Goal: Information Seeking & Learning: Learn about a topic

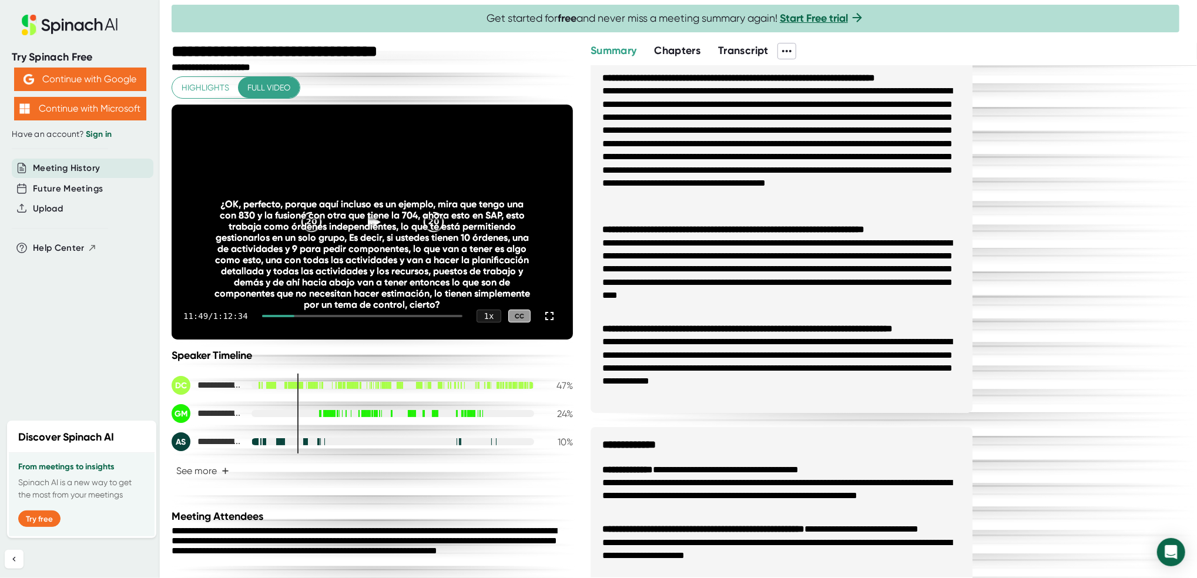
scroll to position [35, 0]
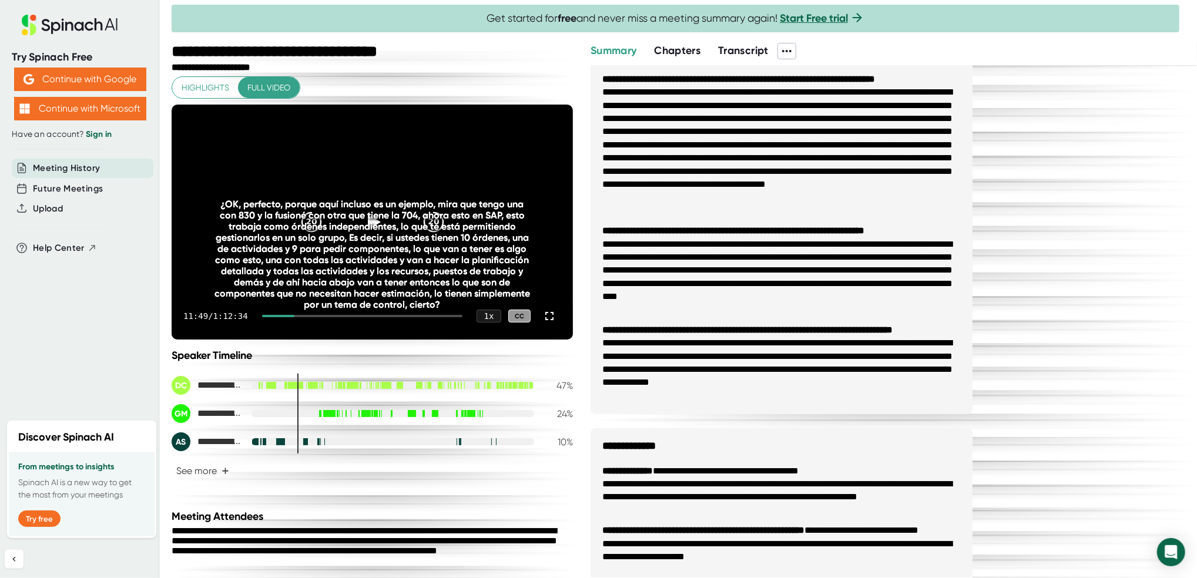
click at [670, 50] on span "Chapters" at bounding box center [677, 50] width 46 height 13
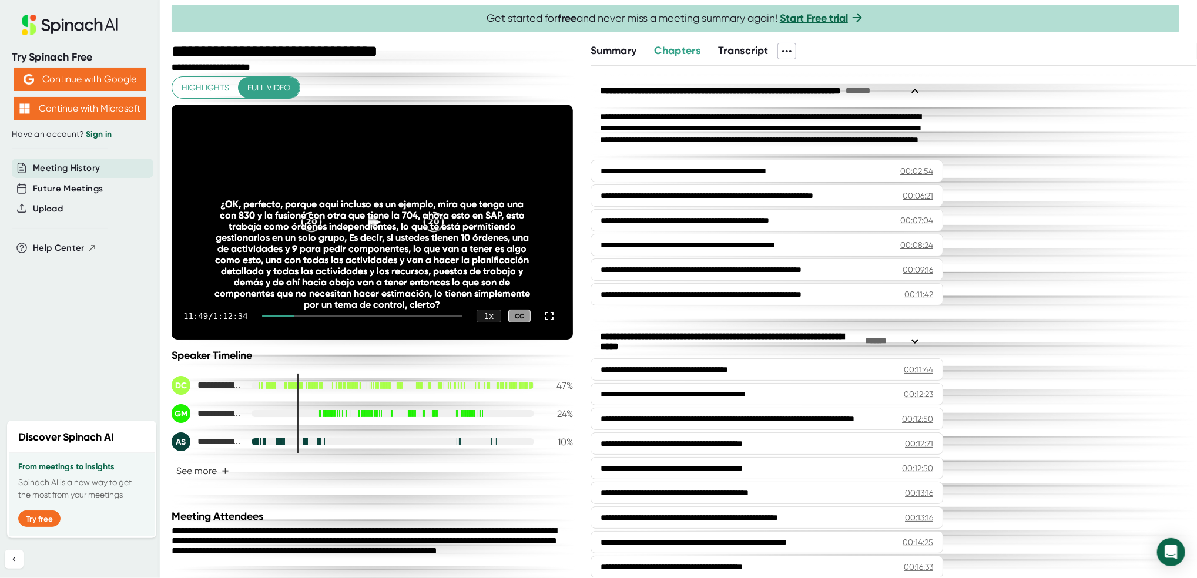
click at [910, 87] on icon at bounding box center [915, 91] width 14 height 14
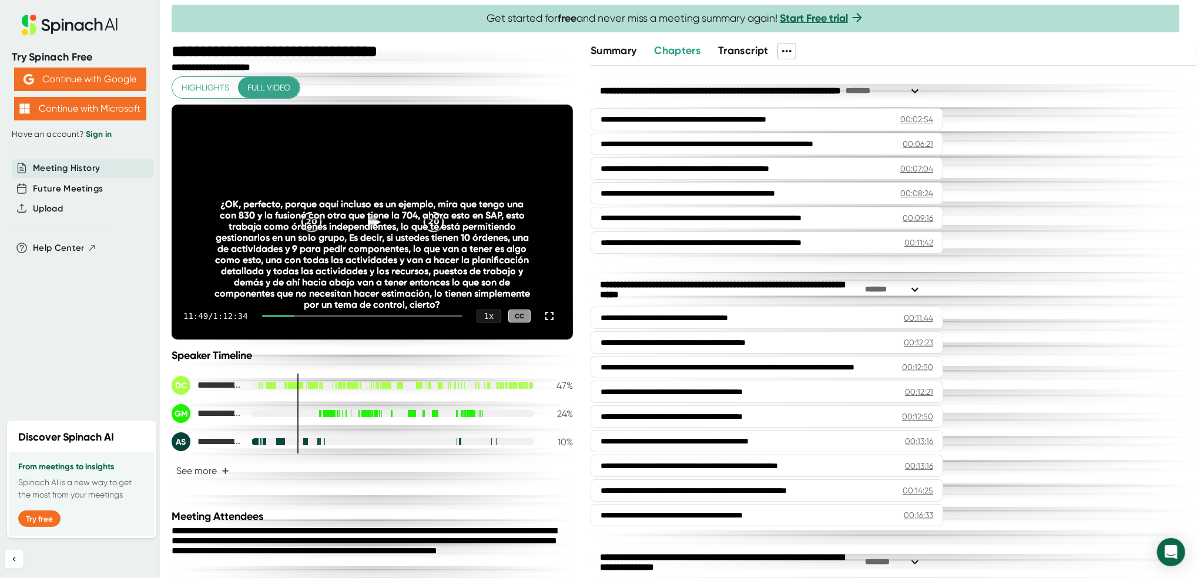
click at [915, 290] on icon at bounding box center [915, 290] width 14 height 14
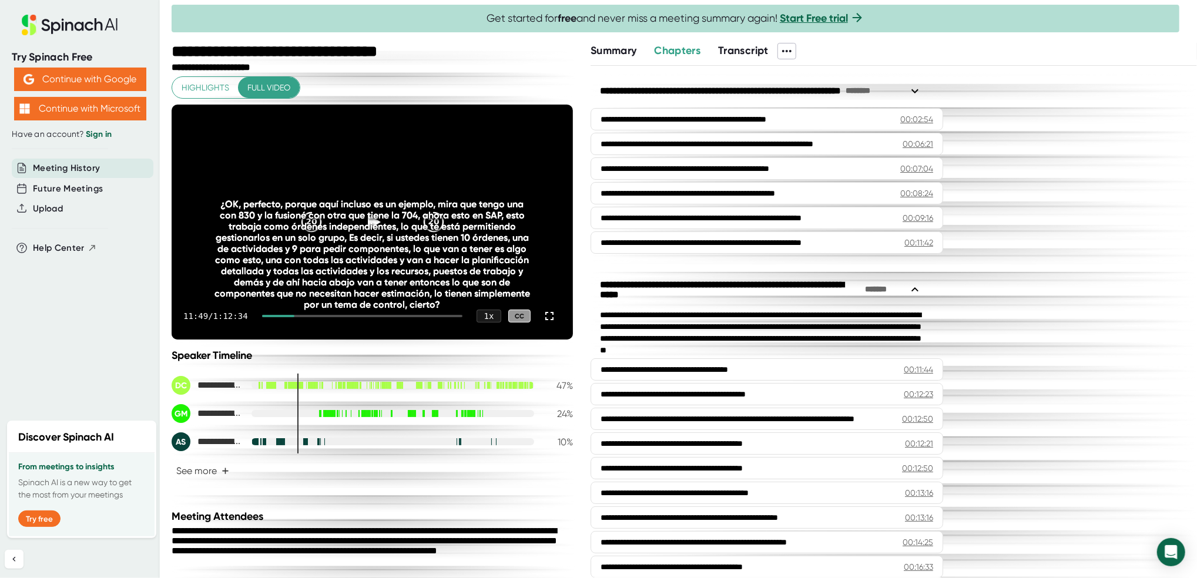
click at [915, 289] on icon at bounding box center [914, 289] width 7 height 4
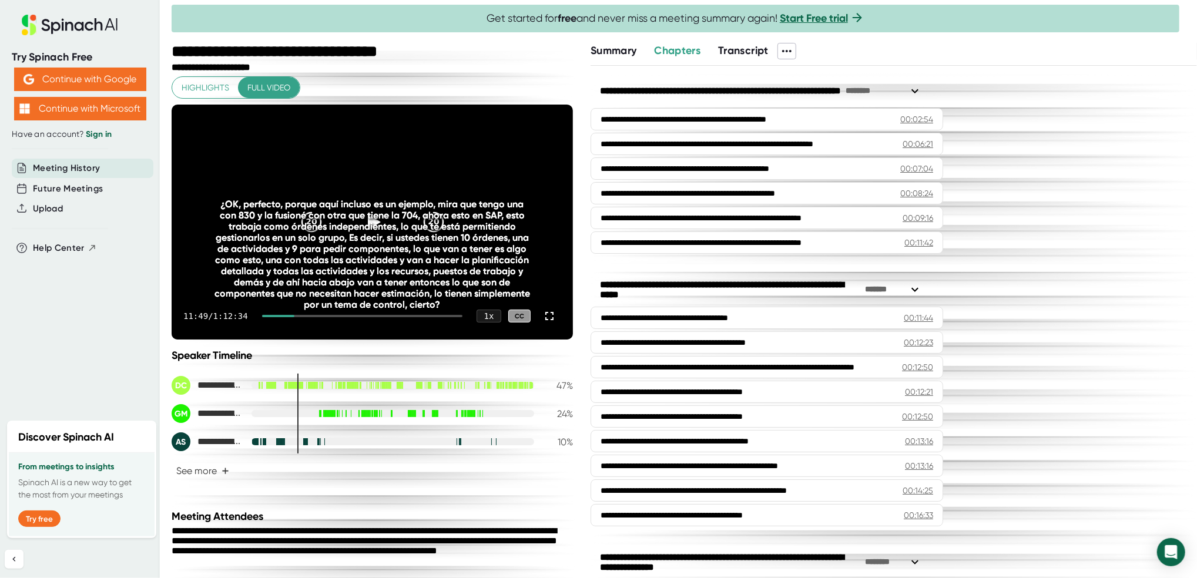
click at [915, 86] on icon at bounding box center [915, 91] width 14 height 14
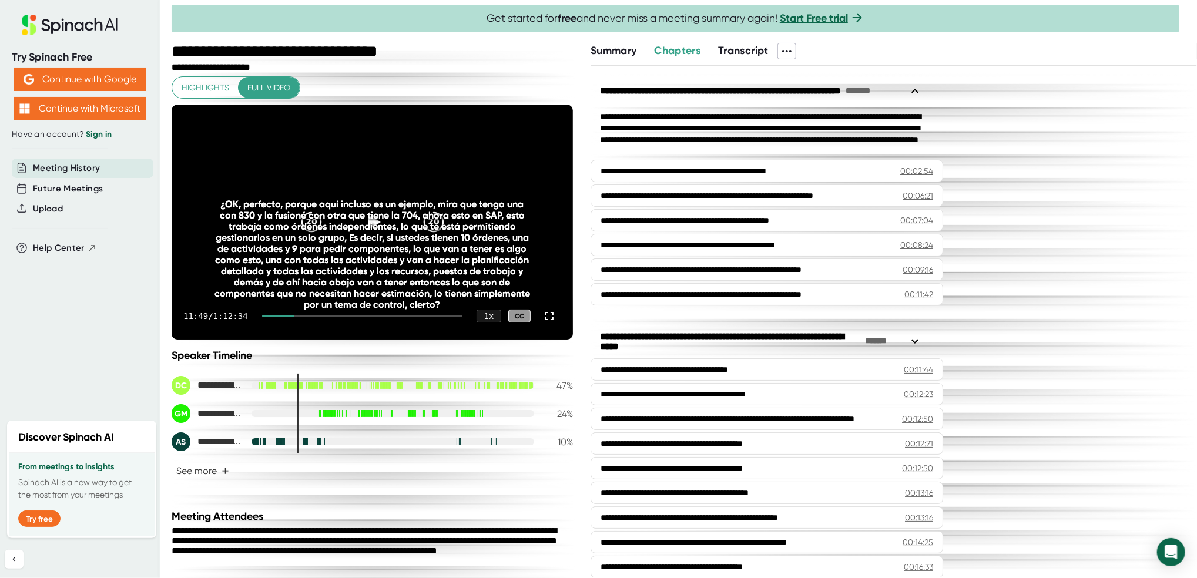
click at [915, 86] on icon at bounding box center [915, 91] width 14 height 14
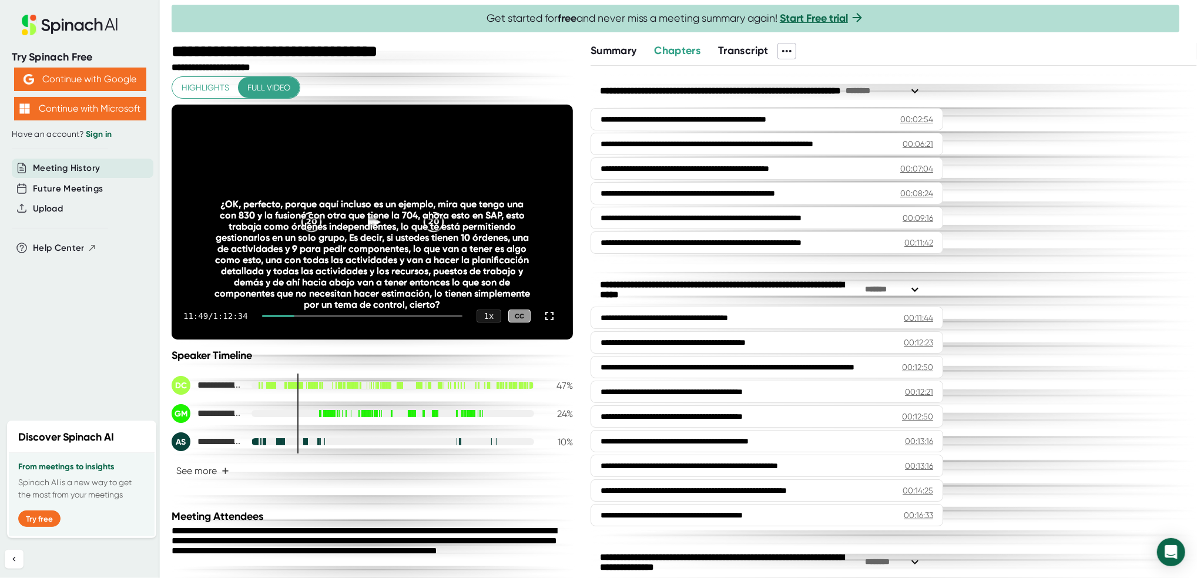
click at [912, 291] on icon at bounding box center [915, 290] width 14 height 14
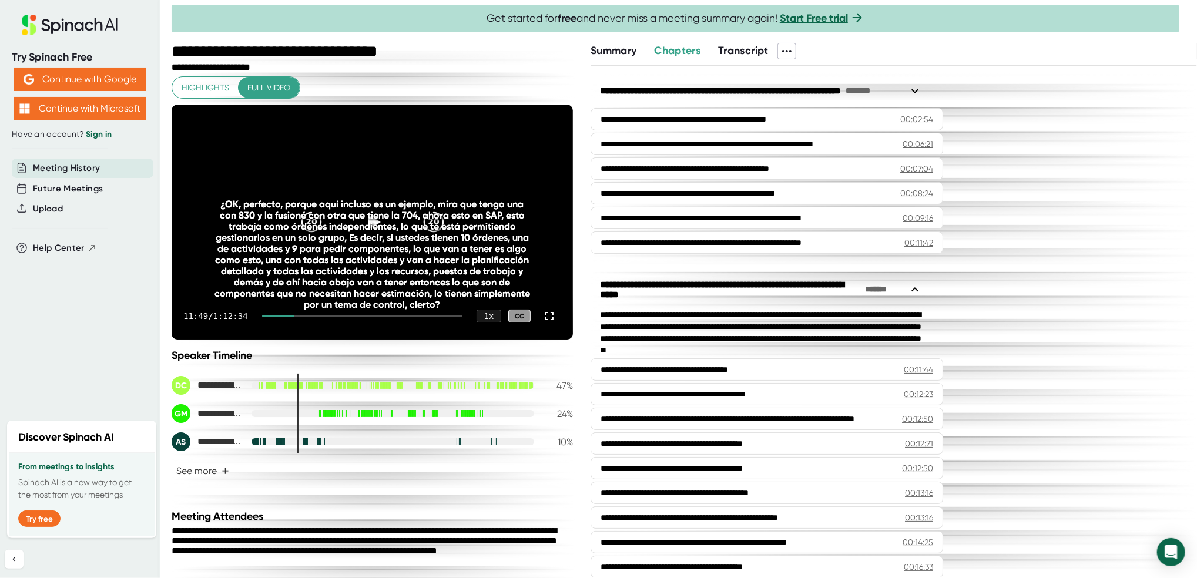
click at [914, 88] on icon at bounding box center [915, 91] width 14 height 14
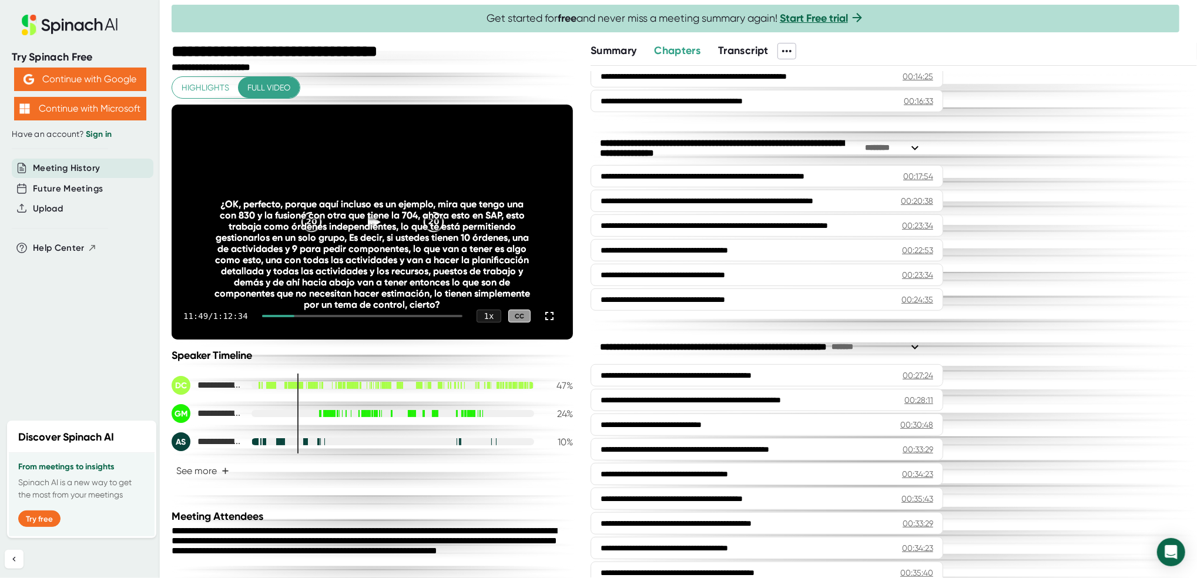
scroll to position [548, 0]
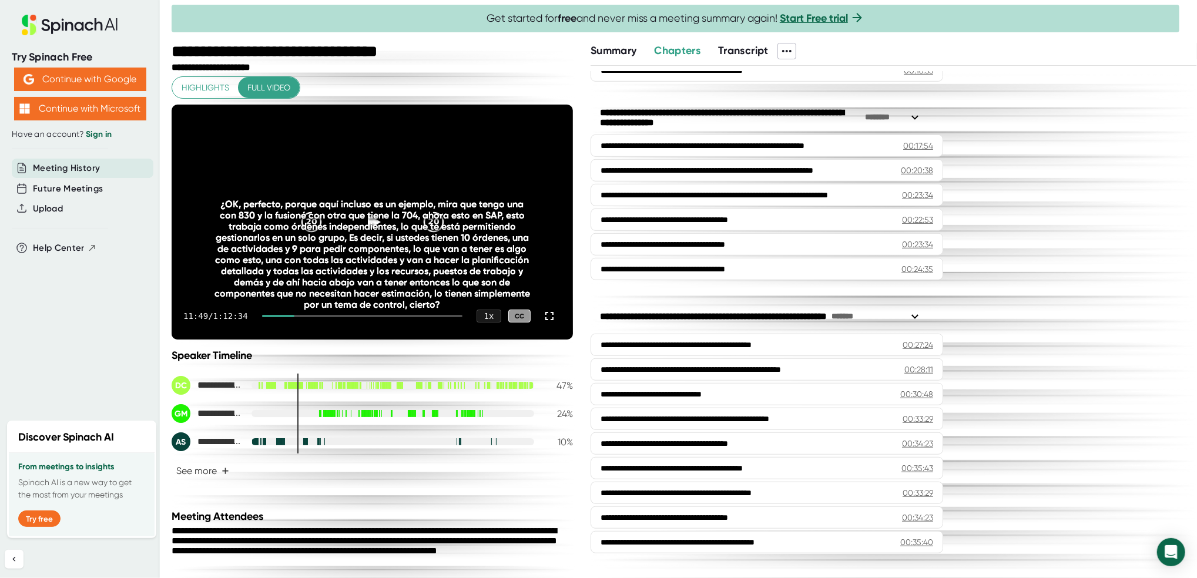
click at [908, 122] on icon at bounding box center [915, 117] width 14 height 14
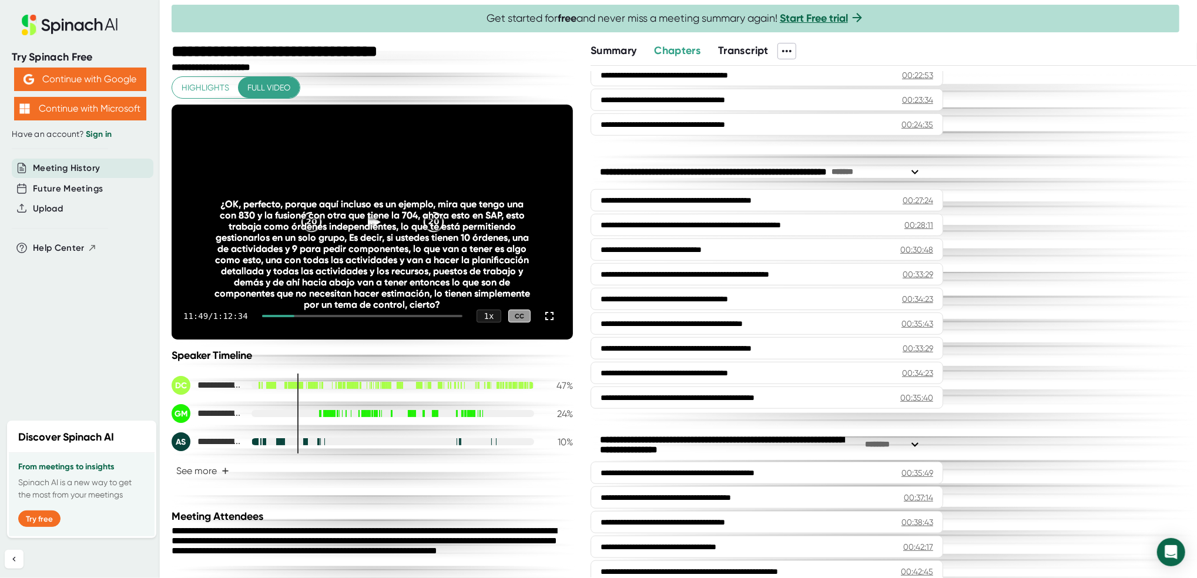
scroll to position [783, 0]
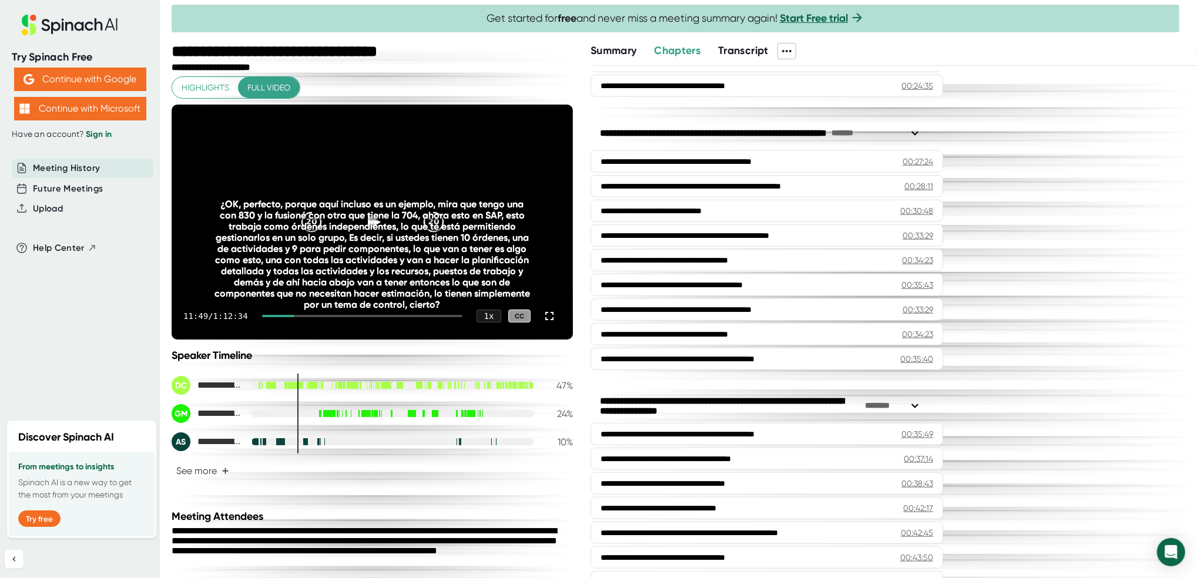
click at [906, 411] on div "**********" at bounding box center [761, 406] width 322 height 22
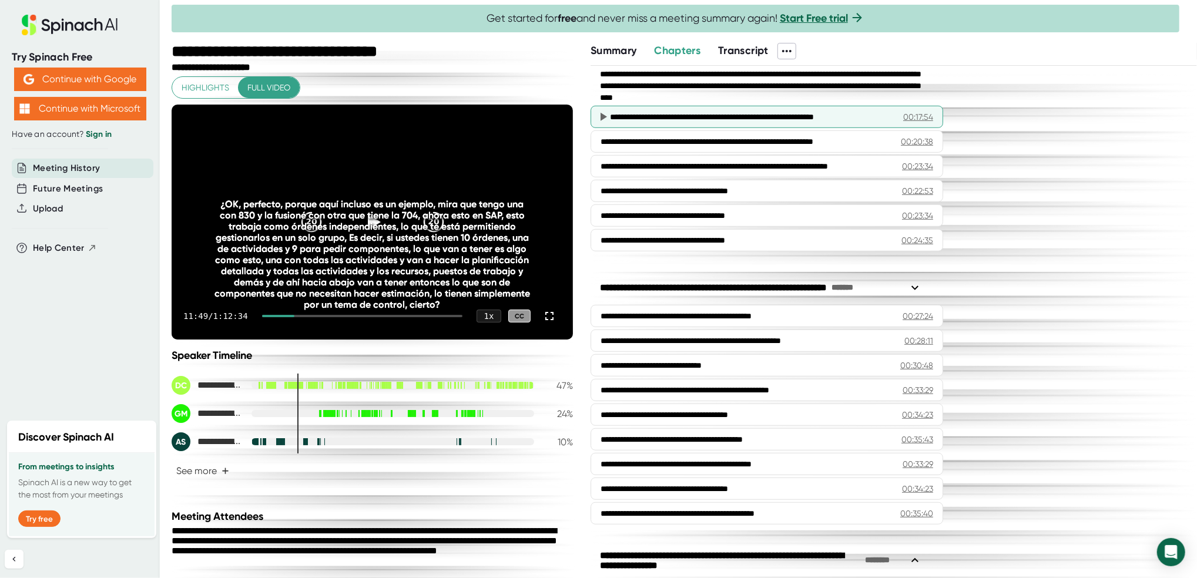
scroll to position [626, 0]
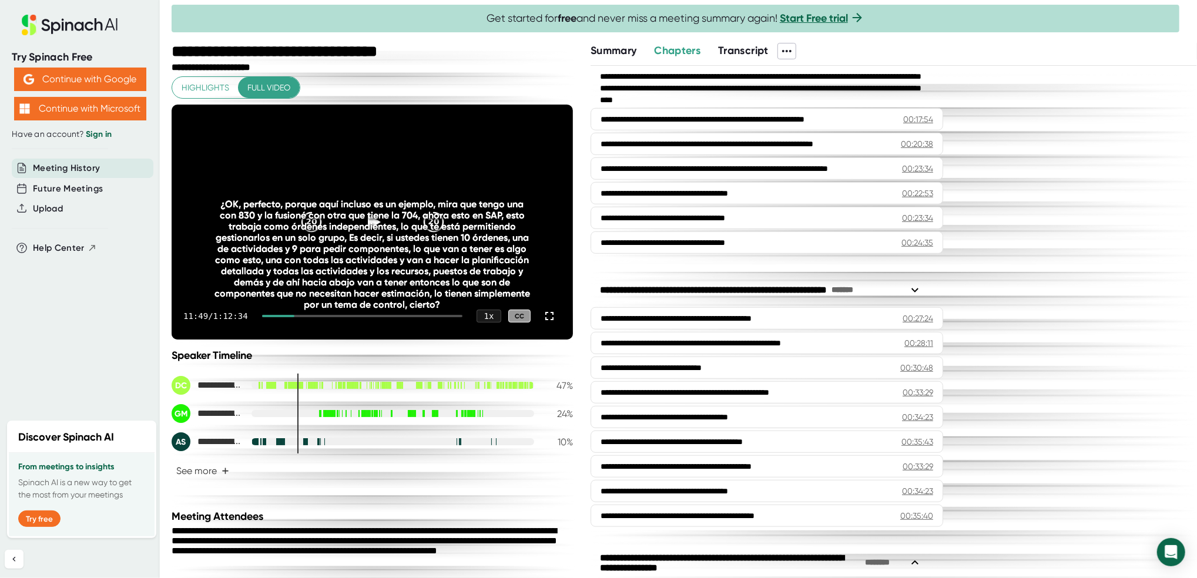
click at [641, 56] on div "Summary" at bounding box center [622, 51] width 63 height 16
click at [634, 54] on span "Summary" at bounding box center [614, 50] width 46 height 13
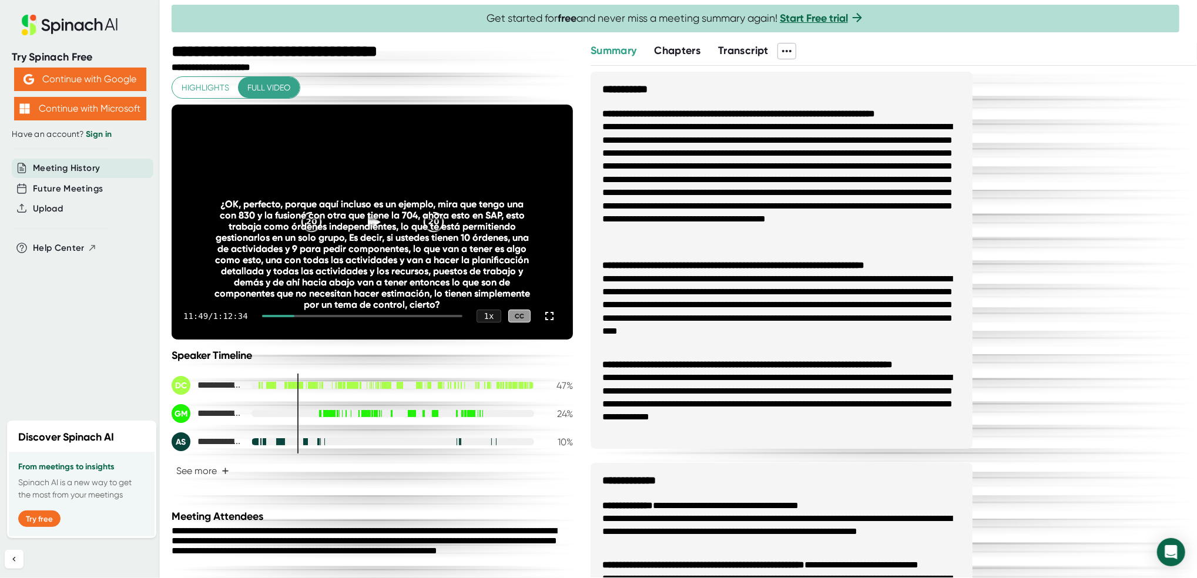
click at [730, 46] on span "Transcript" at bounding box center [743, 50] width 51 height 13
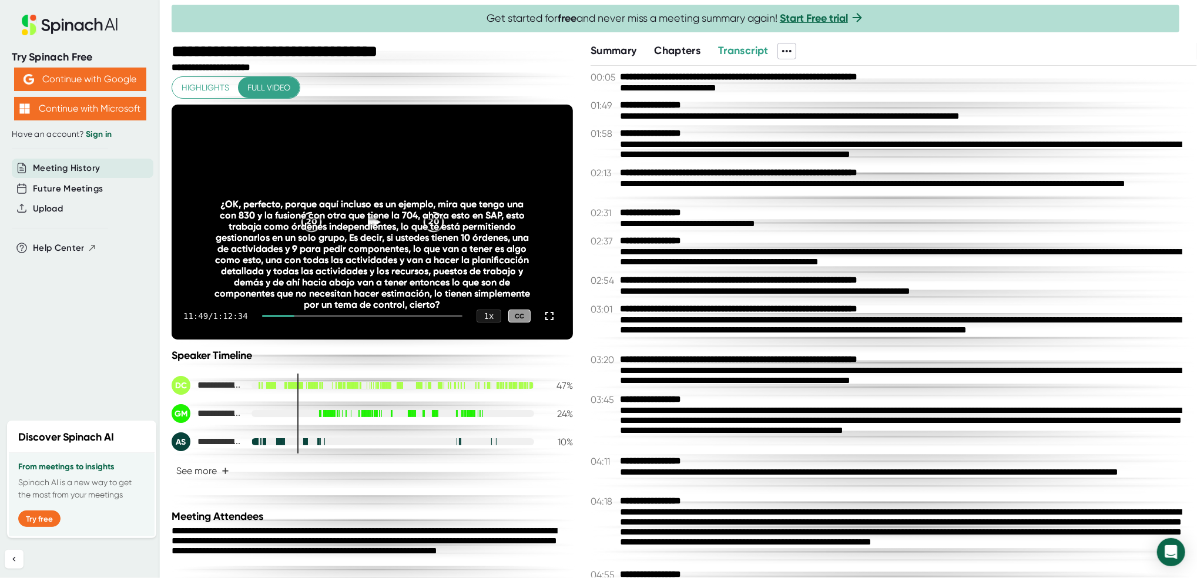
click at [688, 514] on div "**********" at bounding box center [902, 535] width 565 height 56
click at [200, 195] on video at bounding box center [372, 222] width 401 height 235
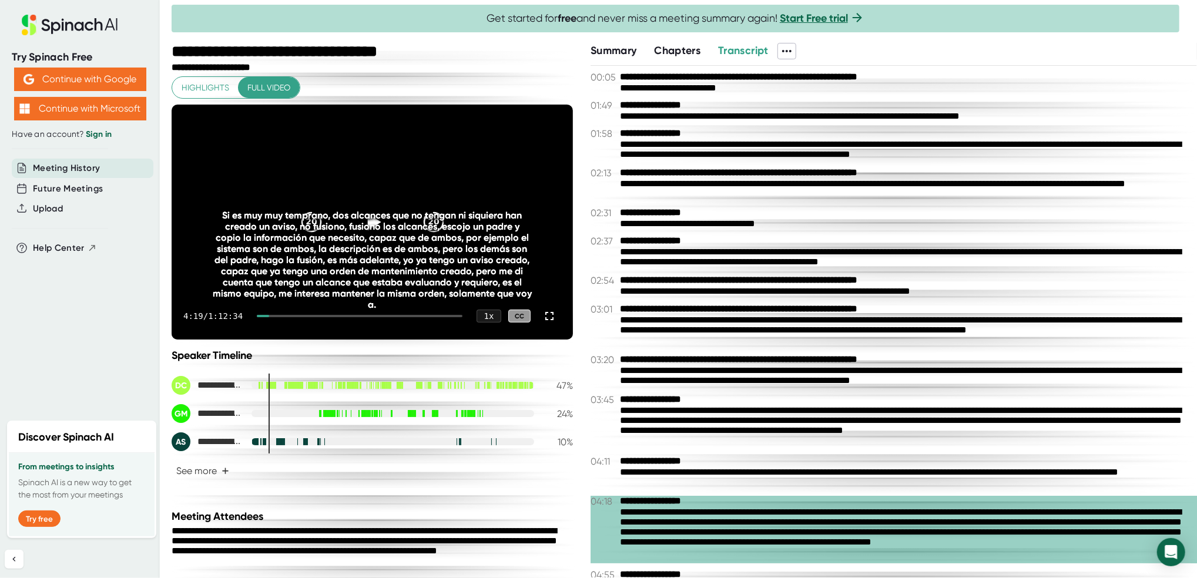
click at [360, 203] on div at bounding box center [372, 221] width 49 height 49
click at [367, 200] on div at bounding box center [372, 221] width 49 height 49
click at [373, 204] on div at bounding box center [372, 221] width 49 height 49
click at [372, 206] on div at bounding box center [372, 221] width 49 height 49
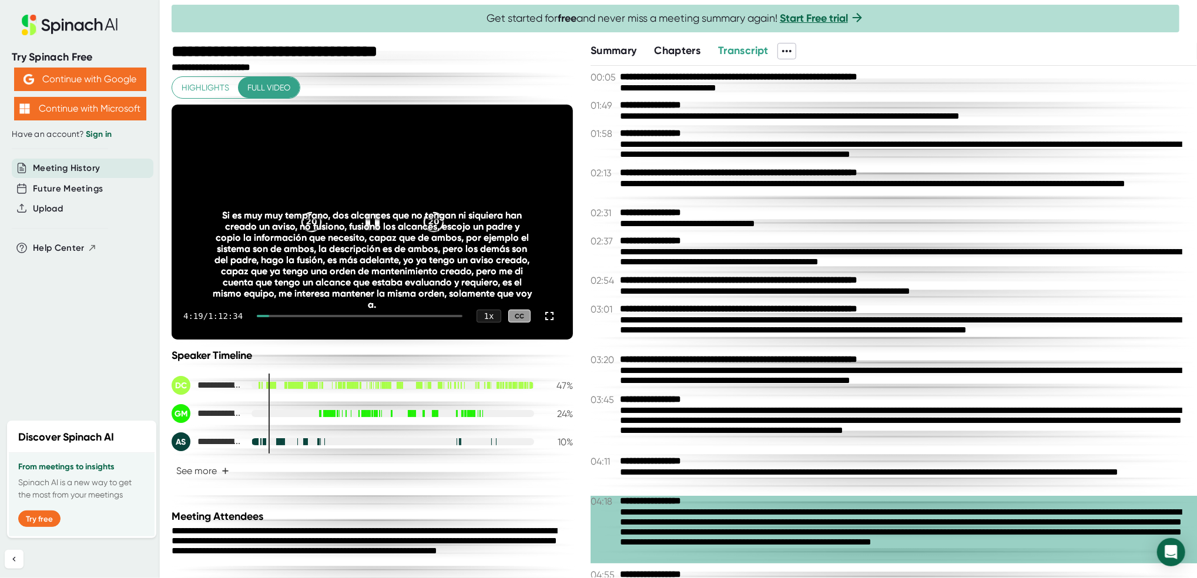
click at [290, 222] on div "Si es muy muy temprano, dos alcances que no tengan ni siquiera han creado un av…" at bounding box center [372, 260] width 321 height 100
click at [309, 205] on div "20" at bounding box center [311, 221] width 49 height 49
click at [508, 313] on div "CC" at bounding box center [519, 317] width 22 height 14
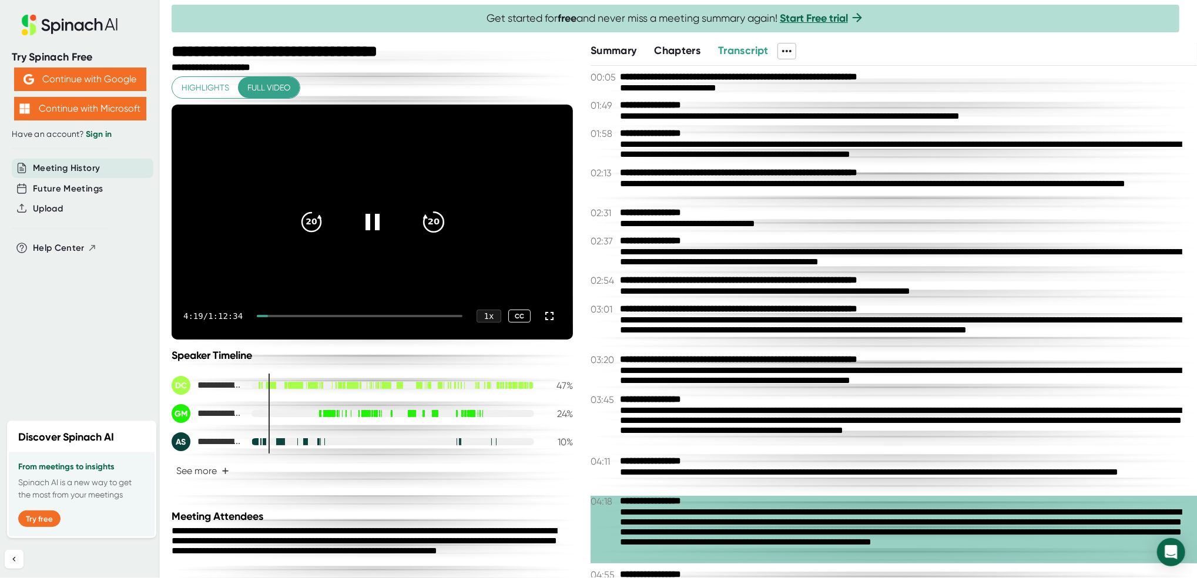
click at [427, 227] on icon "20" at bounding box center [432, 221] width 29 height 29
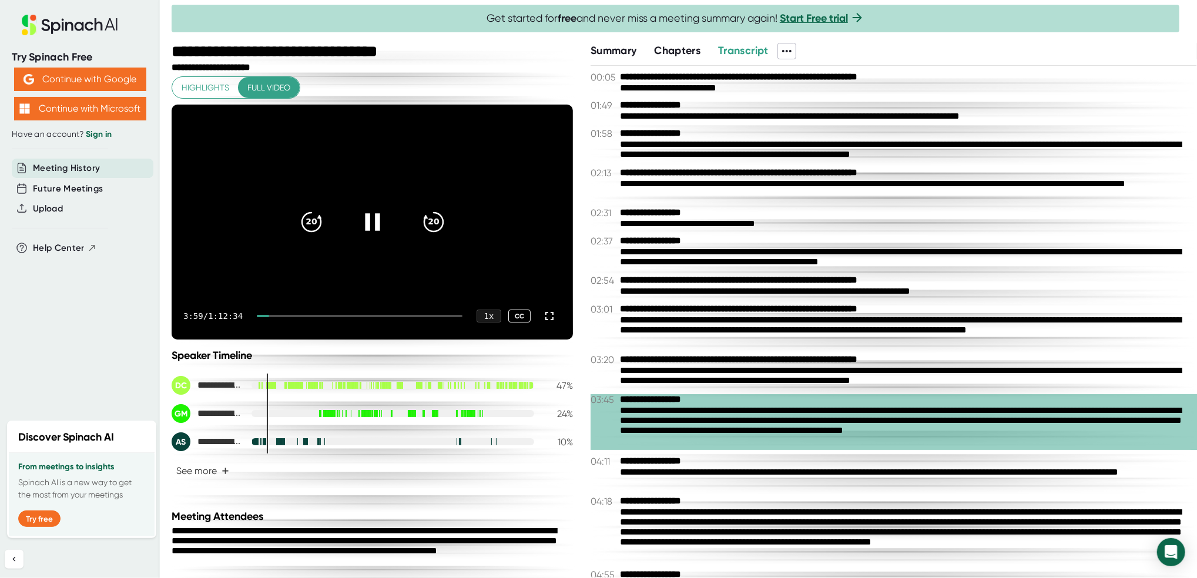
click at [365, 226] on icon at bounding box center [371, 221] width 29 height 29
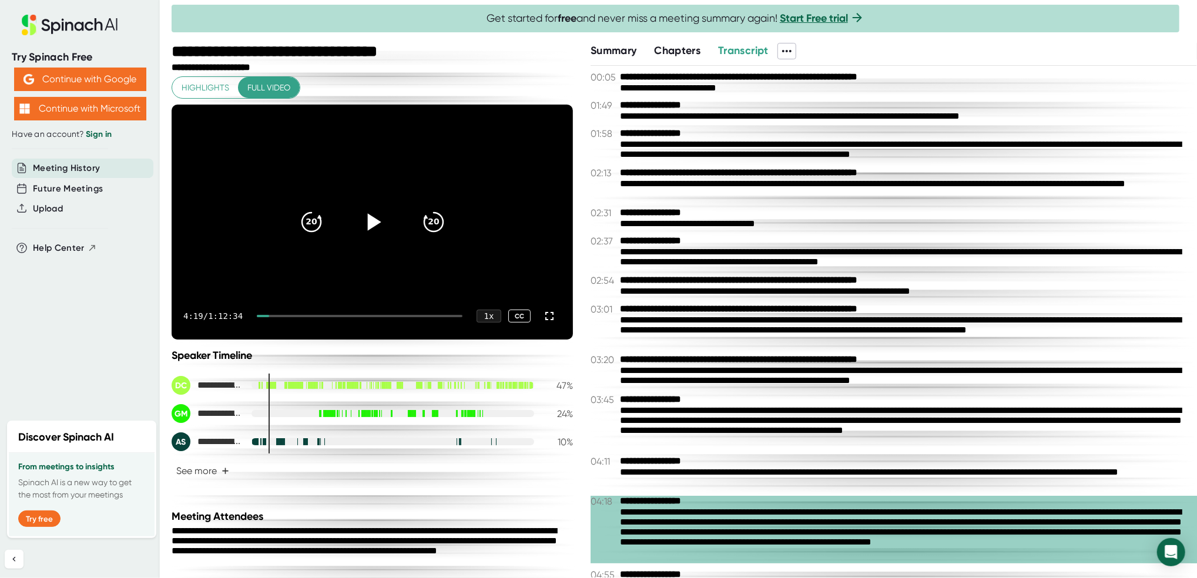
click at [672, 525] on div "**********" at bounding box center [902, 535] width 565 height 56
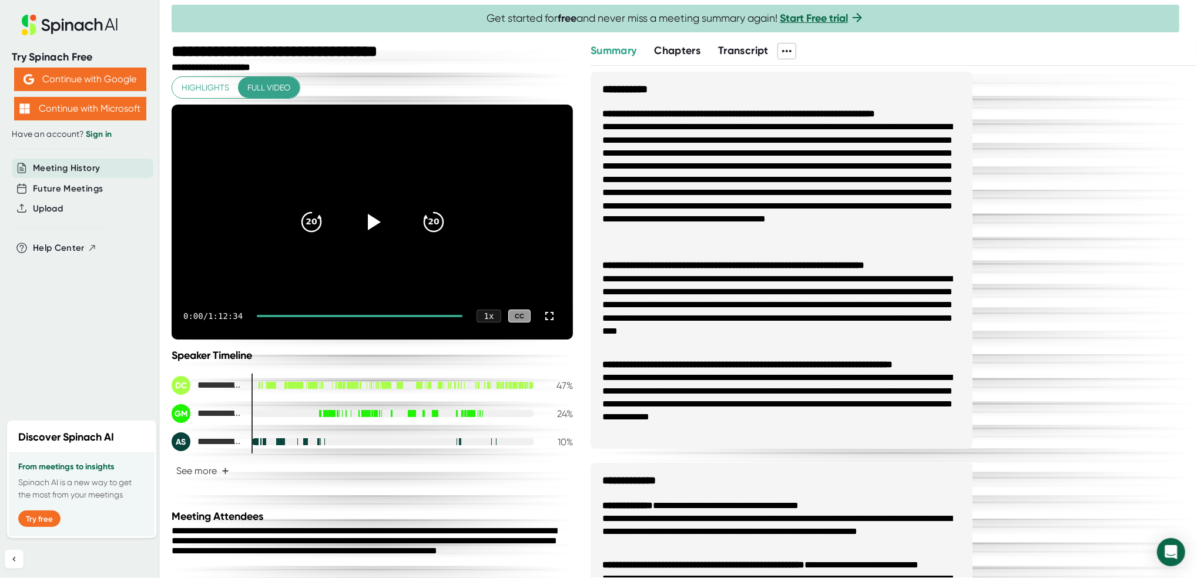
click at [739, 52] on span "Transcript" at bounding box center [743, 50] width 51 height 13
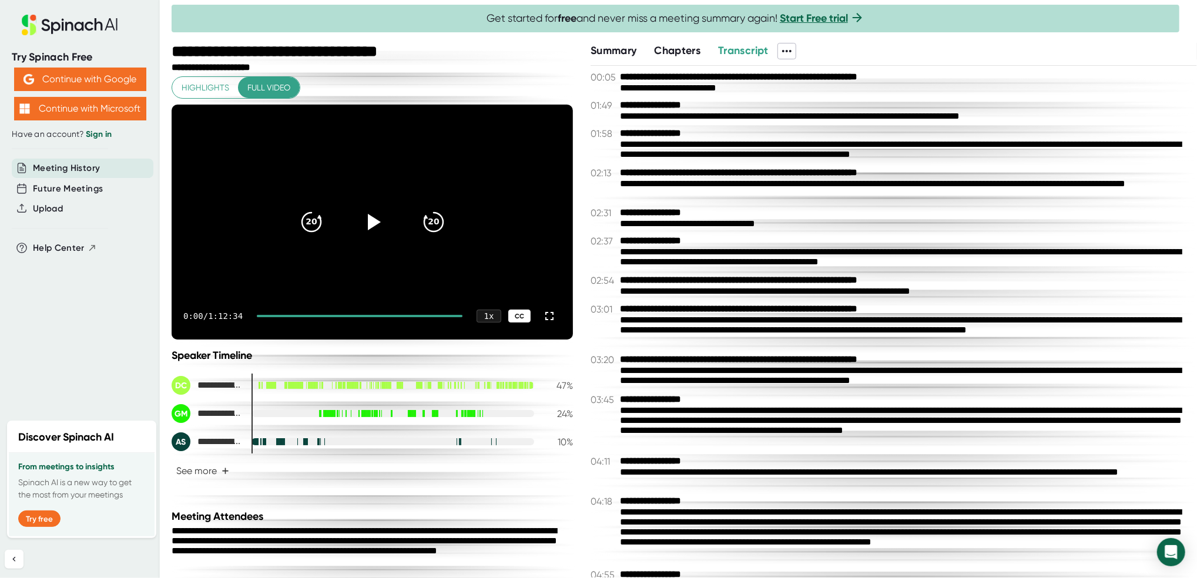
click at [508, 317] on div "CC" at bounding box center [519, 317] width 22 height 14
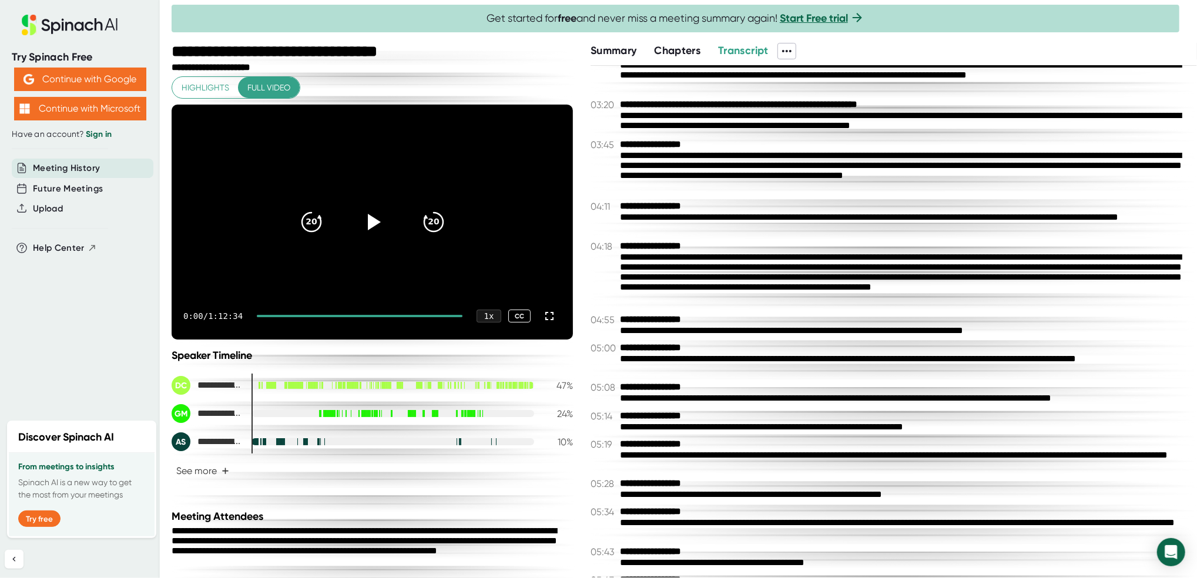
scroll to position [313, 0]
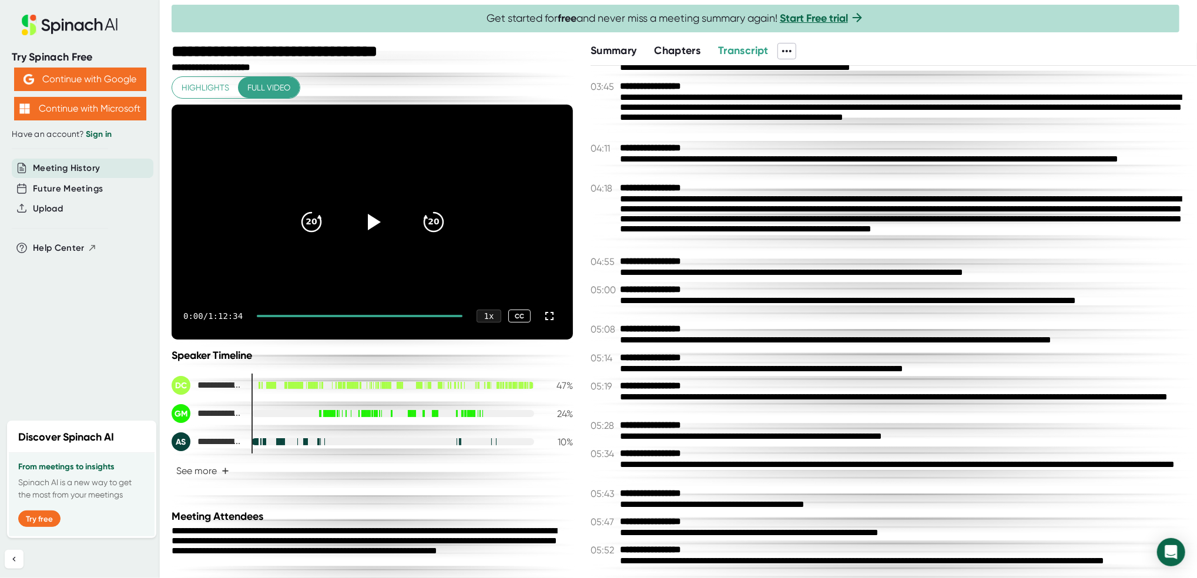
click at [729, 226] on div "**********" at bounding box center [902, 222] width 565 height 56
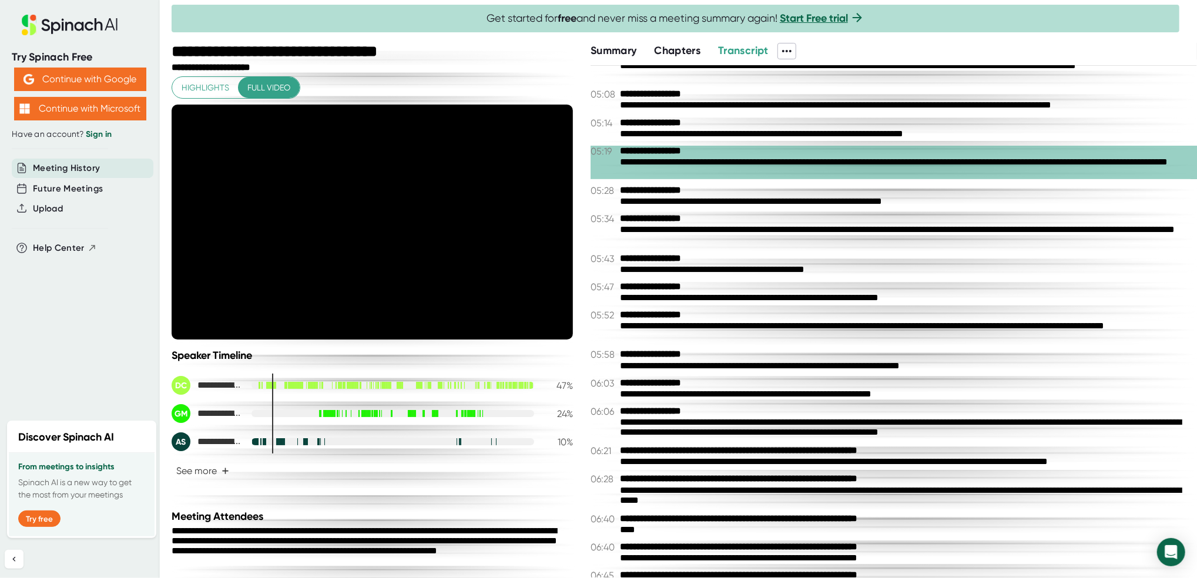
scroll to position [705, 0]
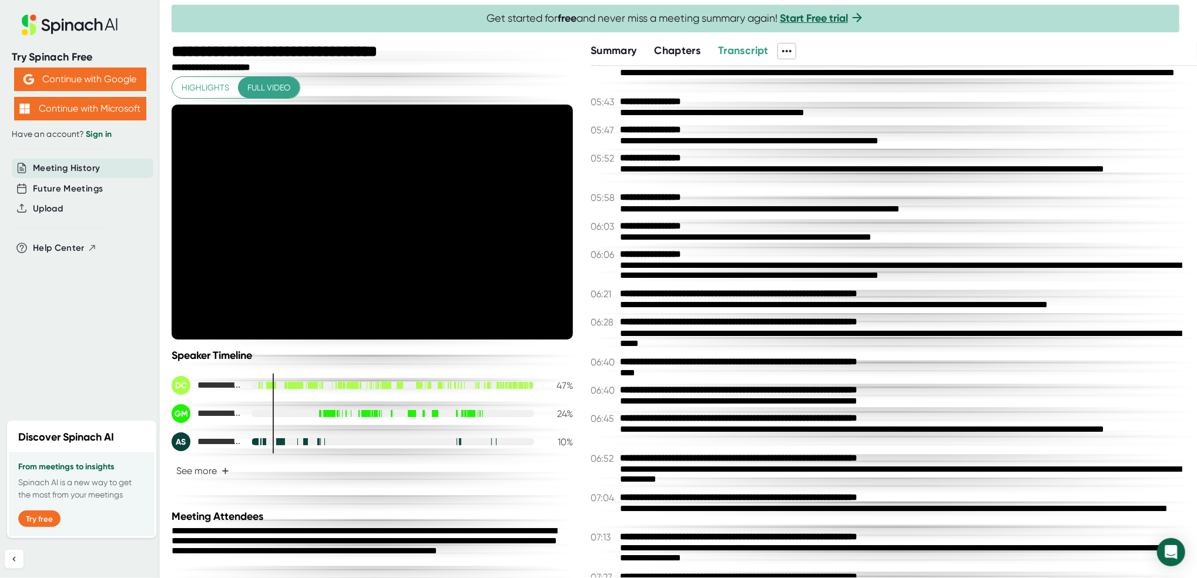
click at [722, 300] on b "**********" at bounding box center [782, 294] width 324 height 11
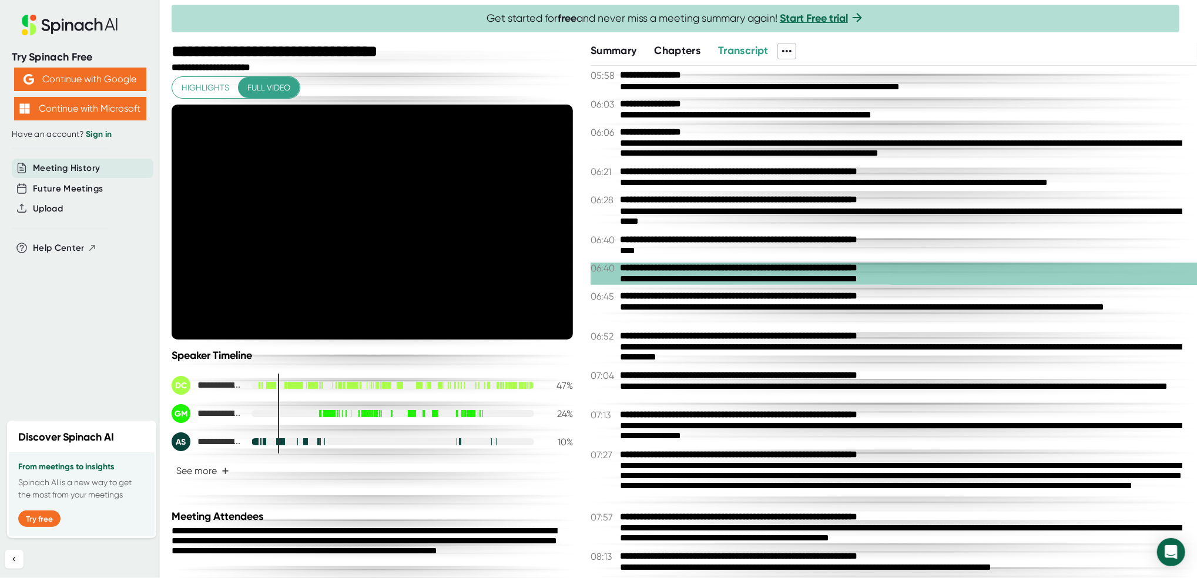
scroll to position [861, 0]
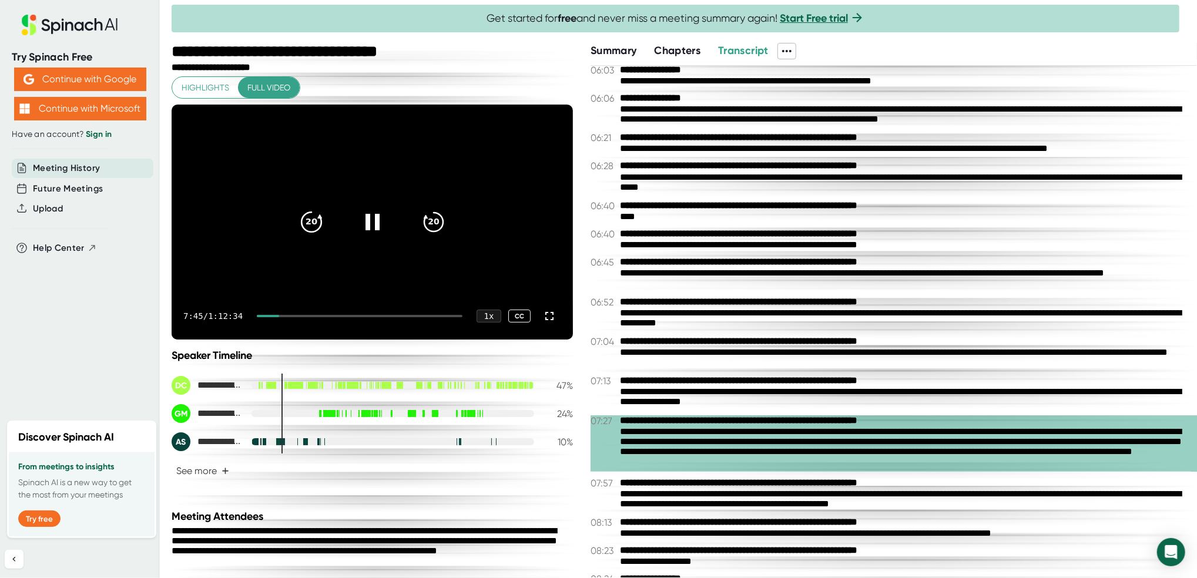
click at [306, 233] on icon "20" at bounding box center [310, 221] width 29 height 29
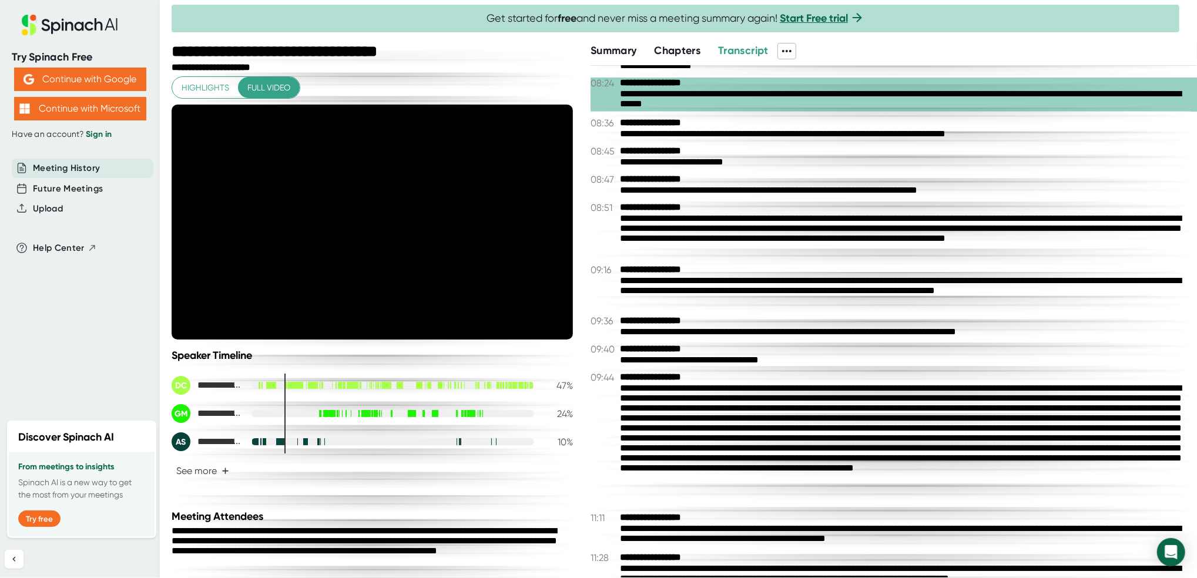
scroll to position [1332, 0]
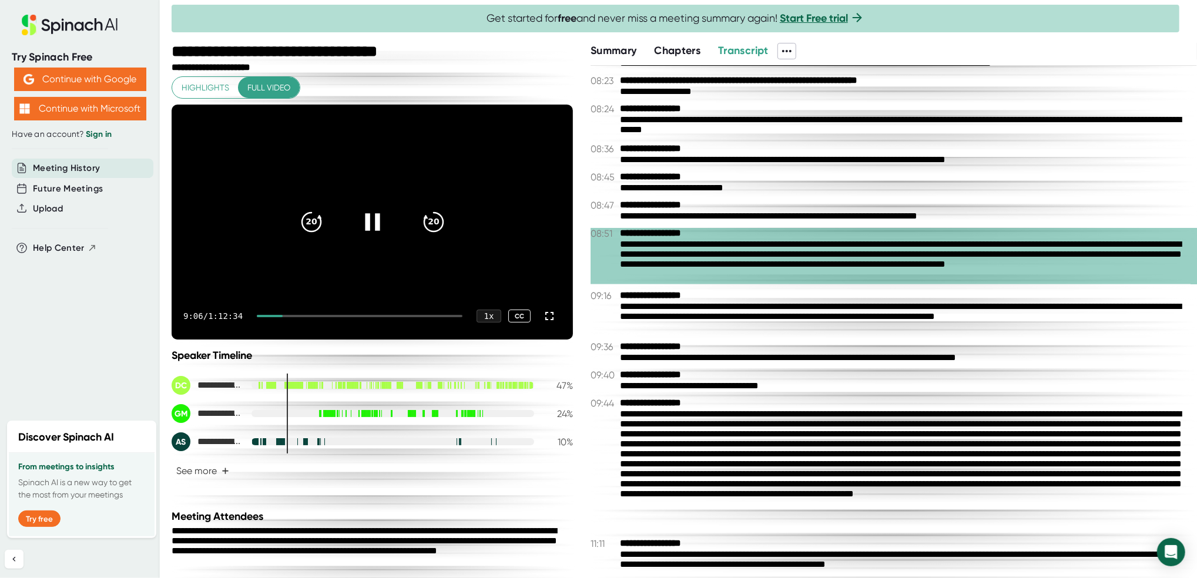
click at [373, 231] on icon at bounding box center [371, 221] width 29 height 29
click at [357, 221] on icon at bounding box center [371, 221] width 29 height 29
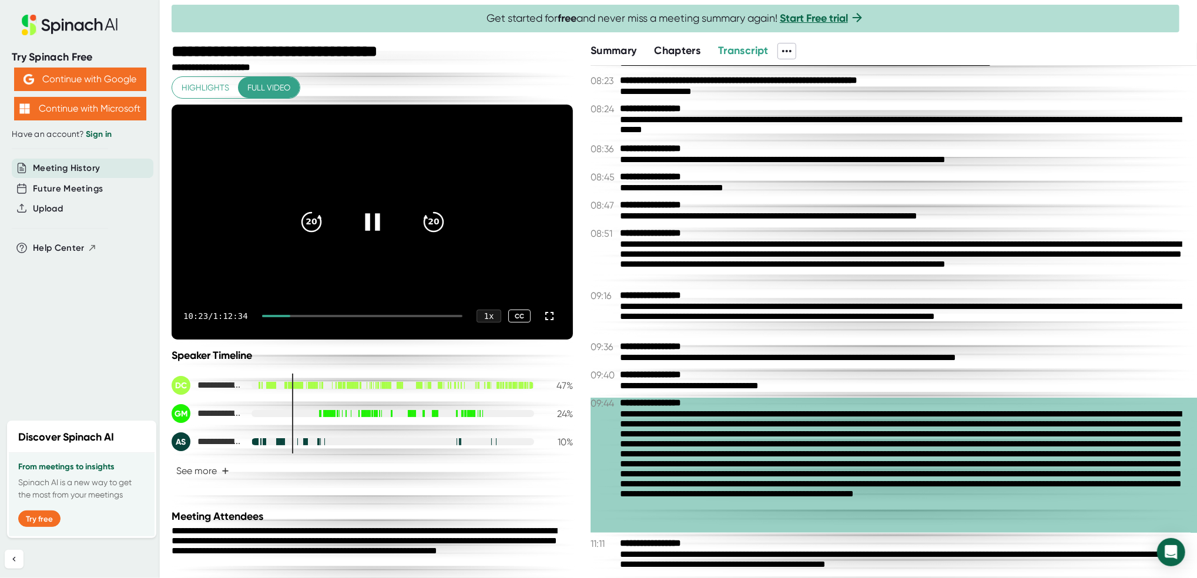
click at [365, 223] on icon at bounding box center [372, 221] width 15 height 17
click at [379, 238] on div at bounding box center [372, 221] width 49 height 49
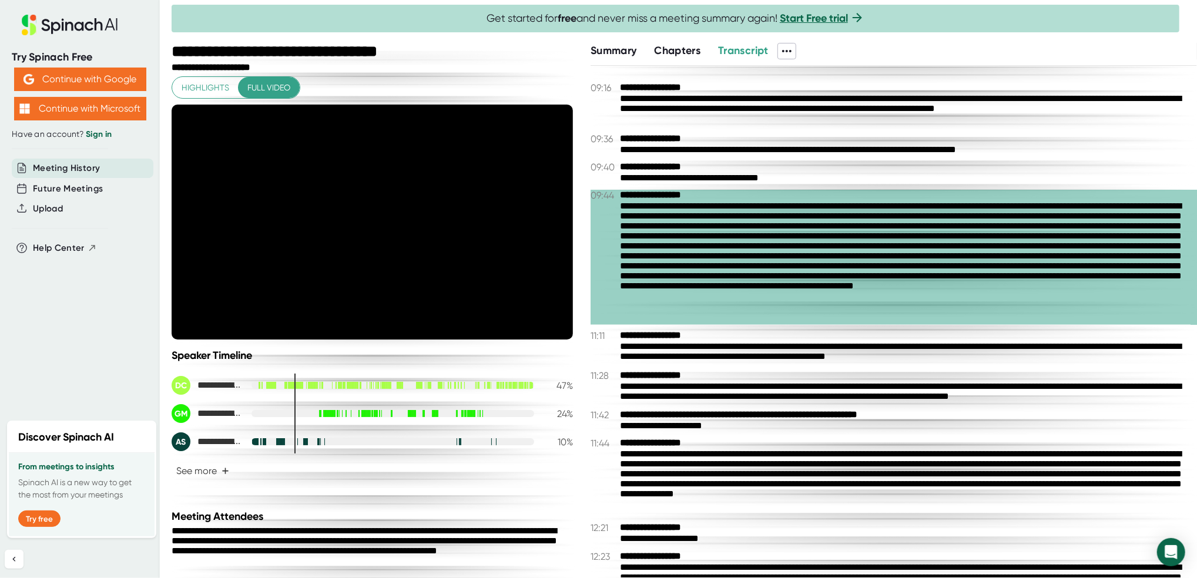
scroll to position [1567, 0]
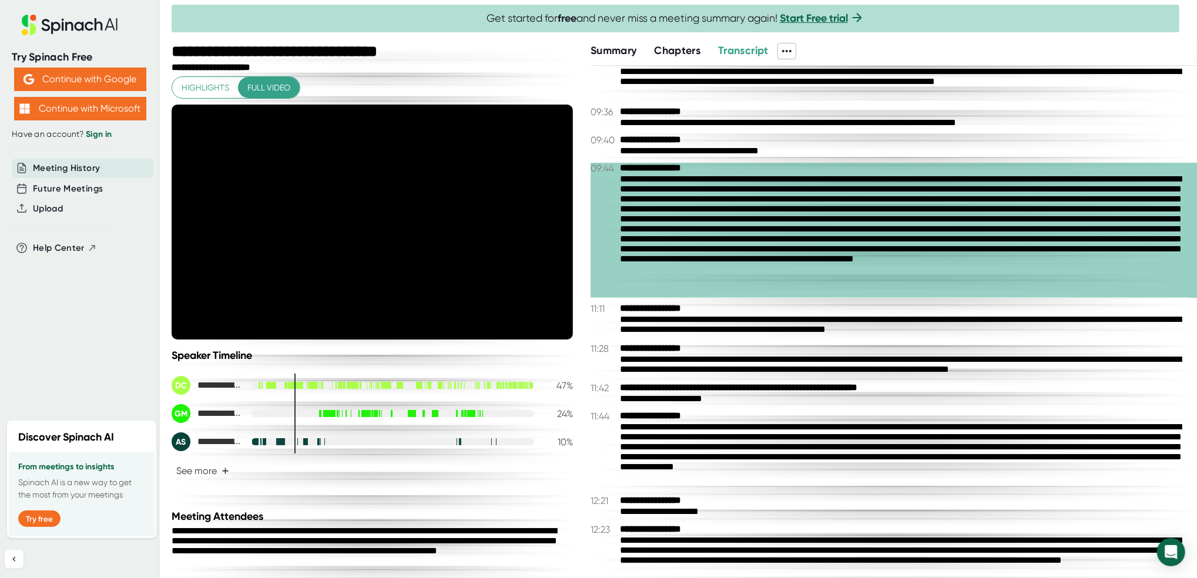
click at [710, 402] on div "**********" at bounding box center [902, 399] width 565 height 11
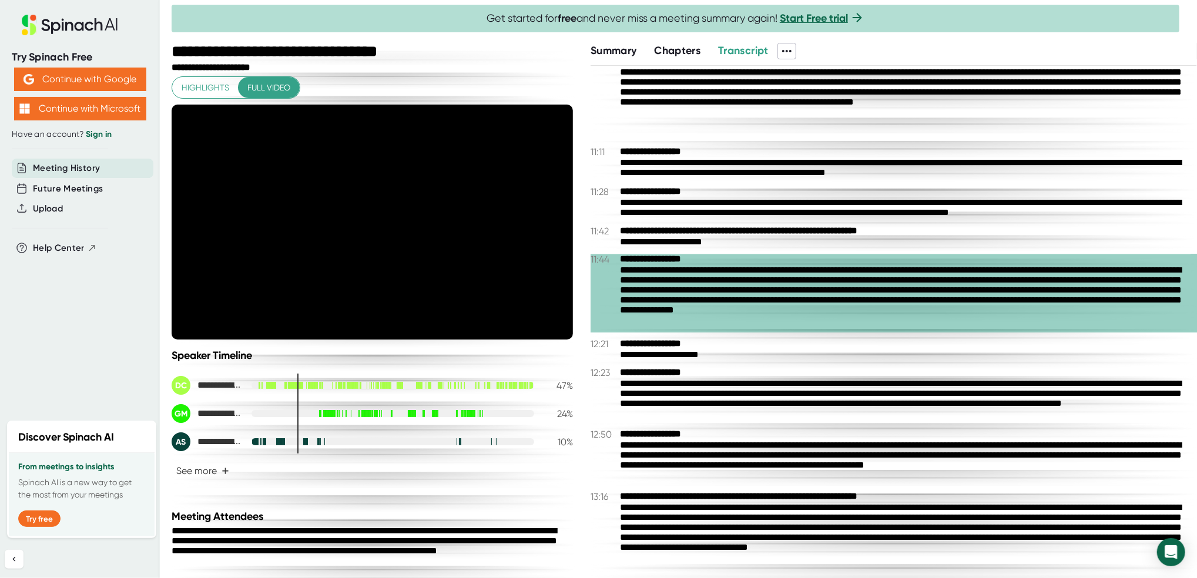
scroll to position [1802, 0]
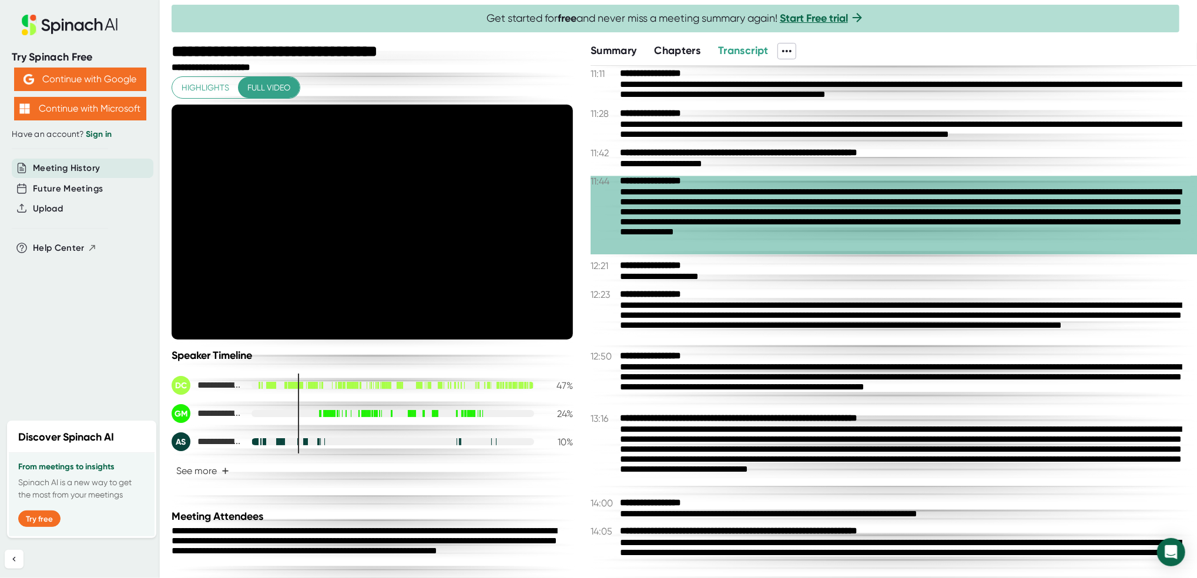
click at [802, 402] on div "**********" at bounding box center [902, 385] width 565 height 45
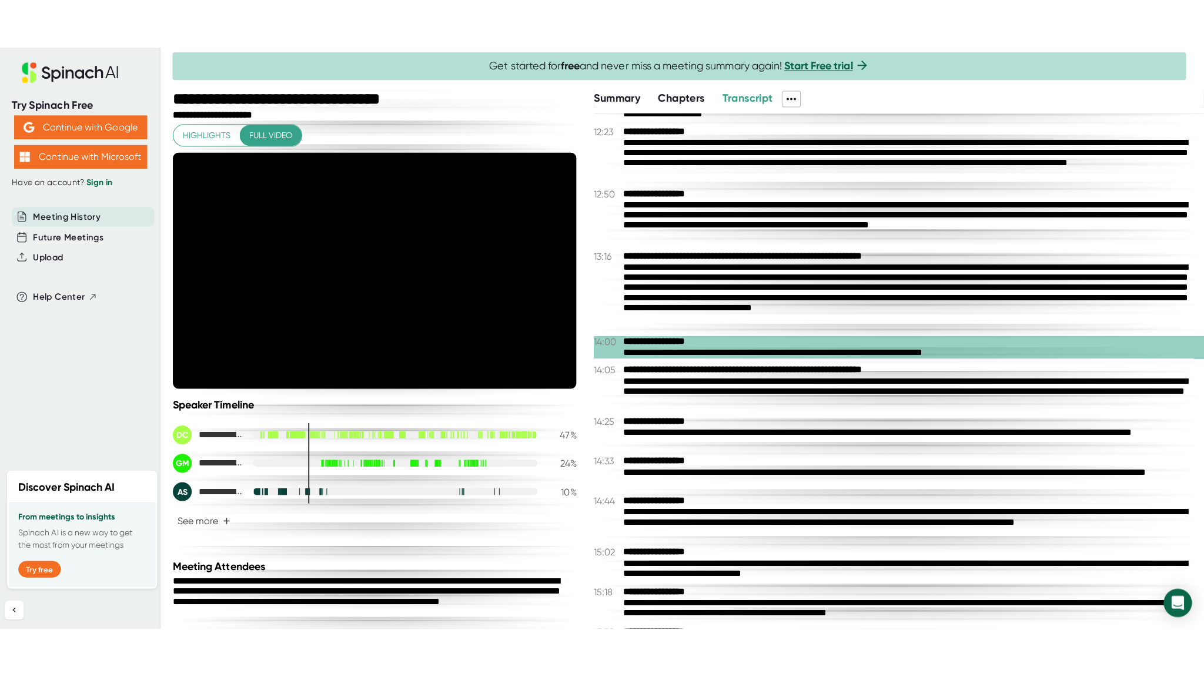
scroll to position [2037, 0]
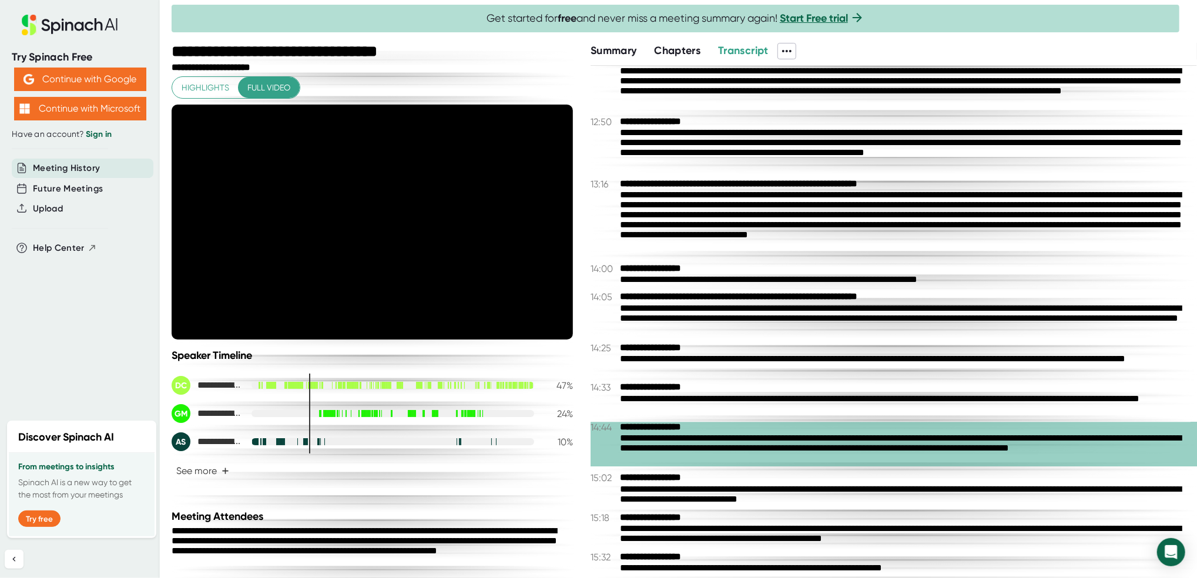
click at [985, 411] on div "**********" at bounding box center [902, 405] width 565 height 22
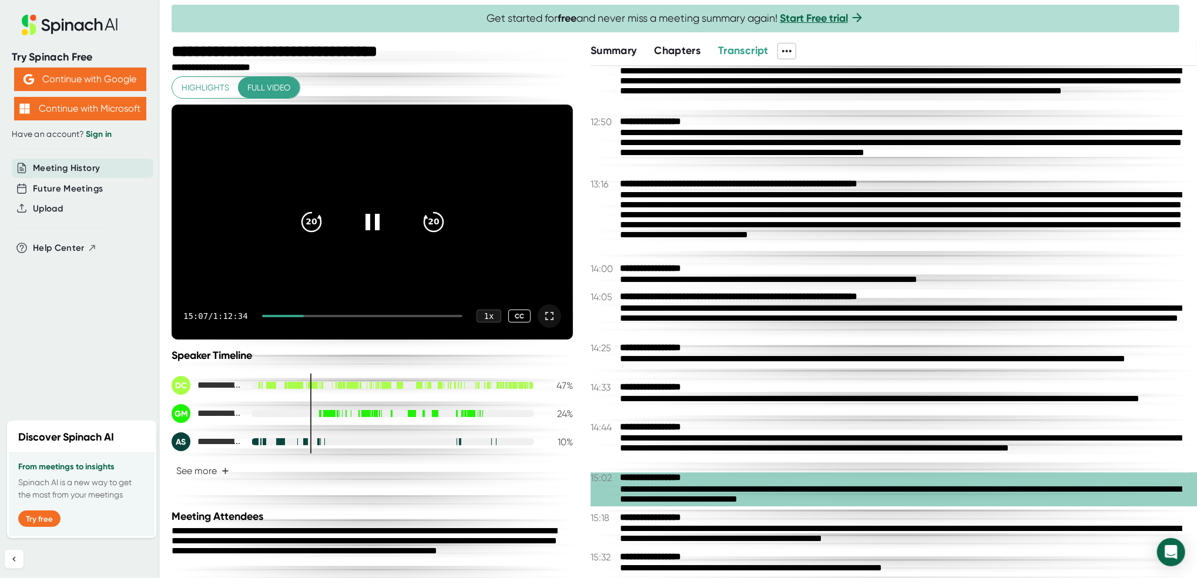
click at [542, 315] on icon at bounding box center [549, 316] width 14 height 14
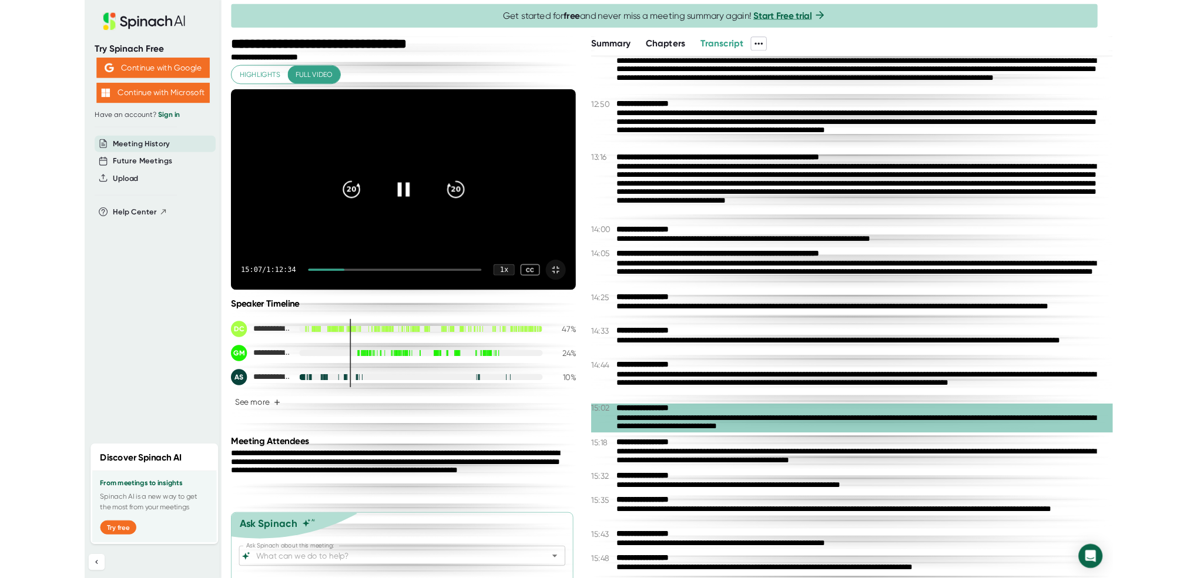
scroll to position [2026, 0]
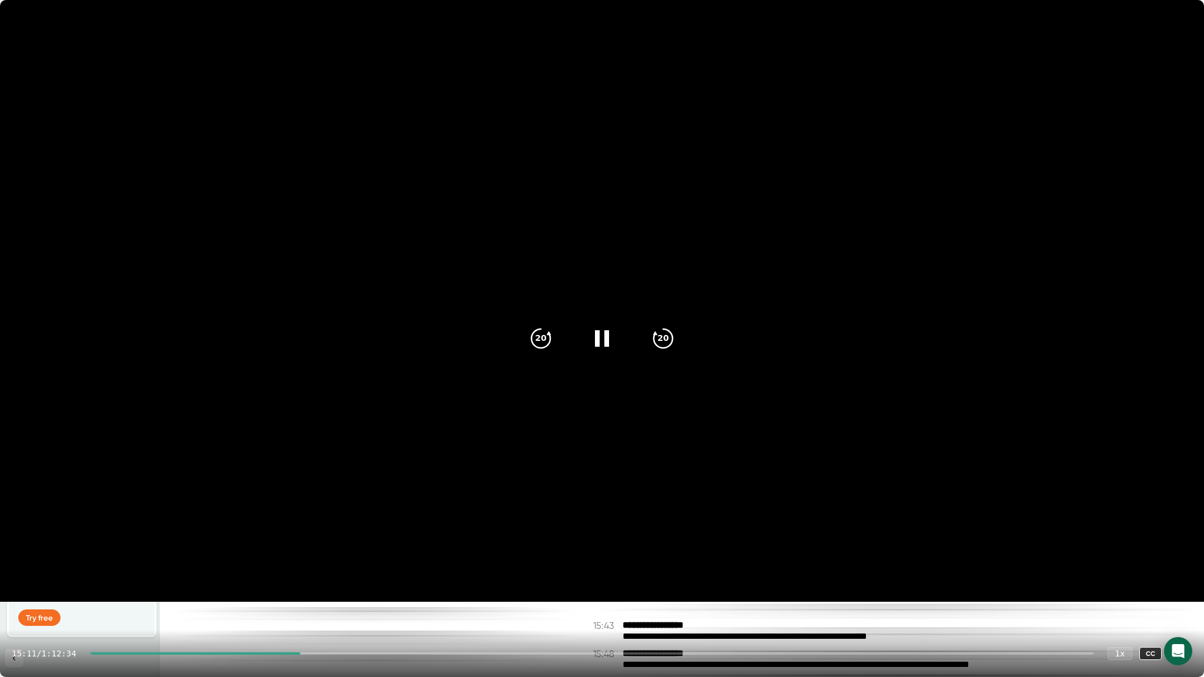
click at [1178, 578] on icon at bounding box center [1180, 653] width 14 height 14
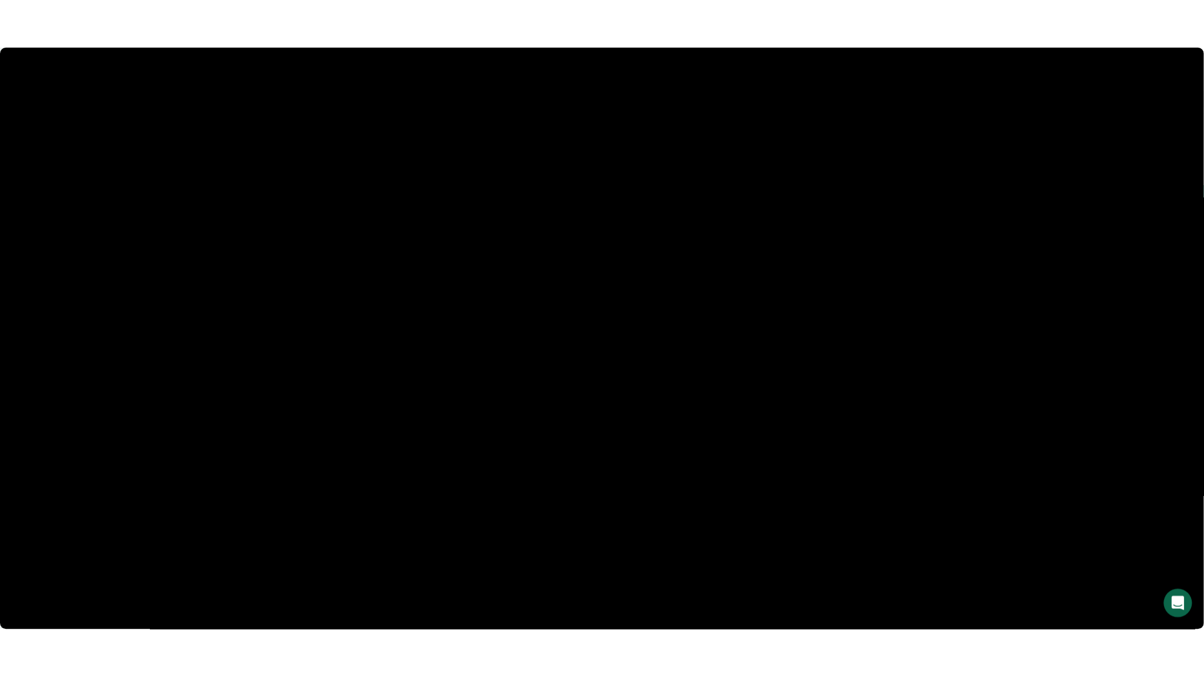
scroll to position [2440, 0]
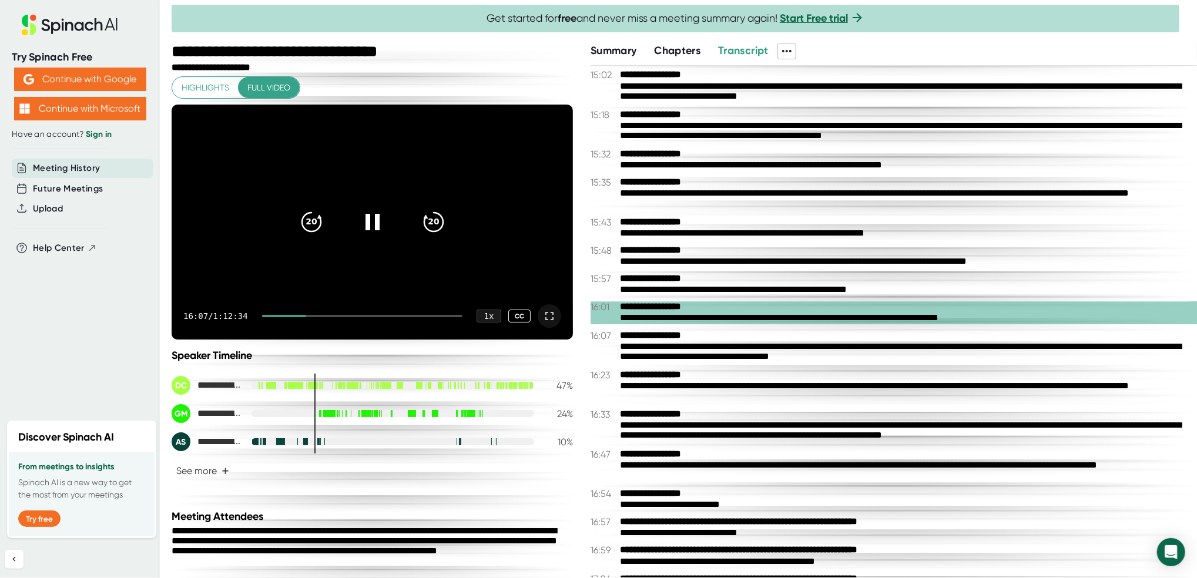
click at [545, 320] on icon at bounding box center [549, 316] width 8 height 8
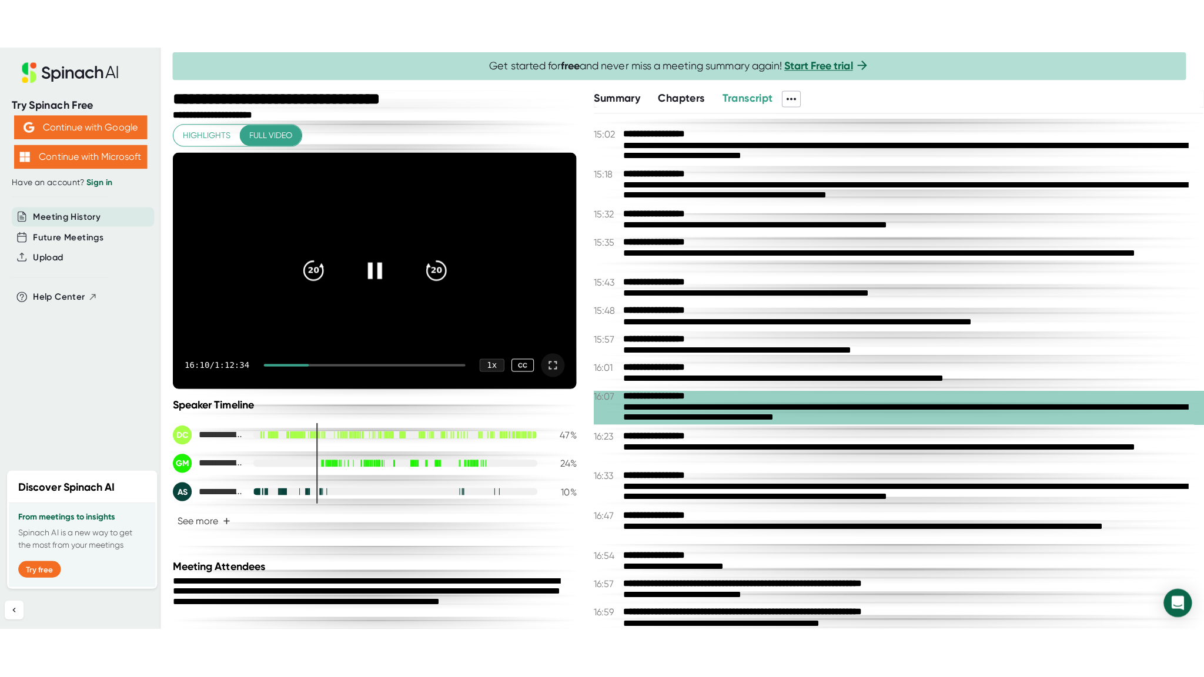
scroll to position [2451, 0]
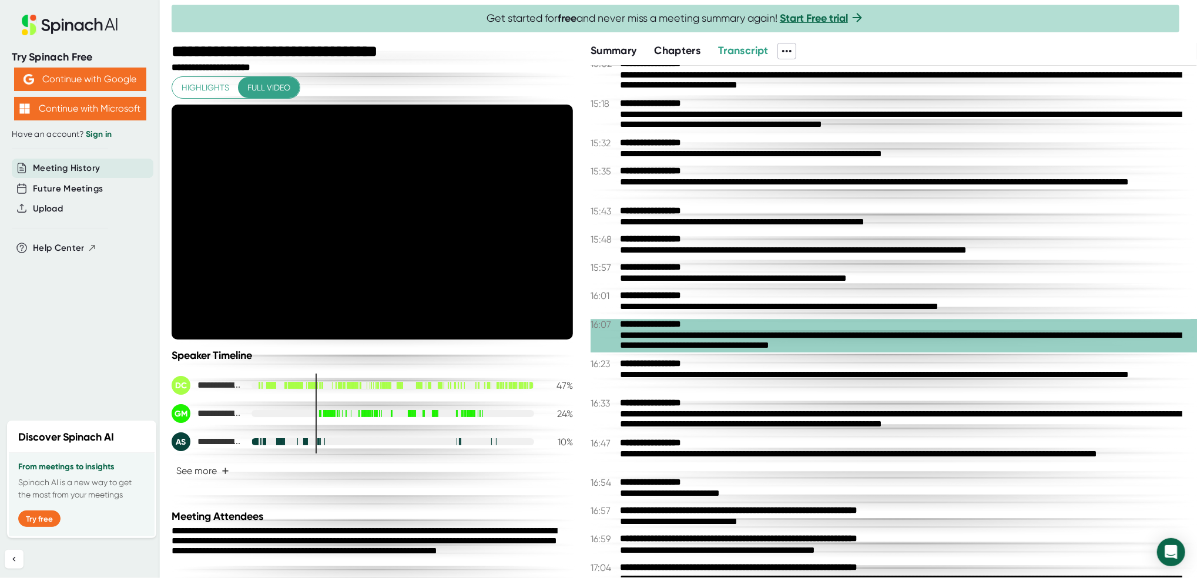
click at [367, 228] on icon at bounding box center [372, 222] width 28 height 28
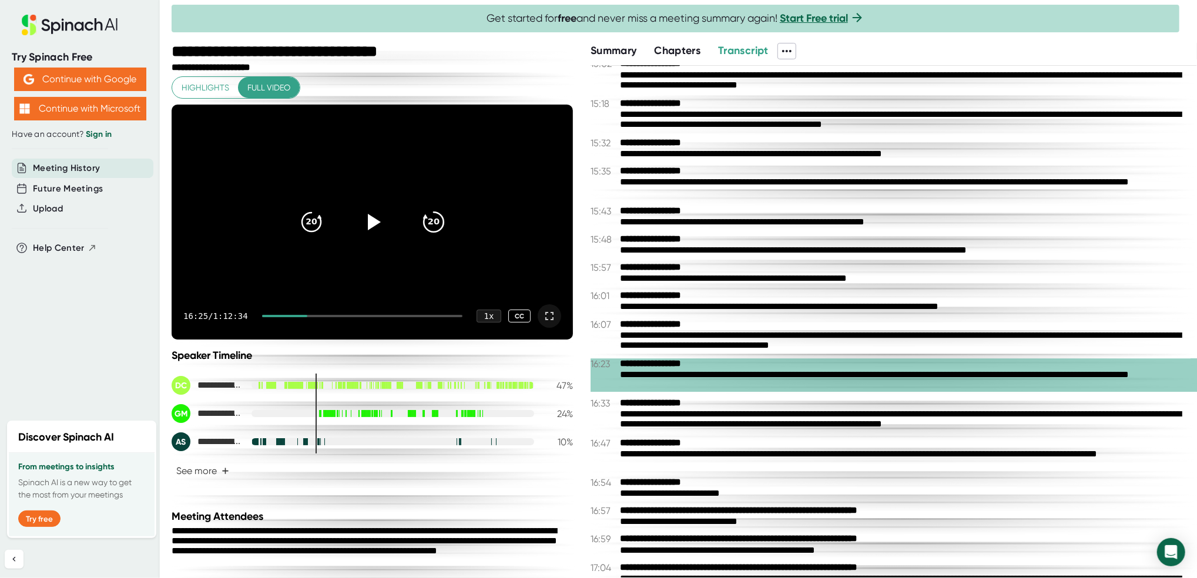
click at [421, 231] on icon "20" at bounding box center [432, 221] width 29 height 29
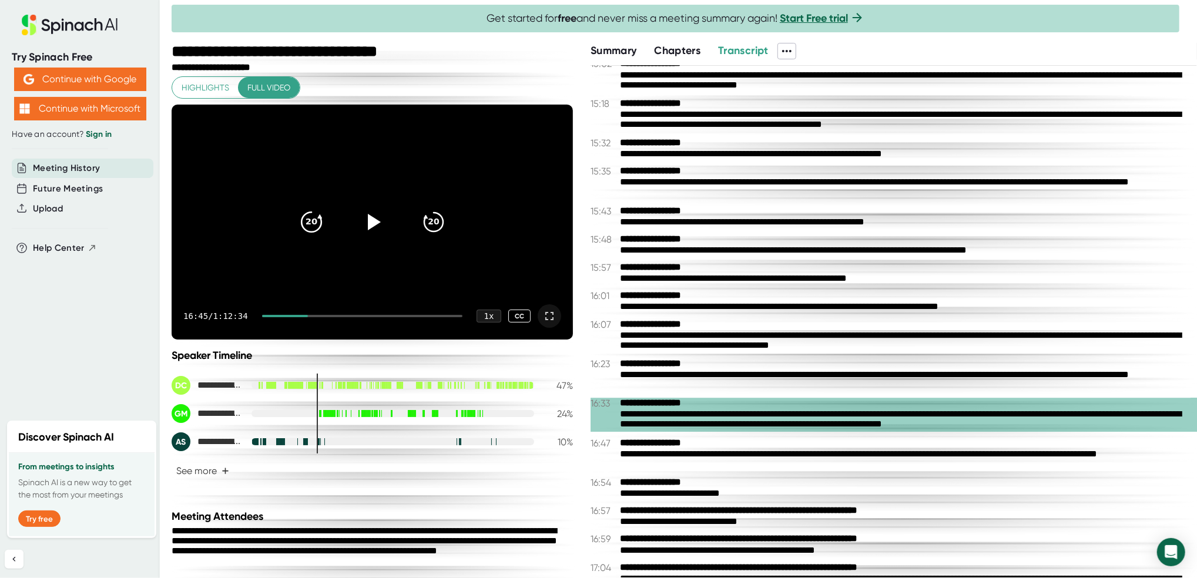
click at [310, 223] on icon "20" at bounding box center [310, 221] width 29 height 29
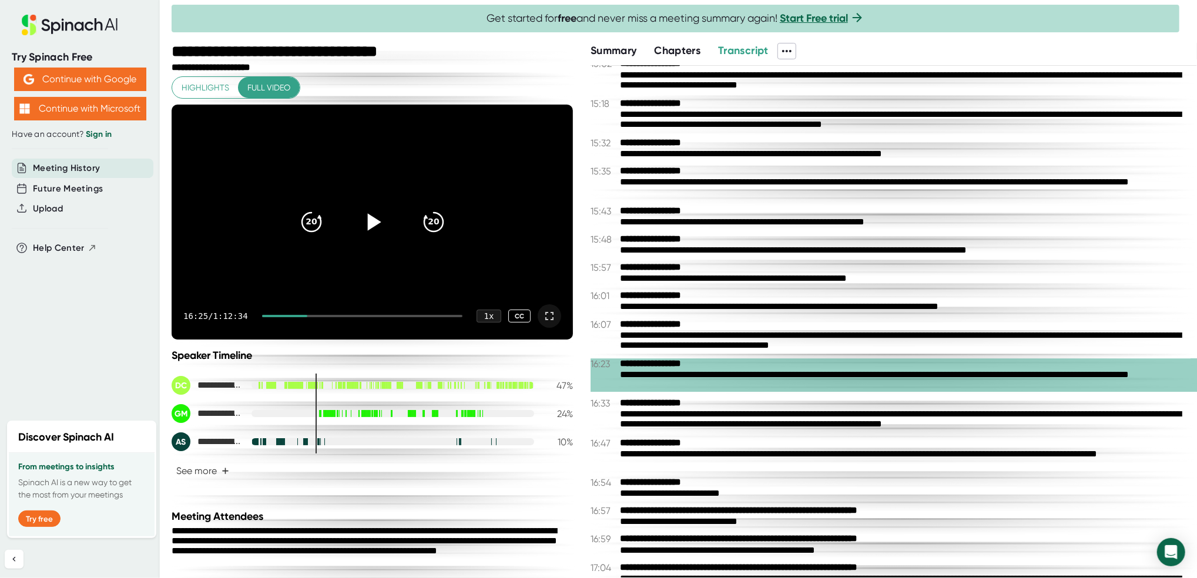
click at [367, 227] on icon at bounding box center [374, 221] width 14 height 17
click at [544, 320] on div at bounding box center [550, 316] width 24 height 24
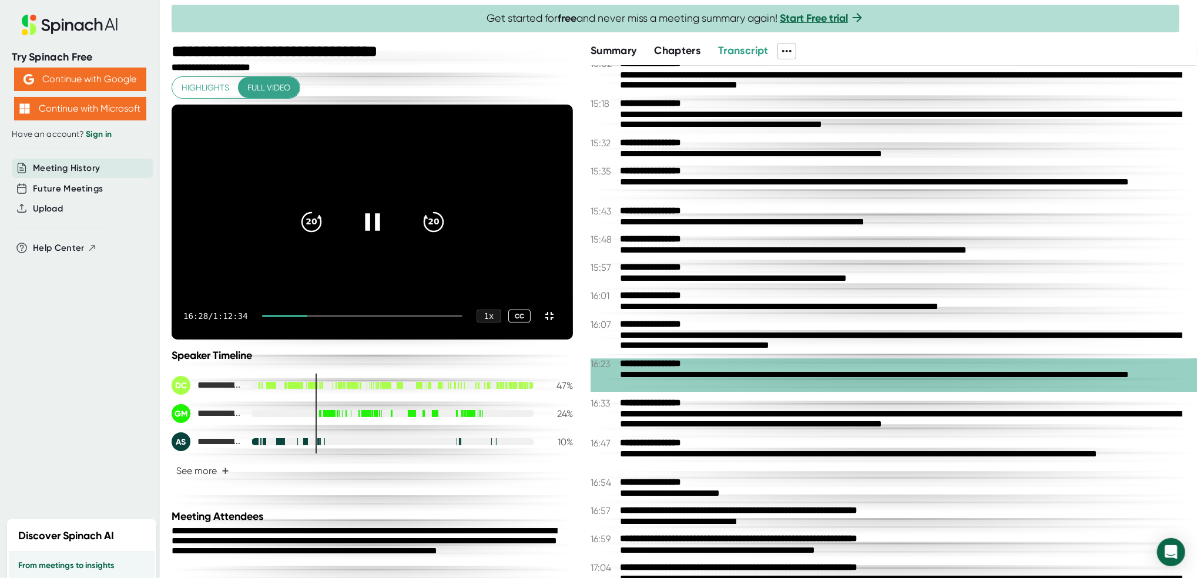
scroll to position [2440, 0]
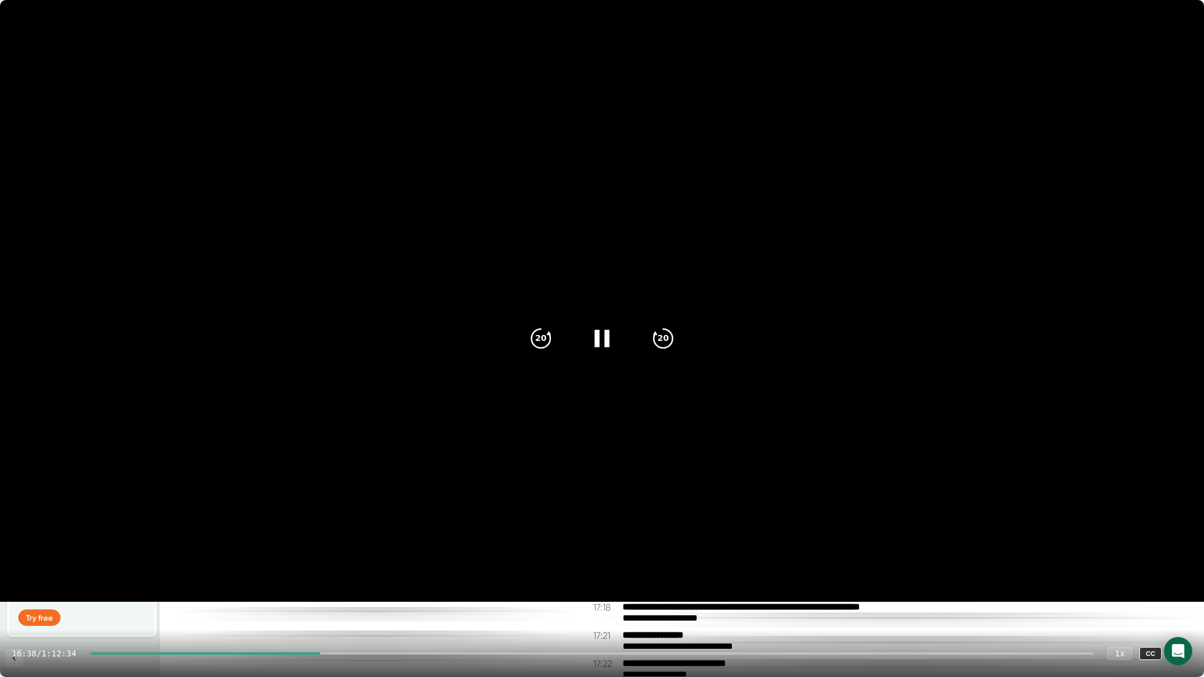
click at [1186, 578] on icon at bounding box center [1180, 653] width 14 height 14
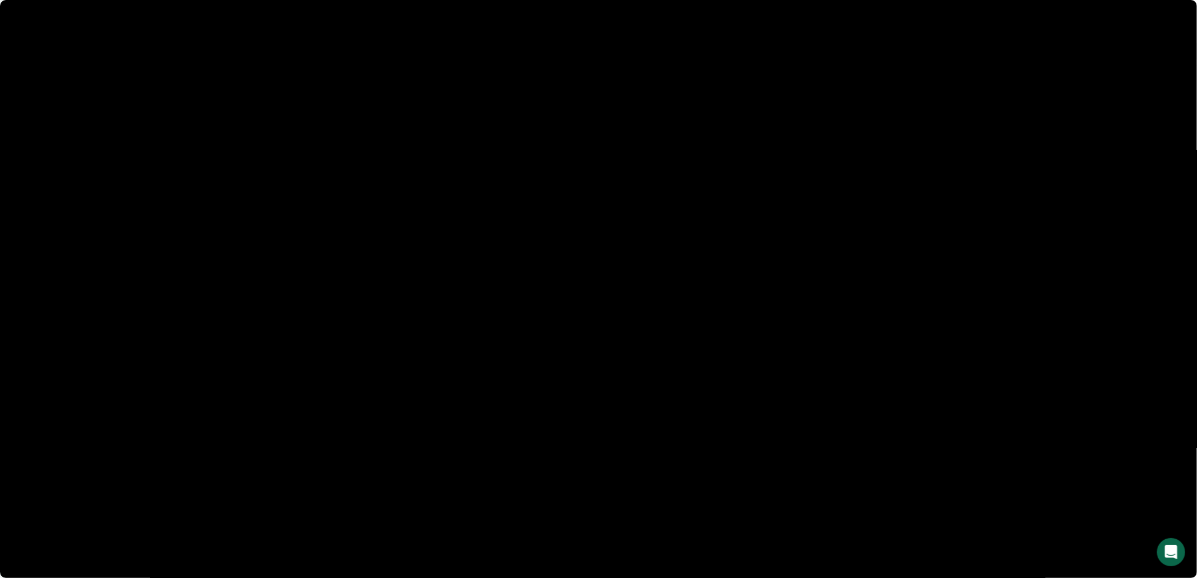
scroll to position [2854, 0]
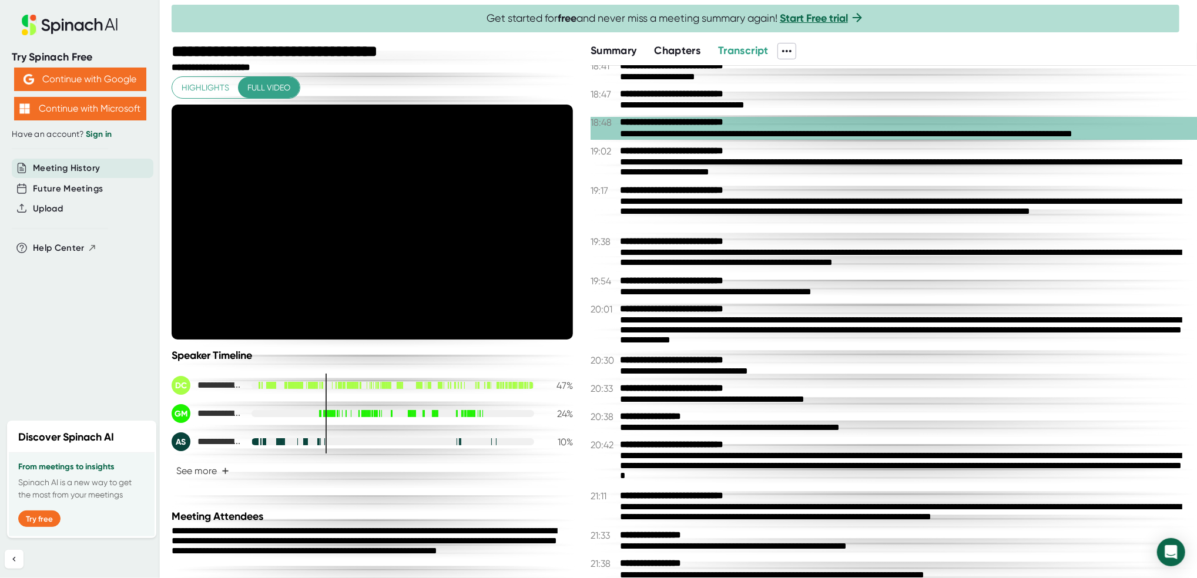
scroll to position [3559, 0]
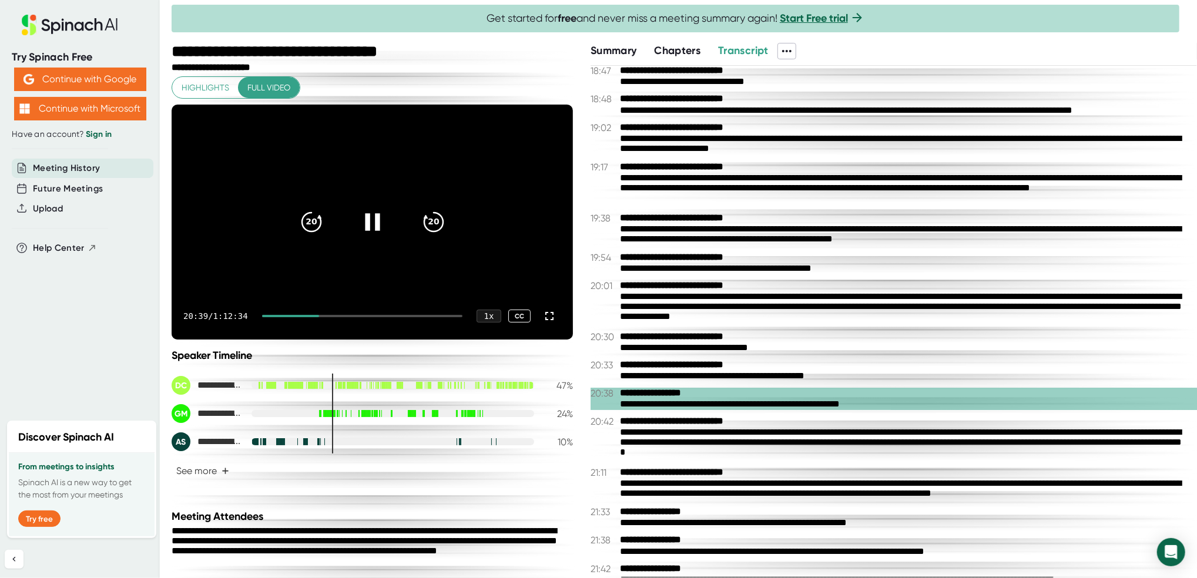
click at [381, 224] on div at bounding box center [372, 221] width 49 height 49
click at [371, 238] on div at bounding box center [372, 221] width 49 height 49
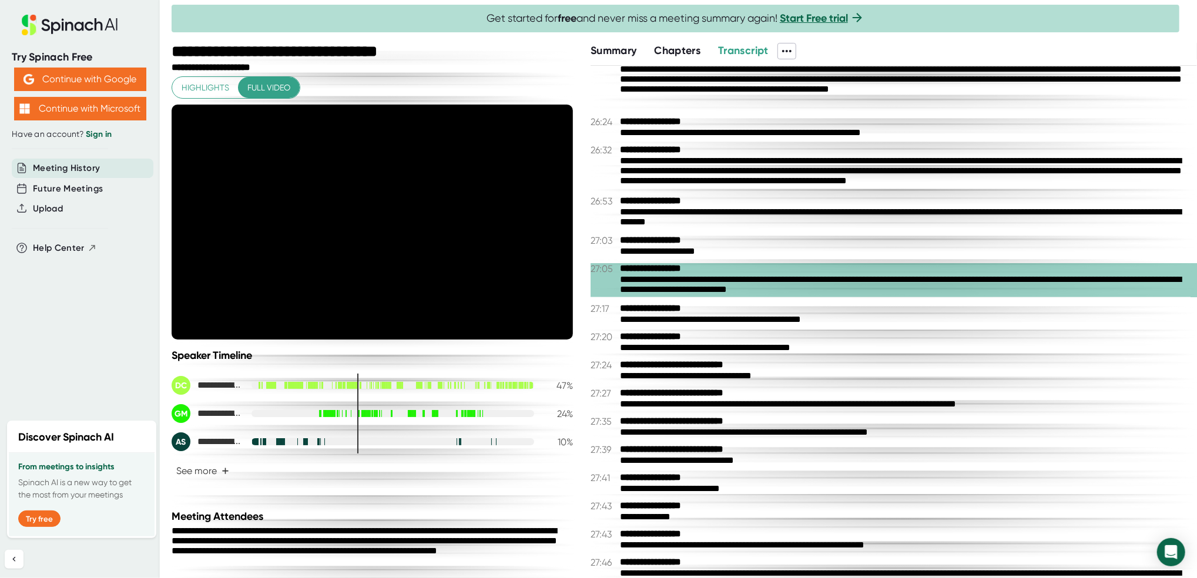
scroll to position [5127, 0]
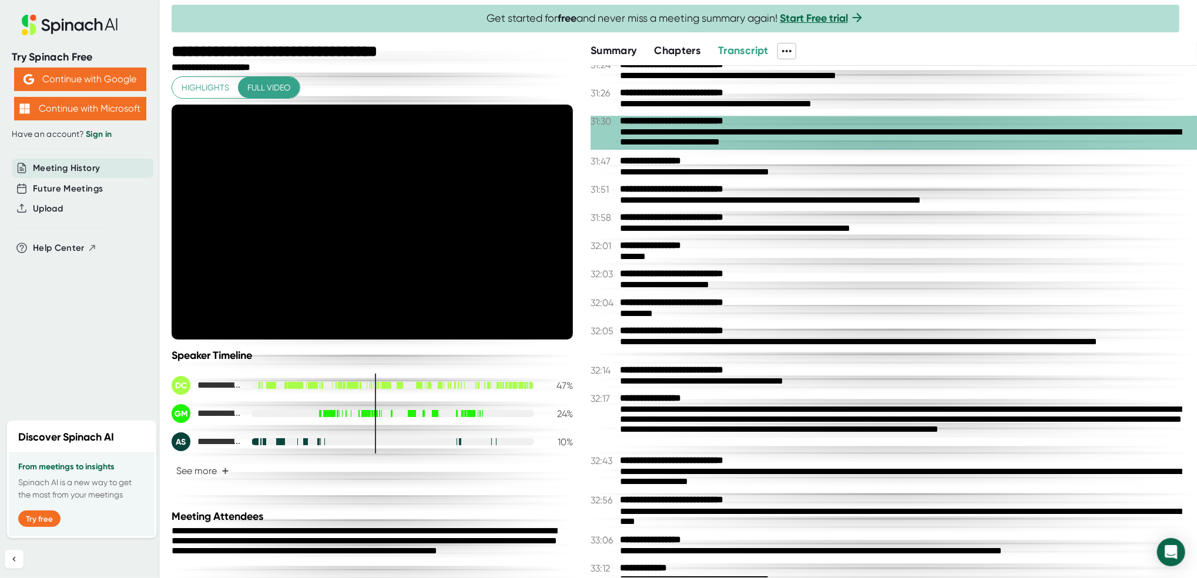
scroll to position [6380, 0]
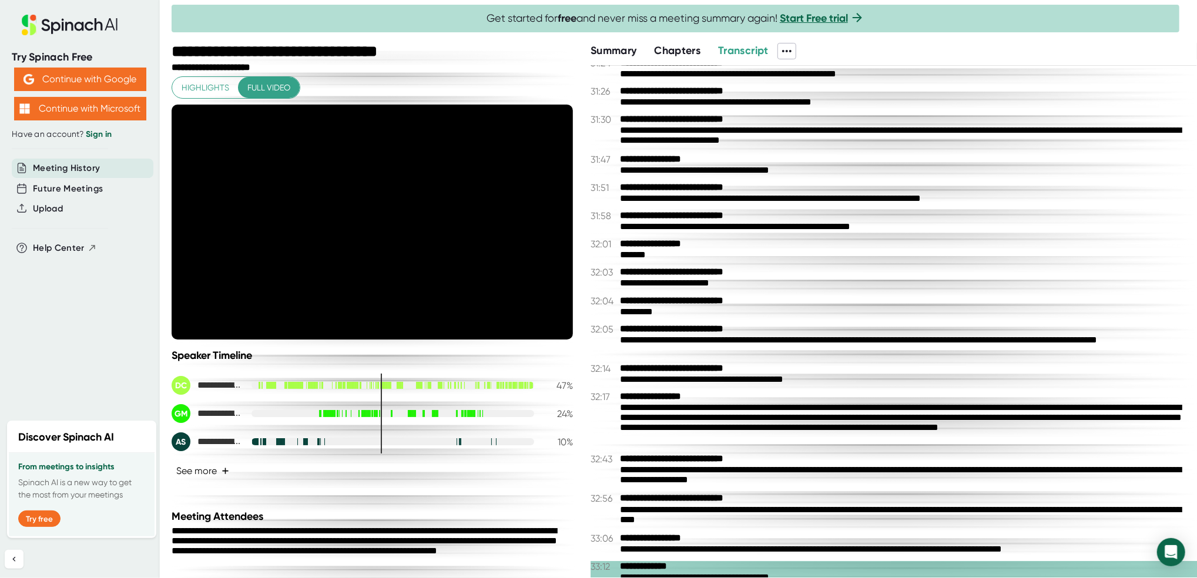
click at [222, 467] on span "+" at bounding box center [226, 471] width 8 height 9
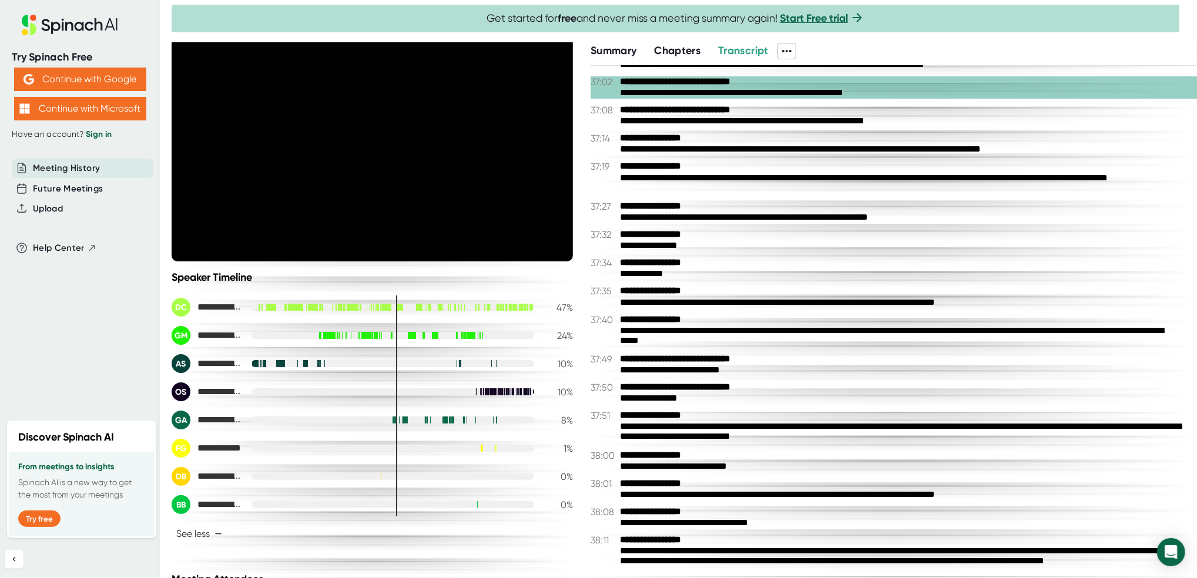
scroll to position [7634, 0]
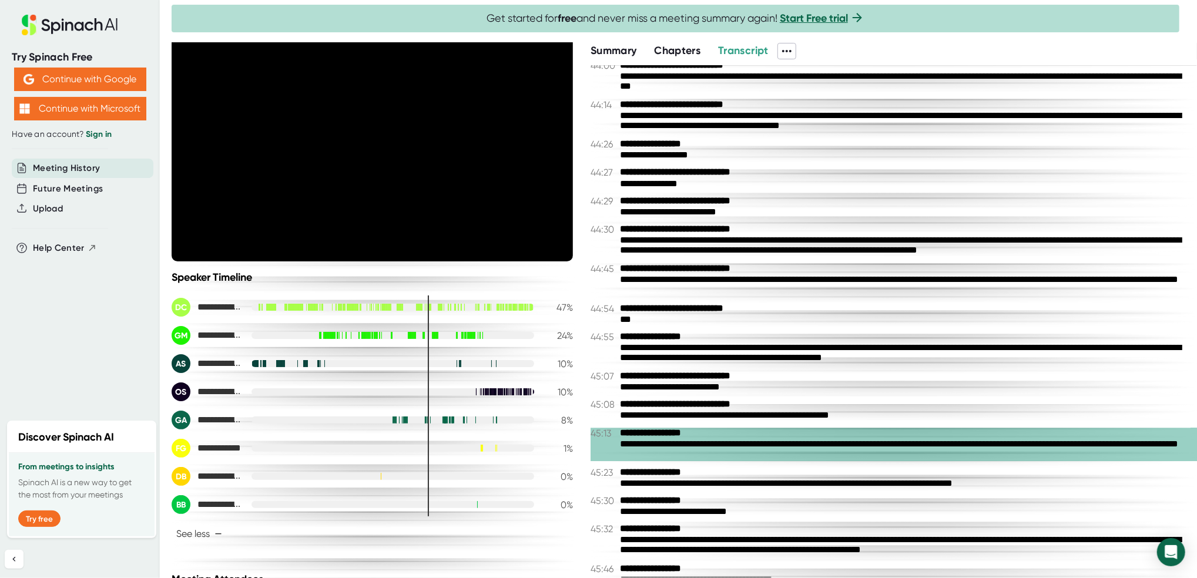
scroll to position [9279, 0]
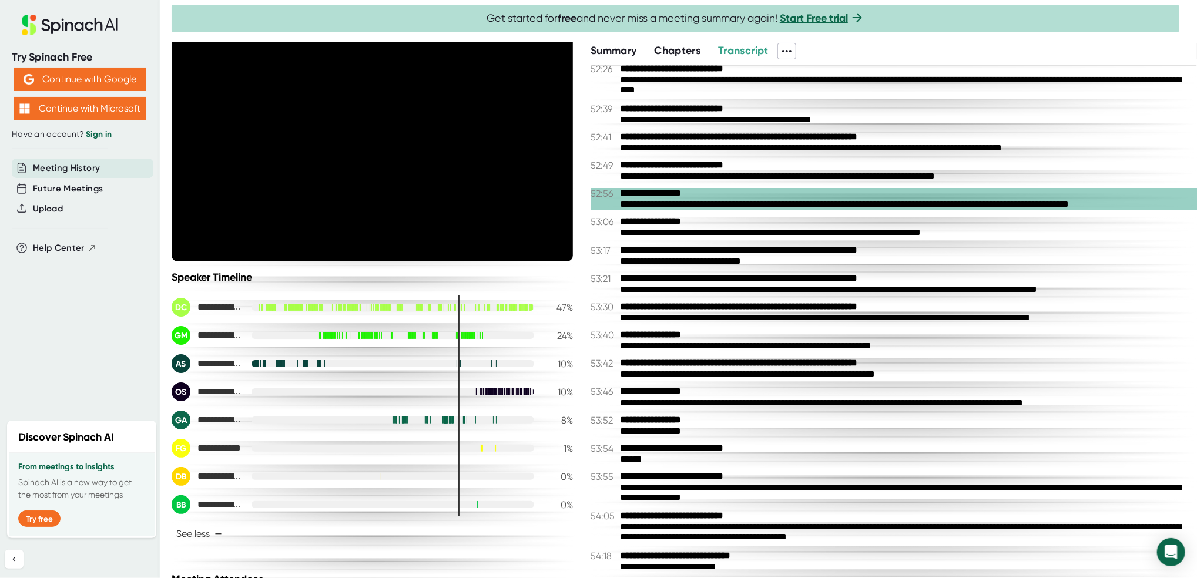
scroll to position [11551, 0]
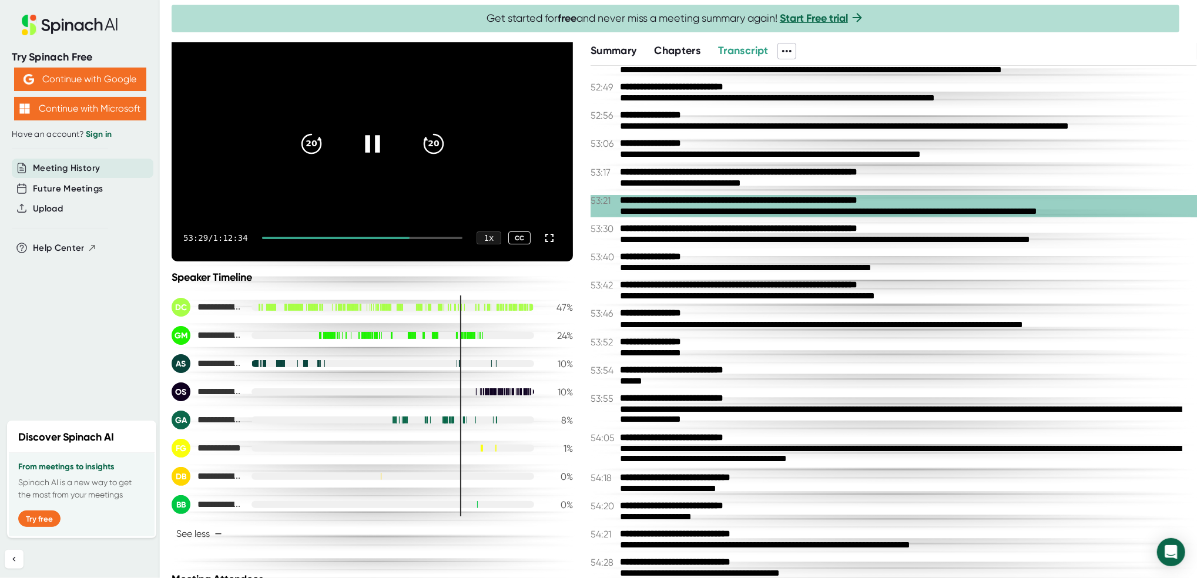
click at [361, 149] on icon at bounding box center [371, 143] width 29 height 29
click at [622, 53] on span "Summary" at bounding box center [614, 50] width 46 height 13
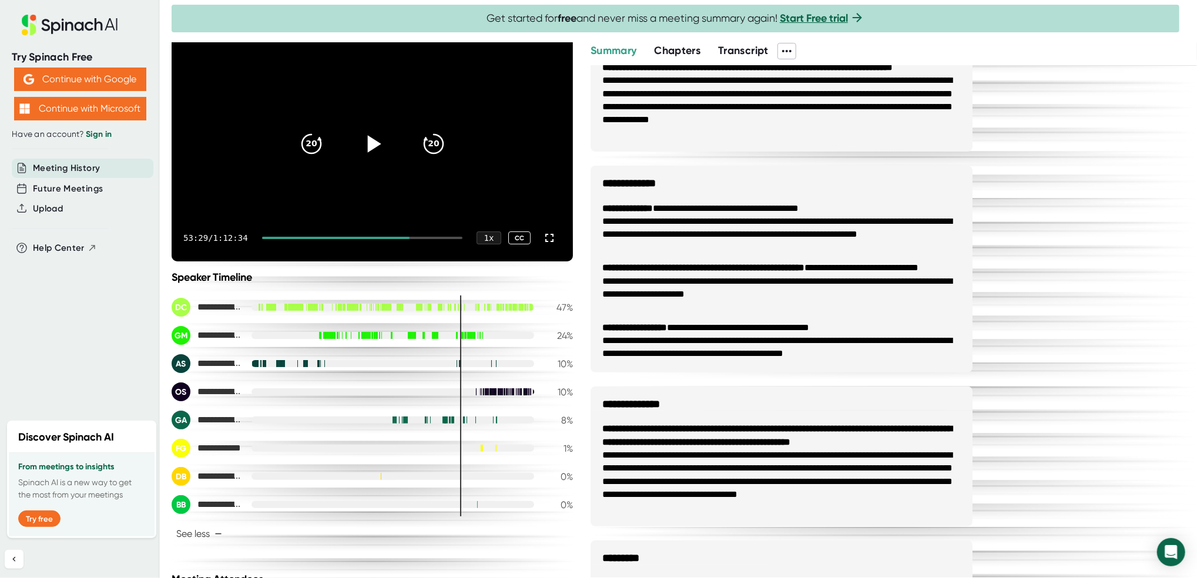
scroll to position [270, 0]
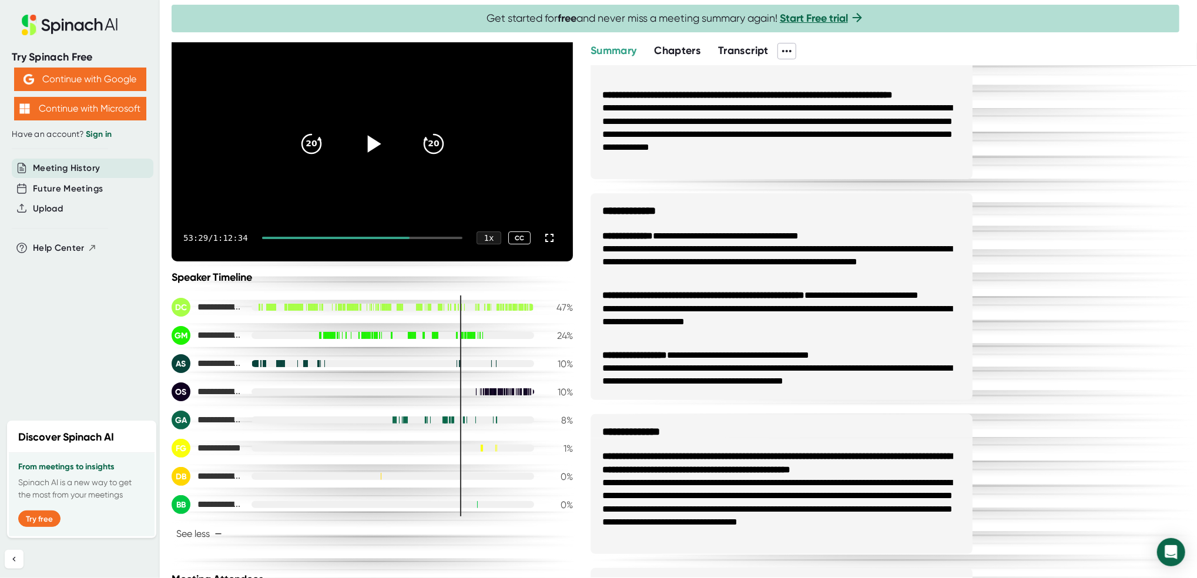
click at [367, 144] on icon at bounding box center [374, 143] width 14 height 17
click at [663, 55] on span "Chapters" at bounding box center [677, 50] width 46 height 13
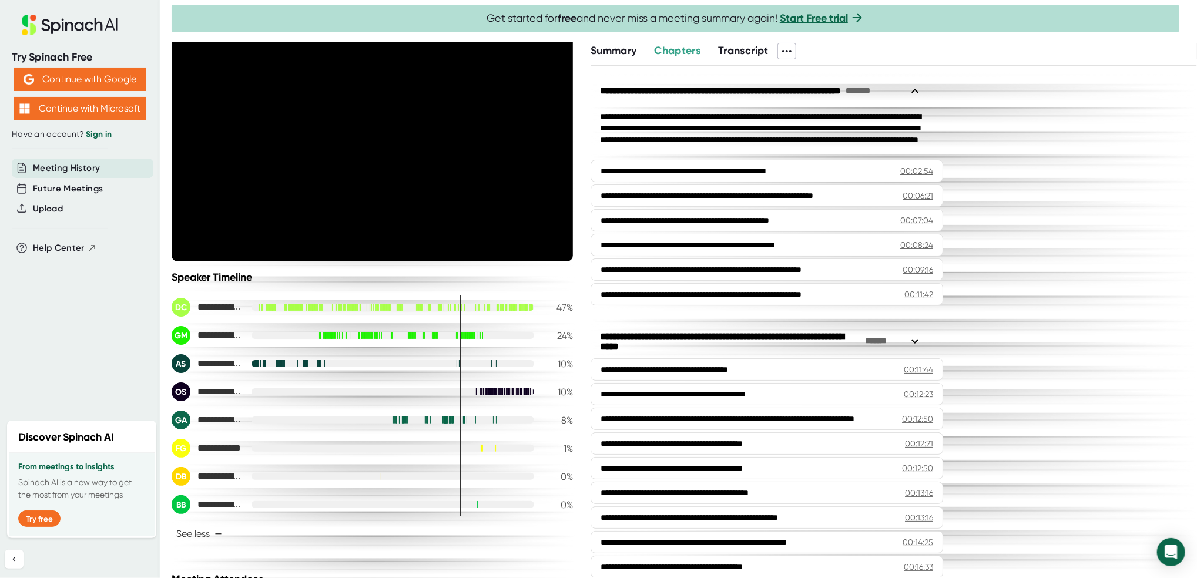
click at [716, 48] on div "Chapters" at bounding box center [686, 51] width 64 height 16
click at [742, 46] on span "Transcript" at bounding box center [743, 50] width 51 height 13
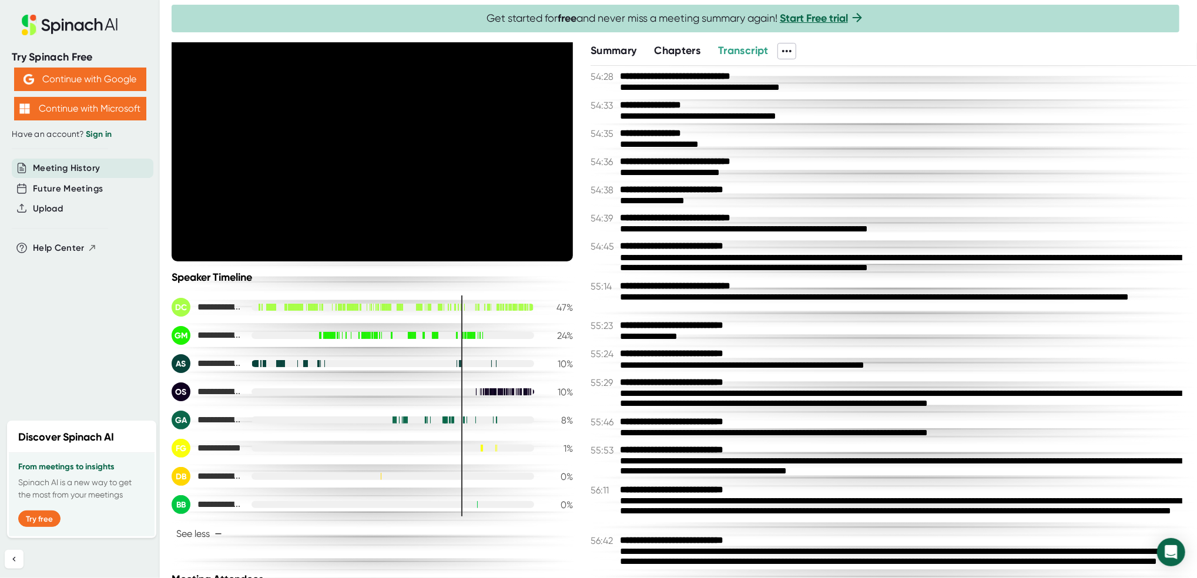
scroll to position [12000, 0]
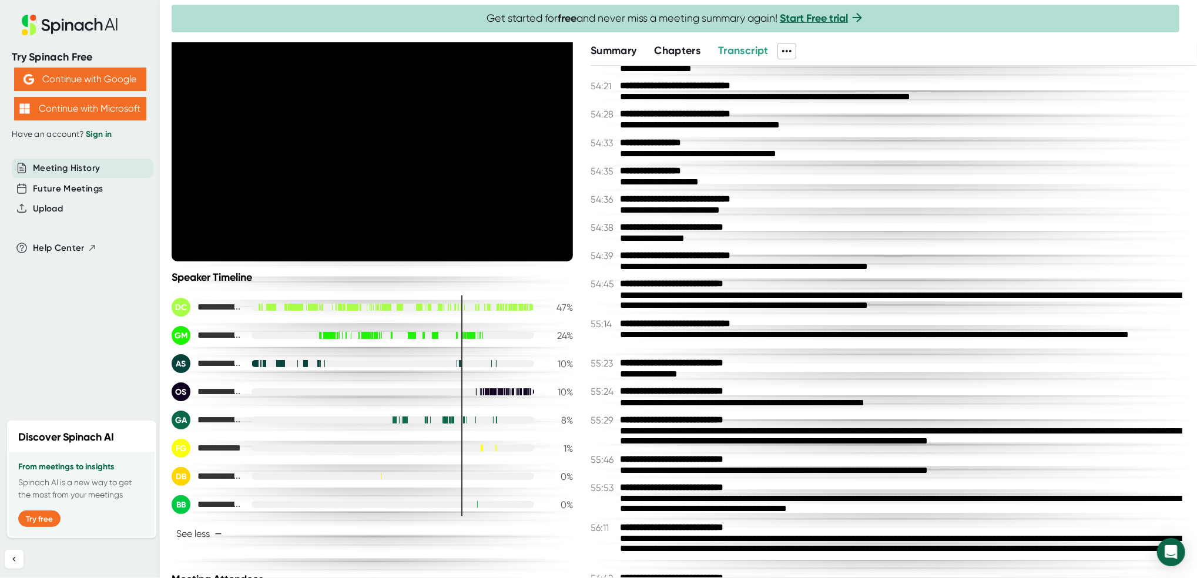
click at [755, 273] on div "**********" at bounding box center [902, 267] width 565 height 11
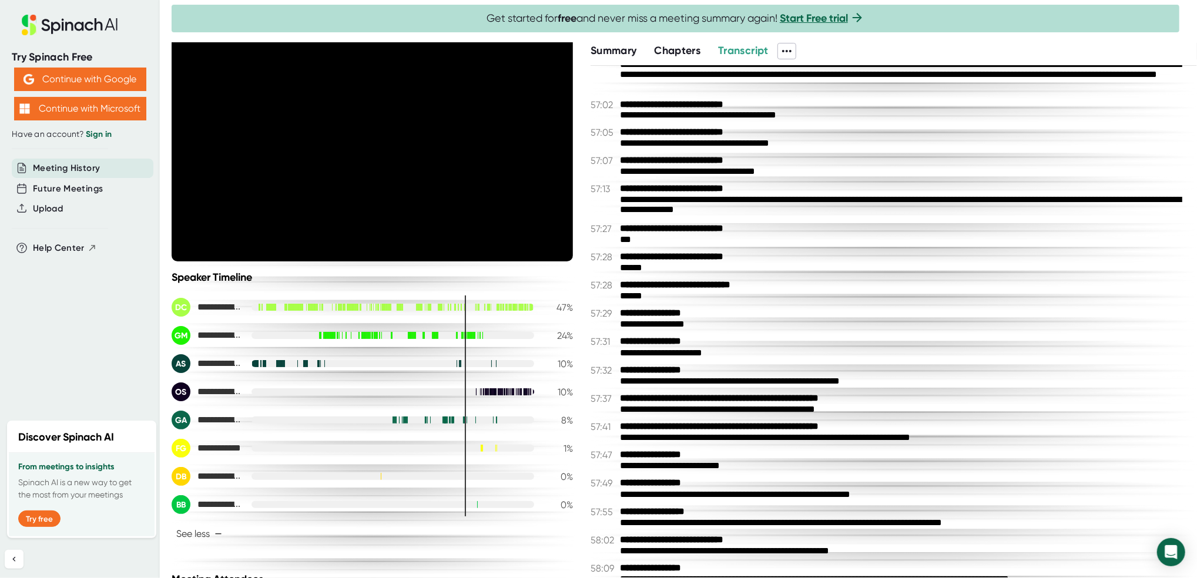
scroll to position [12548, 0]
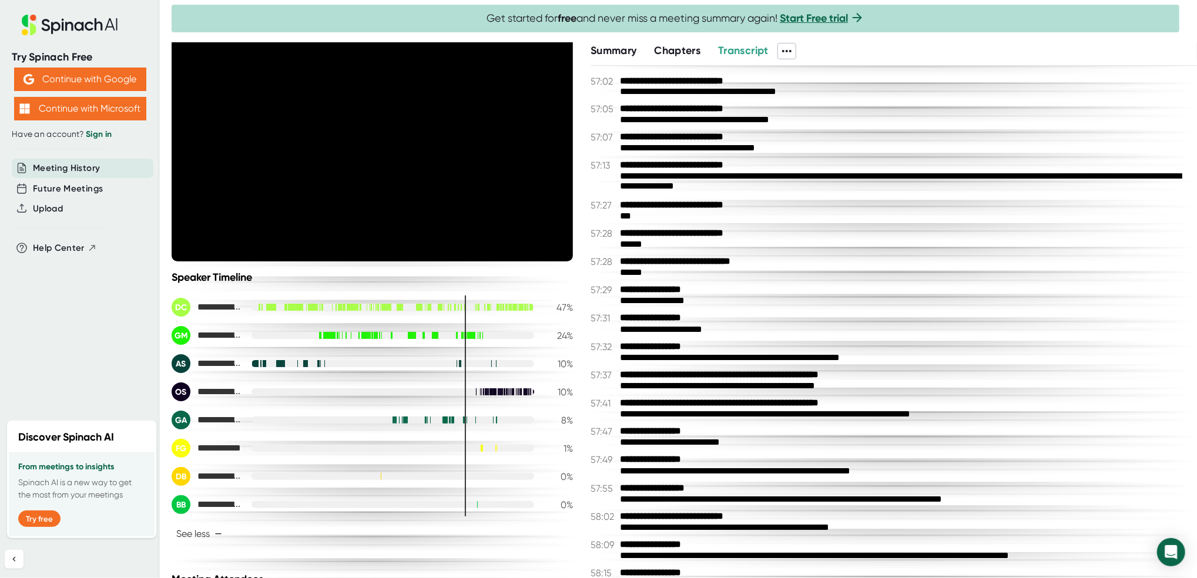
click at [799, 381] on b "**********" at bounding box center [751, 375] width 263 height 11
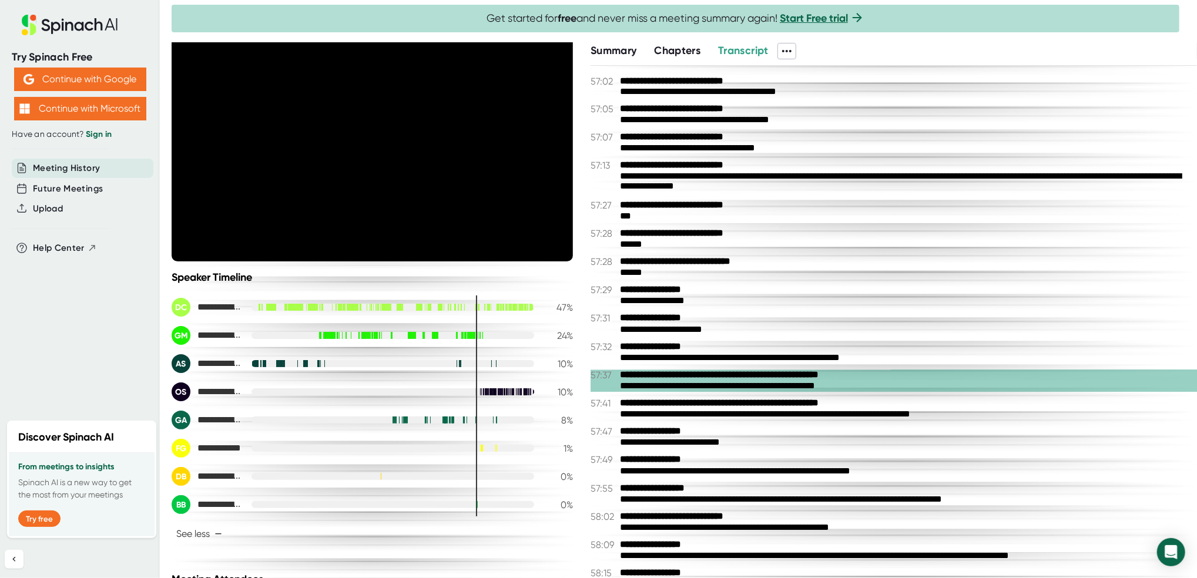
click at [779, 223] on div "***" at bounding box center [902, 217] width 565 height 11
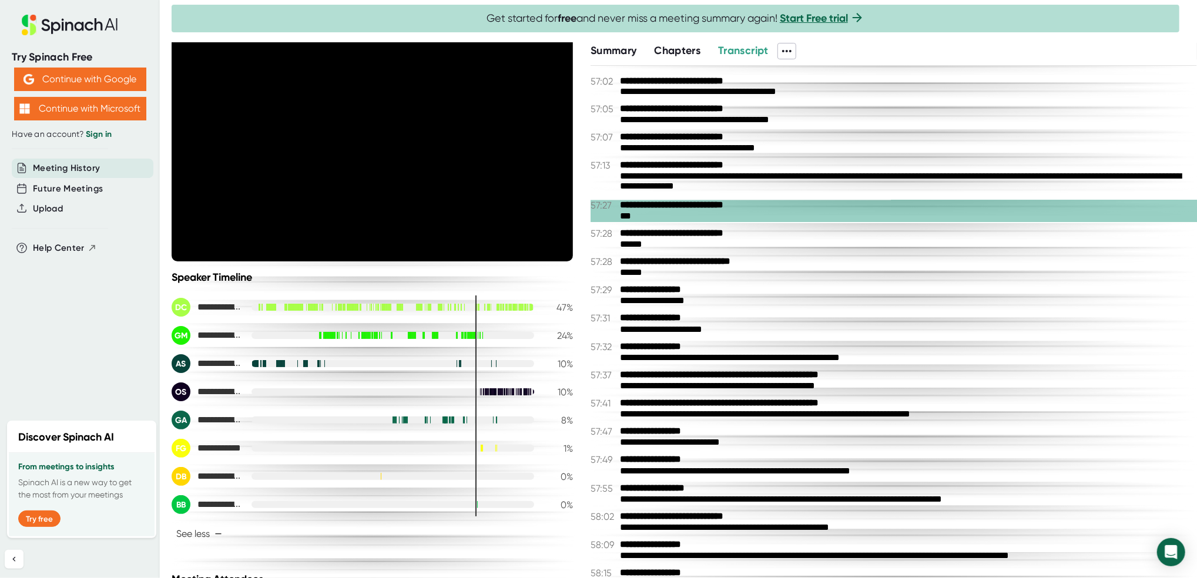
click at [783, 203] on div "**********" at bounding box center [894, 322] width 606 height 512
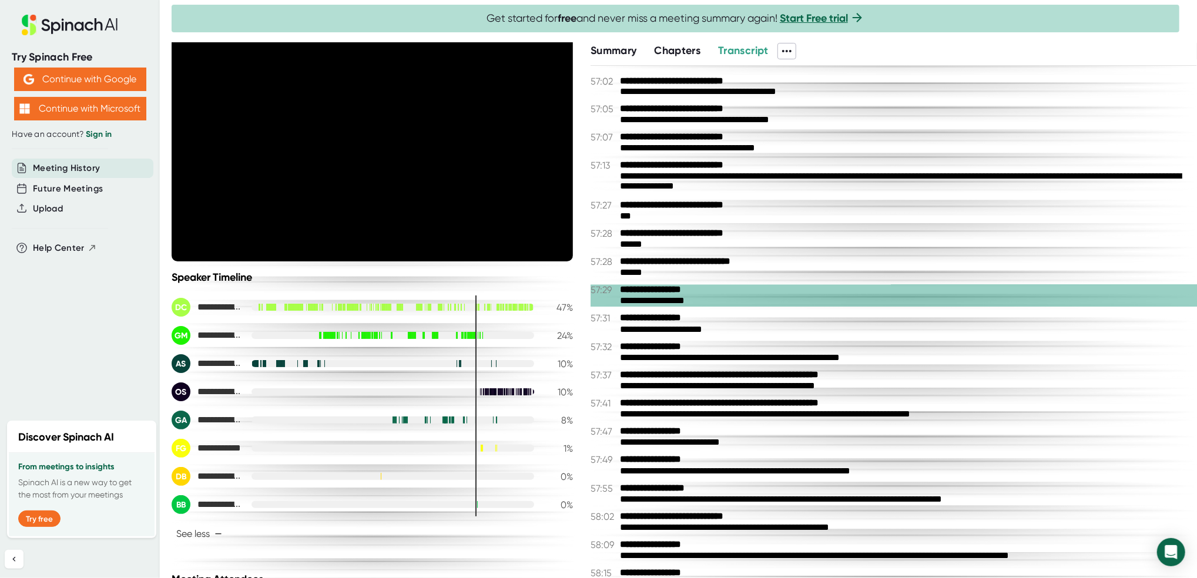
click at [776, 194] on div "**********" at bounding box center [902, 183] width 565 height 22
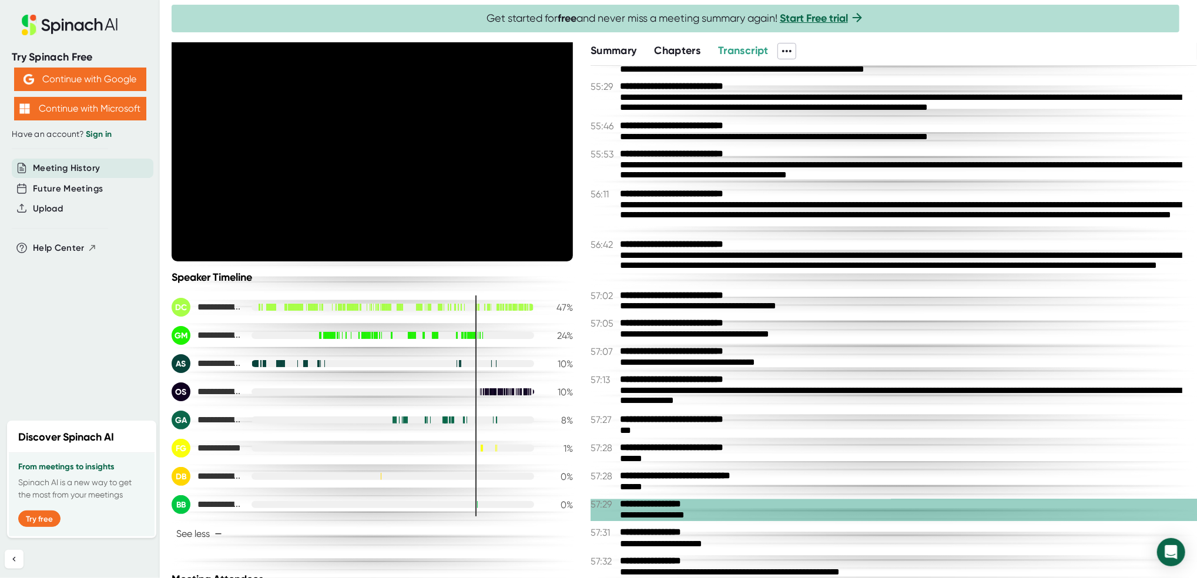
scroll to position [12235, 0]
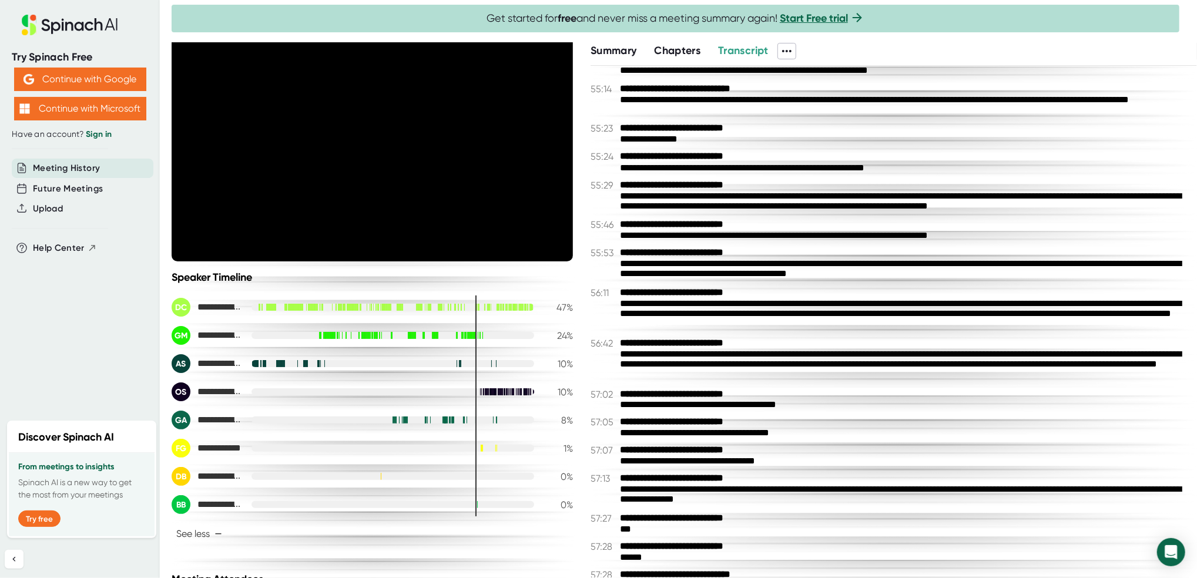
click at [792, 383] on div "**********" at bounding box center [902, 366] width 565 height 34
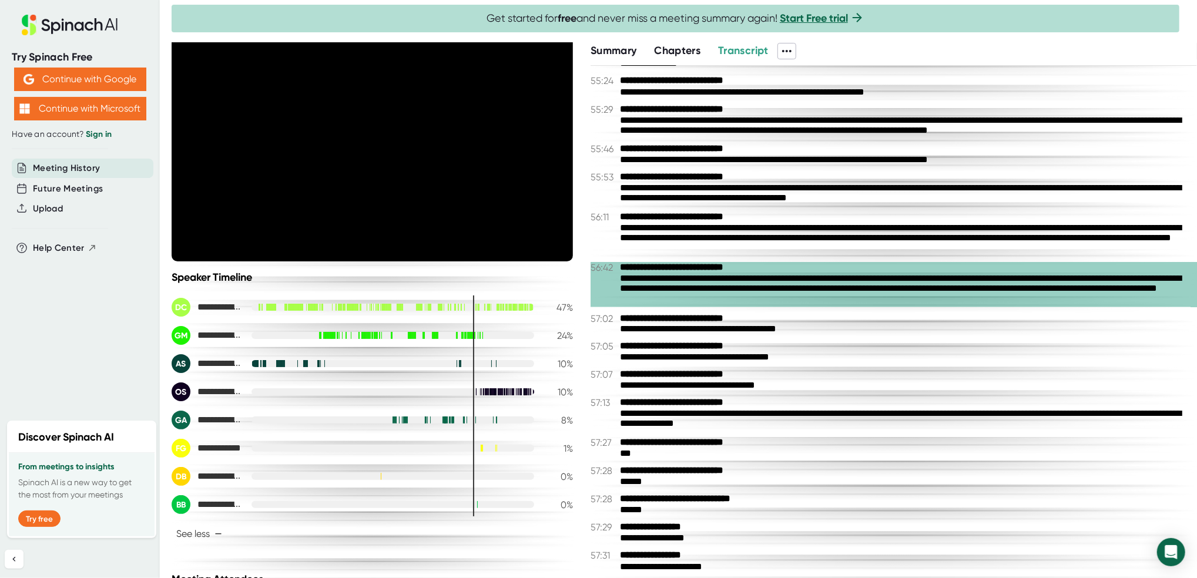
scroll to position [12391, 0]
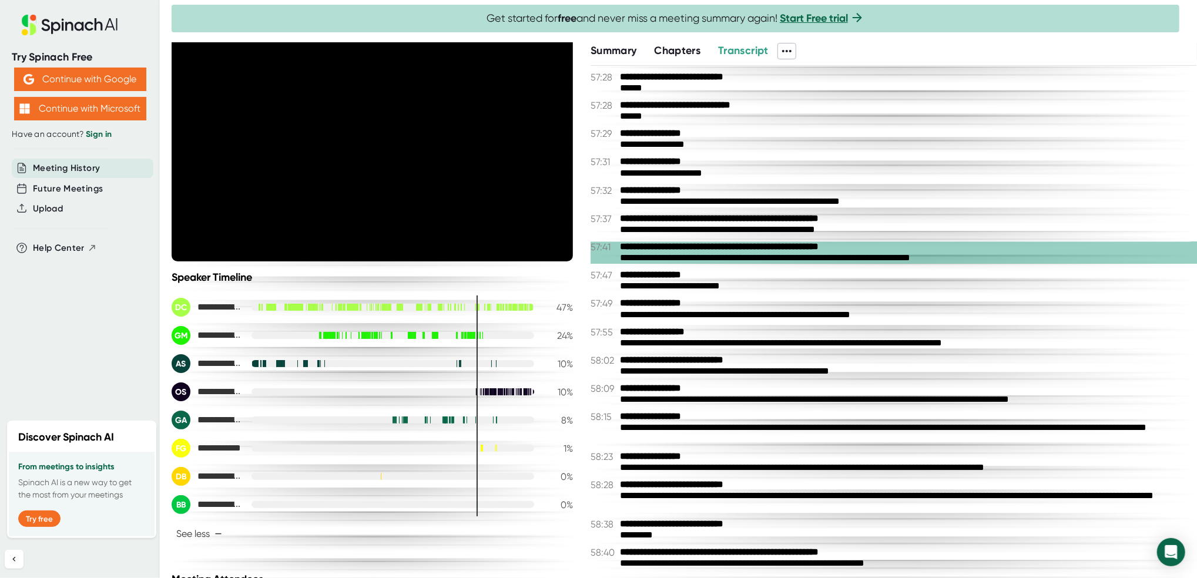
scroll to position [12783, 0]
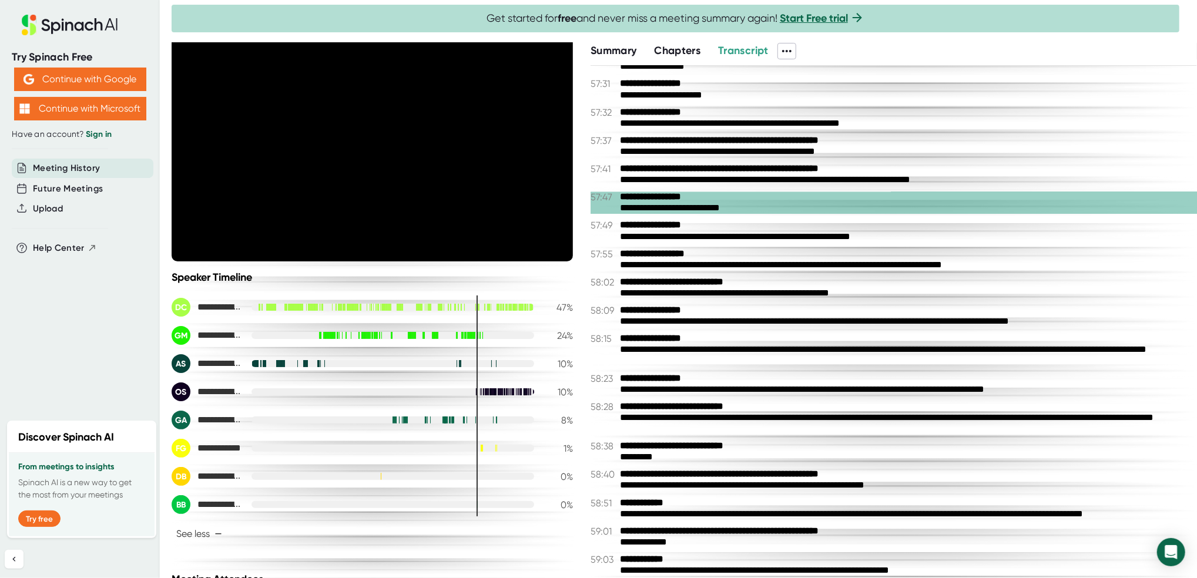
click at [709, 509] on div "**********" at bounding box center [894, 503] width 606 height 11
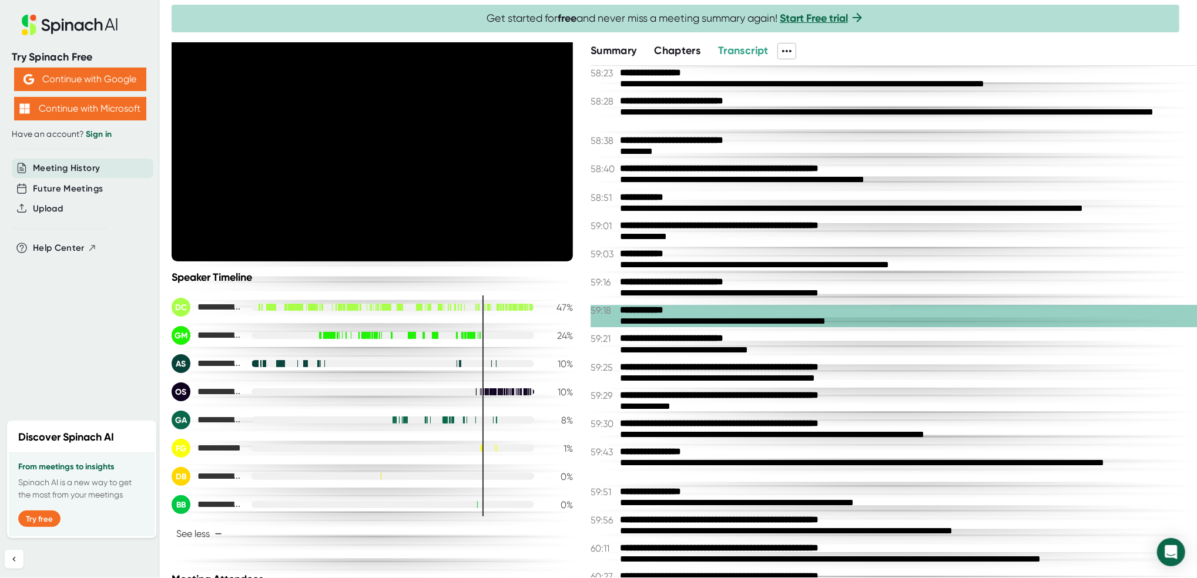
scroll to position [13096, 0]
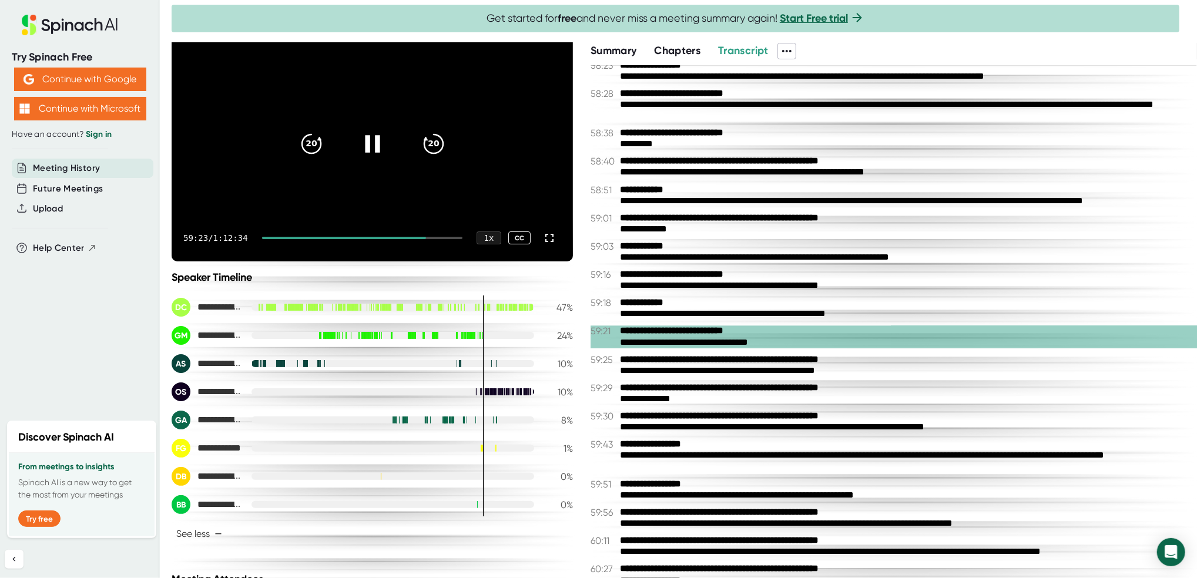
click at [365, 149] on icon at bounding box center [372, 143] width 15 height 17
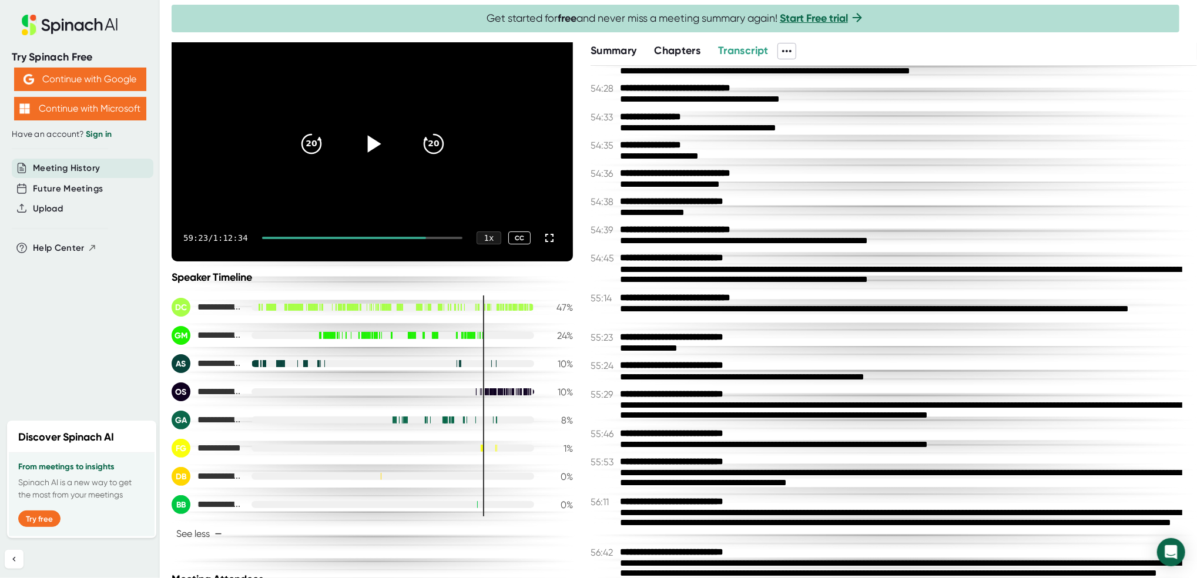
scroll to position [12000, 0]
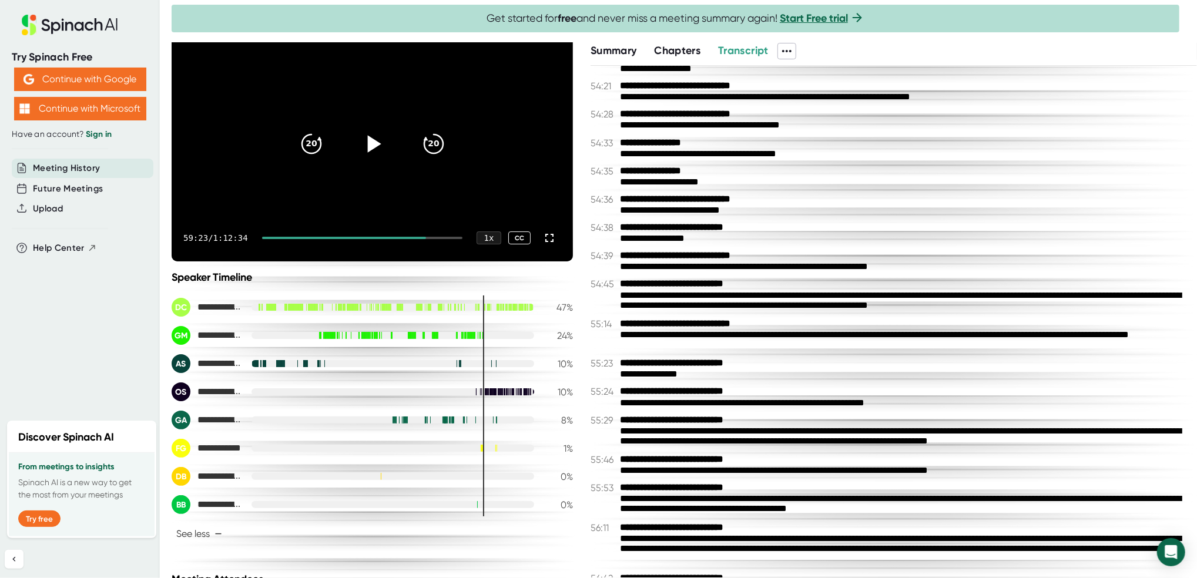
click at [705, 103] on div "**********" at bounding box center [902, 97] width 565 height 11
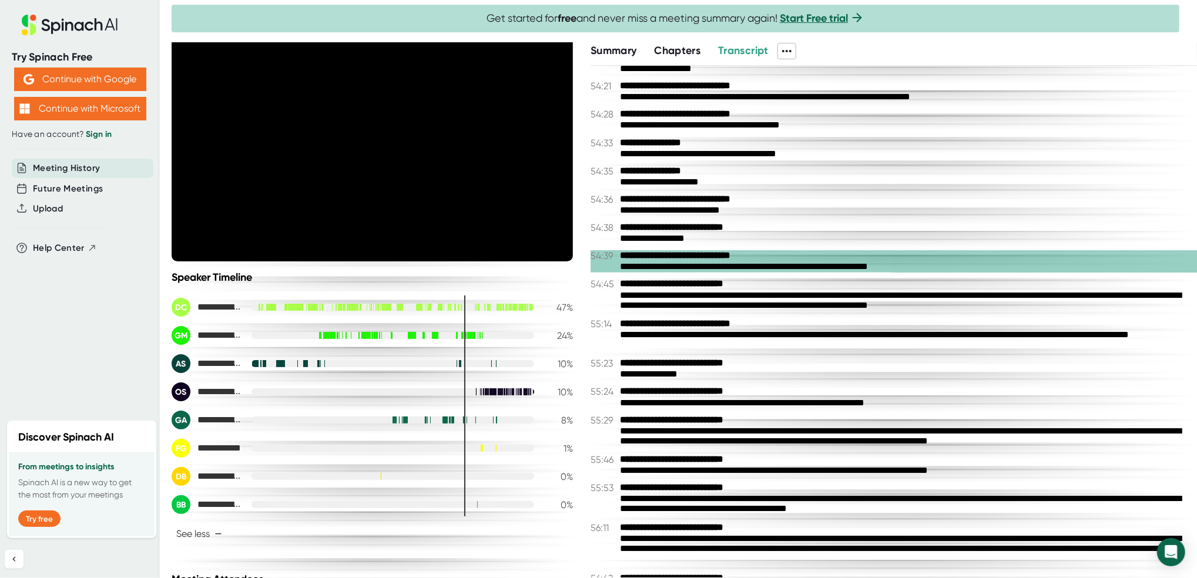
click at [772, 313] on div "**********" at bounding box center [902, 301] width 565 height 22
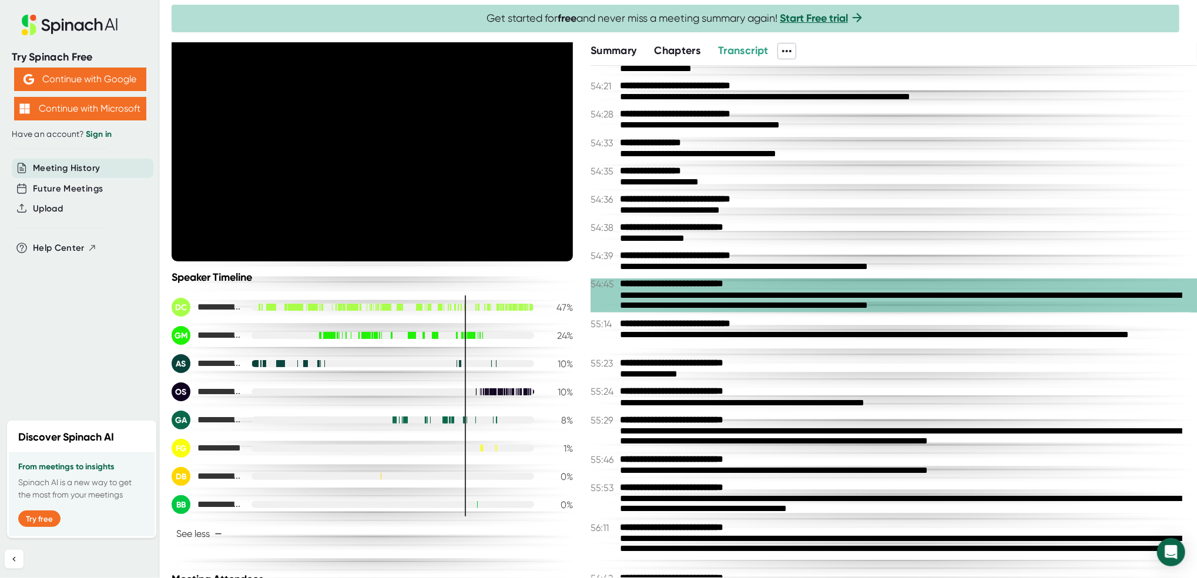
click at [756, 369] on b "**********" at bounding box center [690, 363] width 141 height 11
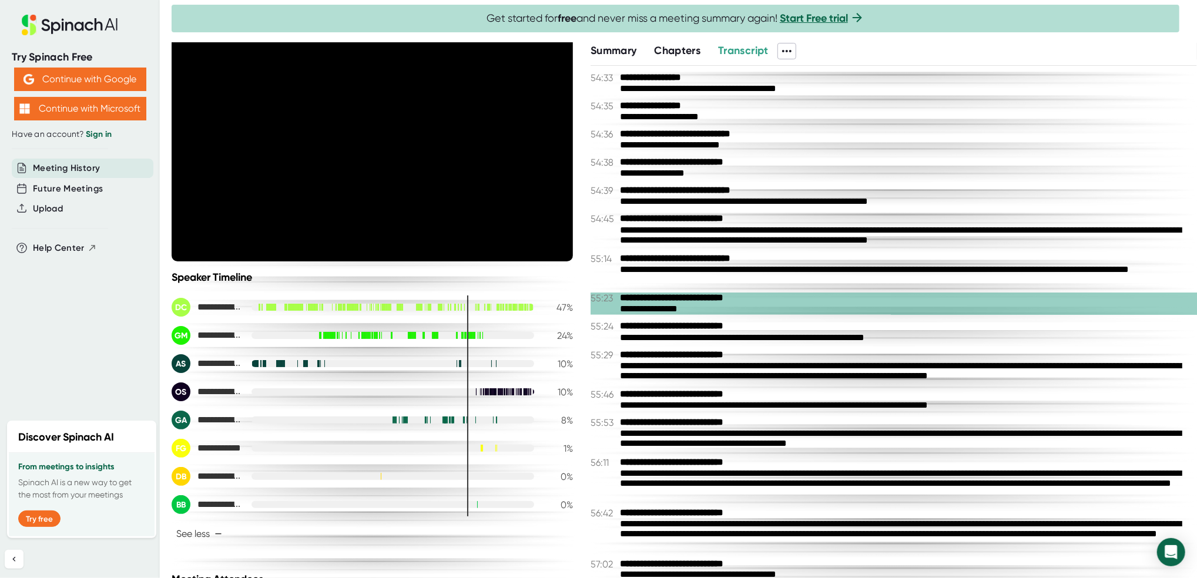
scroll to position [12078, 0]
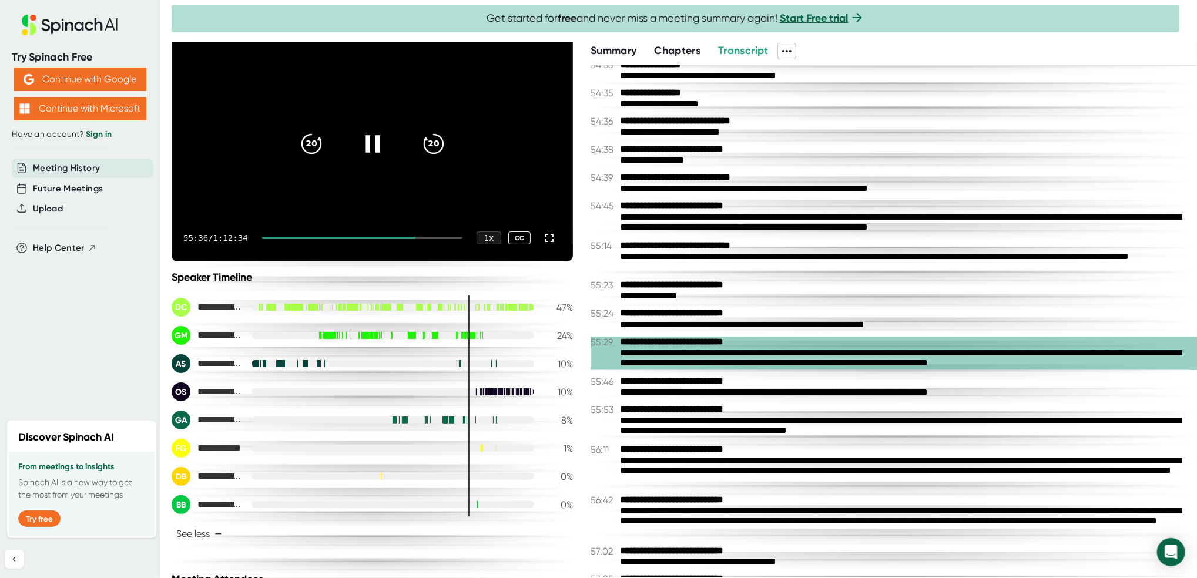
click at [360, 159] on div at bounding box center [372, 143] width 49 height 49
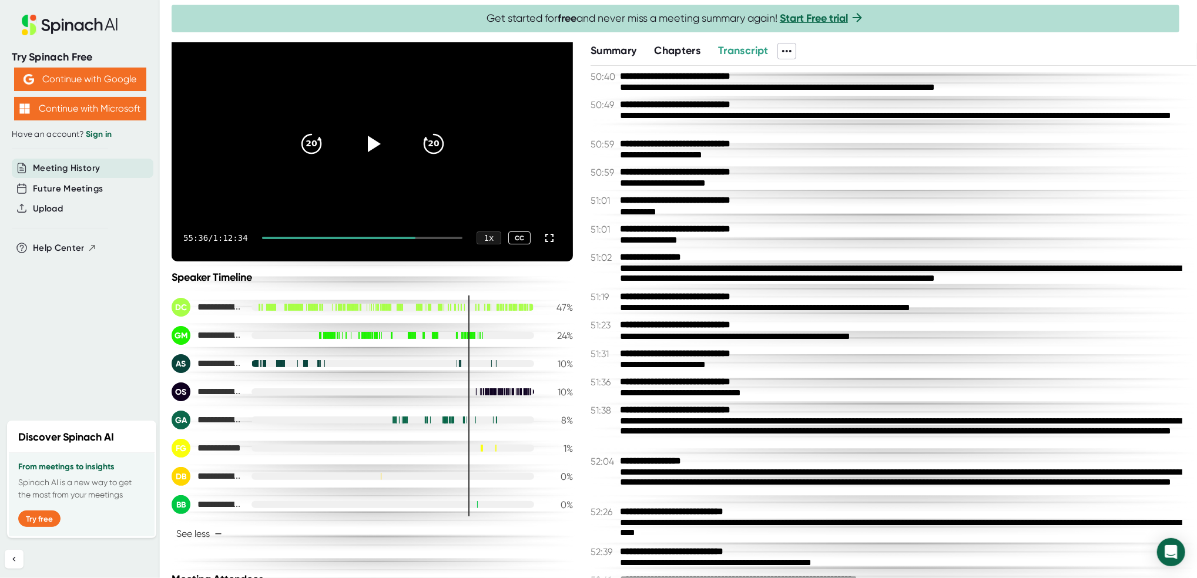
scroll to position [10825, 0]
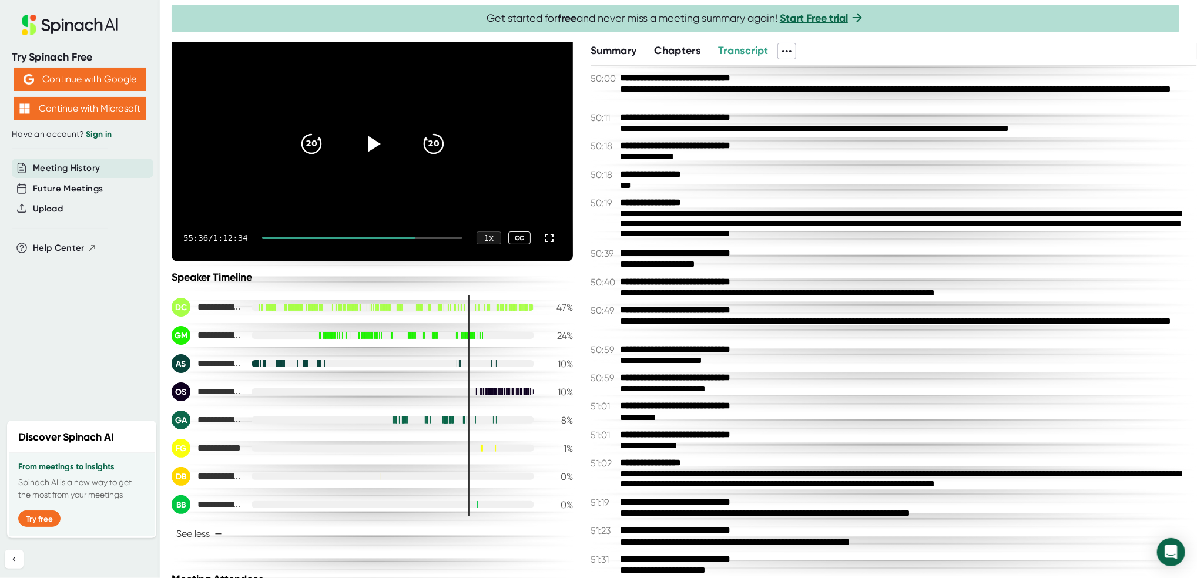
click at [461, 366] on div at bounding box center [461, 364] width 0 height 8
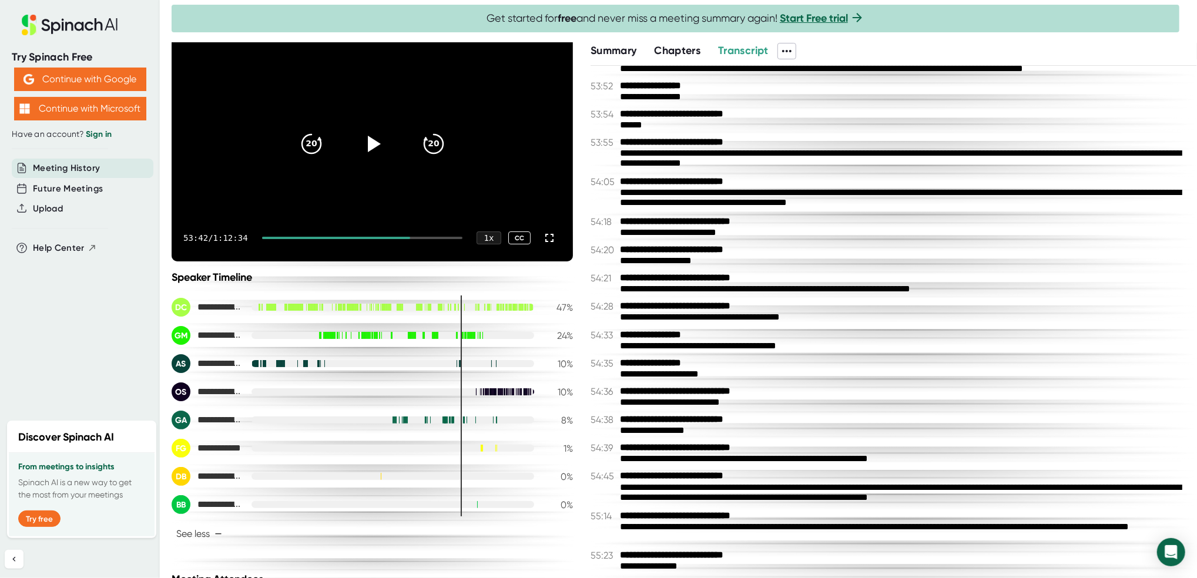
scroll to position [11843, 0]
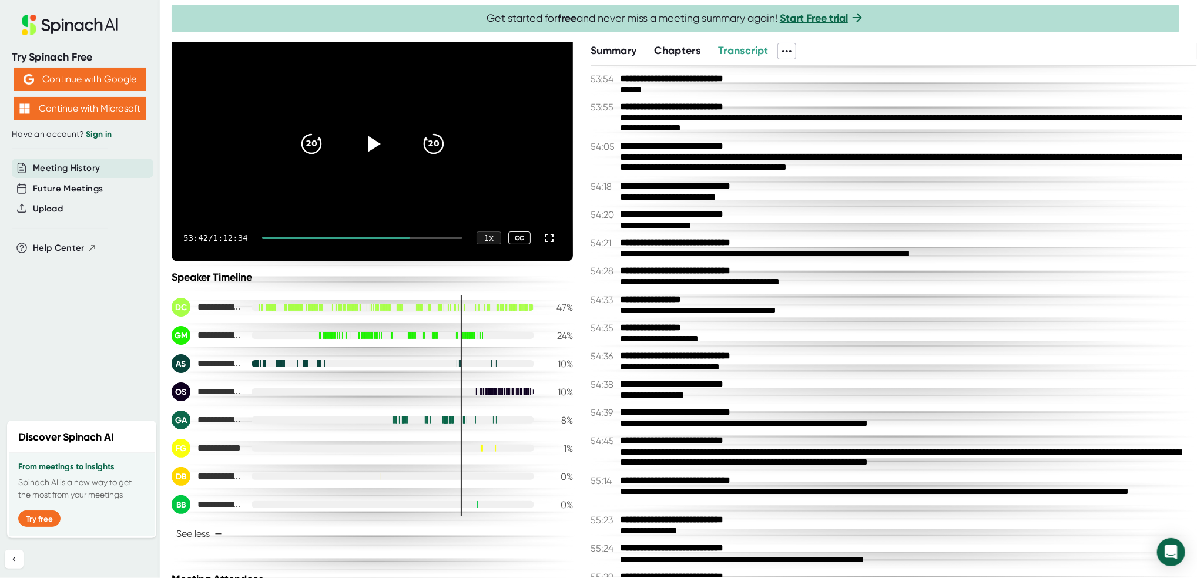
click at [481, 364] on div at bounding box center [393, 363] width 283 height 7
click at [480, 364] on div at bounding box center [393, 363] width 283 height 7
click at [484, 364] on div at bounding box center [393, 363] width 283 height 7
click at [481, 364] on div at bounding box center [393, 363] width 283 height 7
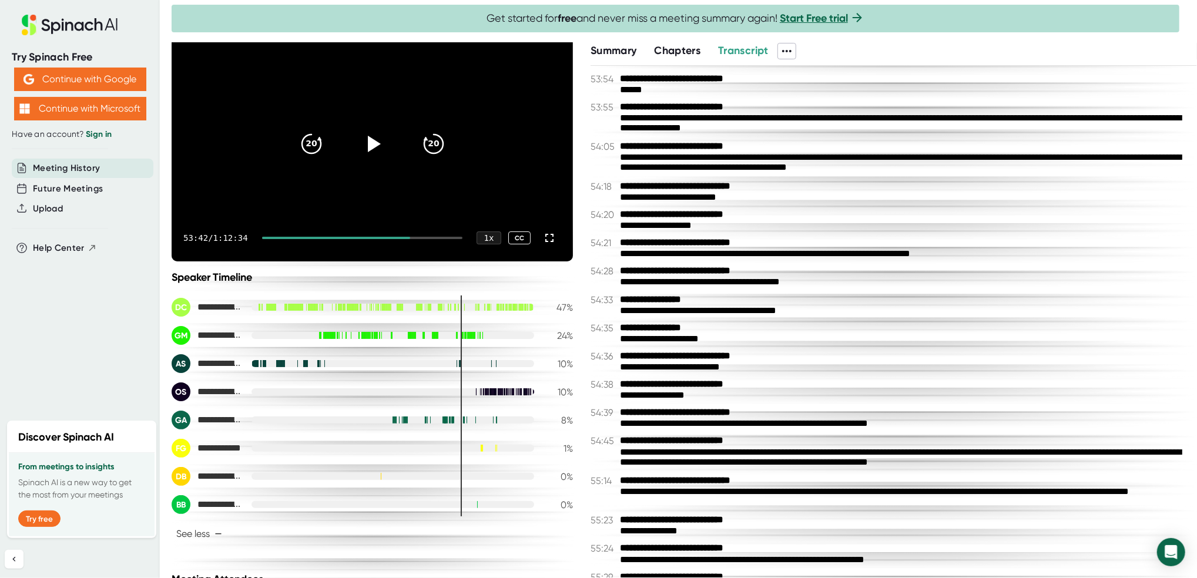
click at [481, 364] on div at bounding box center [393, 363] width 283 height 7
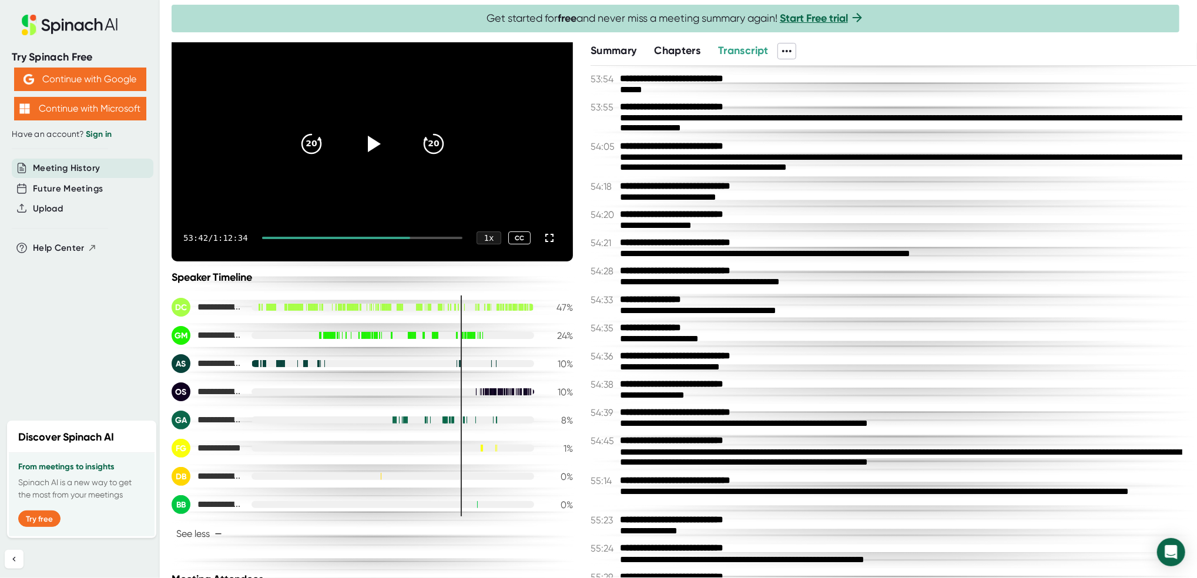
click at [481, 364] on div at bounding box center [393, 363] width 283 height 7
click at [482, 367] on div "**********" at bounding box center [372, 363] width 401 height 19
click at [480, 366] on div at bounding box center [393, 363] width 283 height 7
click at [480, 364] on div at bounding box center [393, 363] width 283 height 7
click at [481, 364] on div at bounding box center [393, 363] width 283 height 7
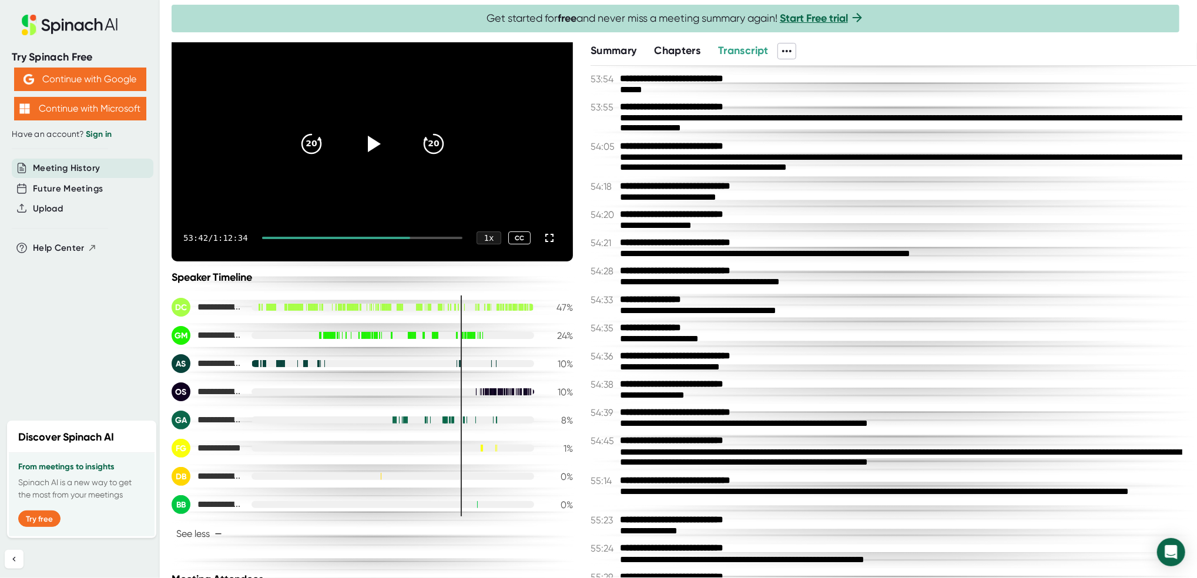
click at [481, 364] on div at bounding box center [393, 363] width 283 height 7
click at [481, 363] on div at bounding box center [393, 363] width 283 height 7
click at [481, 364] on div at bounding box center [393, 363] width 283 height 7
drag, startPoint x: 481, startPoint y: 364, endPoint x: 477, endPoint y: 370, distance: 6.9
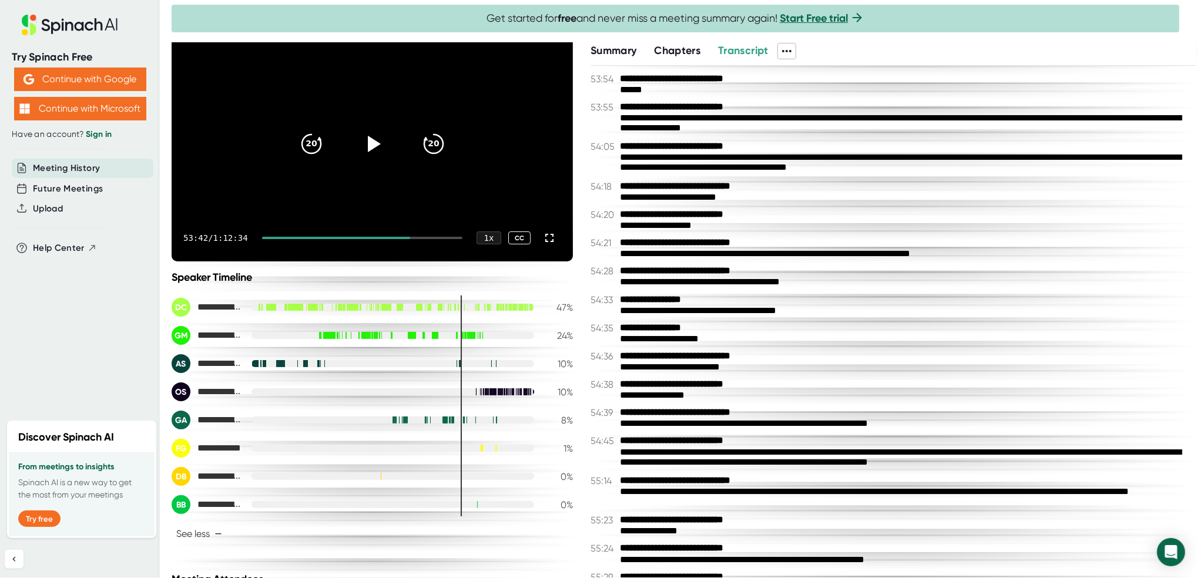
click at [480, 364] on div at bounding box center [393, 363] width 283 height 7
click at [477, 370] on div "**********" at bounding box center [372, 363] width 401 height 19
click at [491, 390] on div at bounding box center [491, 392] width 1 height 8
click at [491, 389] on div at bounding box center [491, 392] width 1 height 8
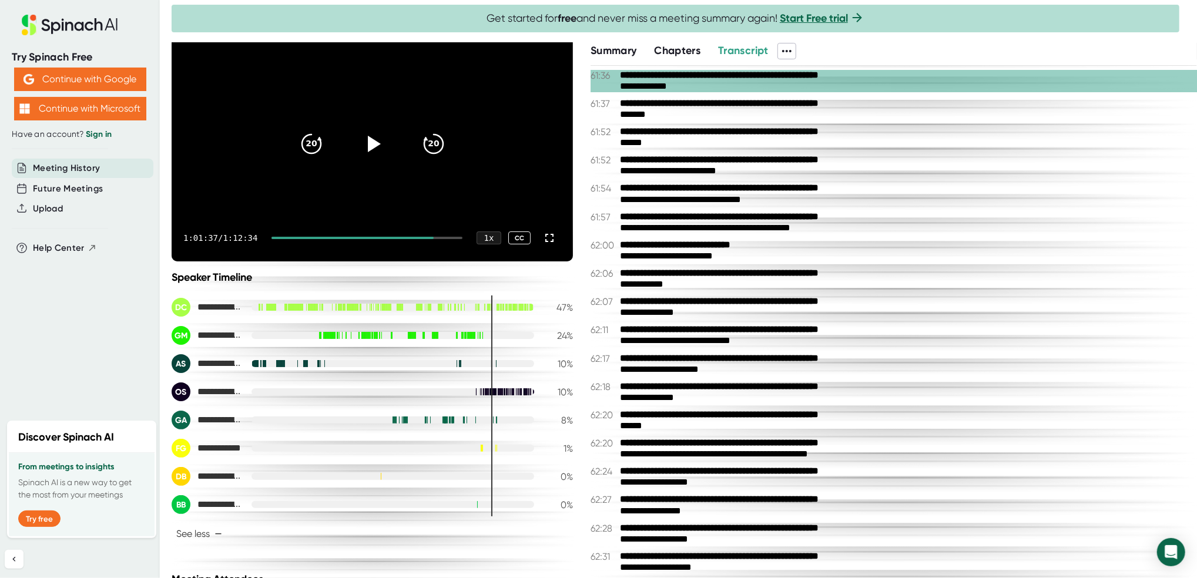
scroll to position [14272, 0]
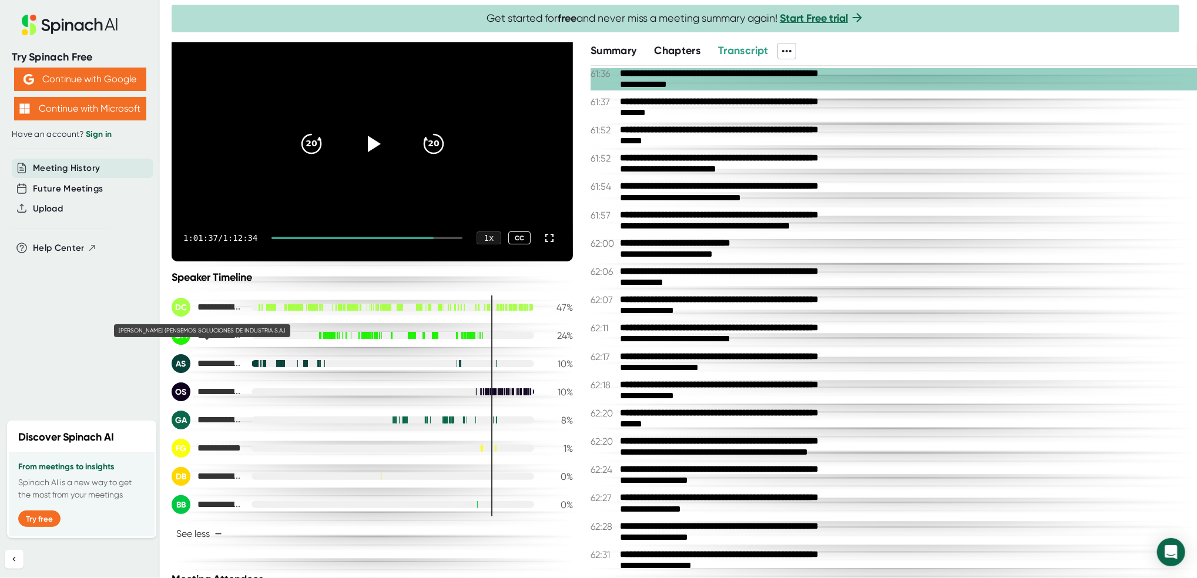
click at [213, 368] on span "**********" at bounding box center [219, 363] width 45 height 11
click at [185, 362] on div "AS" at bounding box center [181, 363] width 19 height 19
click at [486, 363] on div at bounding box center [393, 363] width 283 height 7
click at [500, 392] on div at bounding box center [500, 392] width 1 height 8
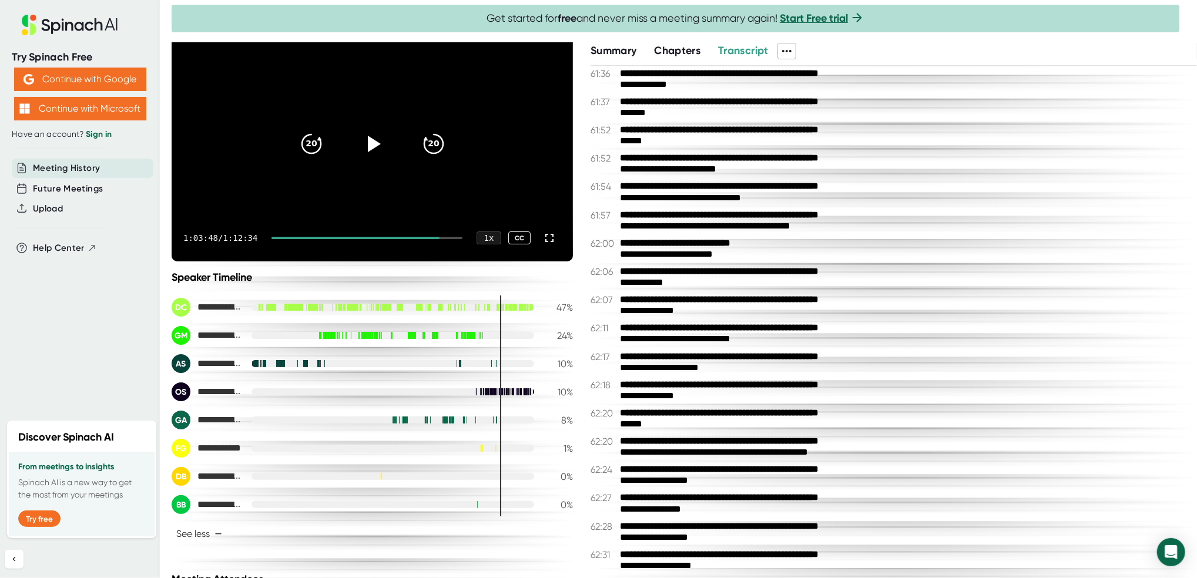
click at [487, 392] on div at bounding box center [393, 391] width 283 height 7
click at [485, 395] on div "**********" at bounding box center [372, 392] width 401 height 19
click at [495, 391] on div at bounding box center [495, 392] width 0 height 8
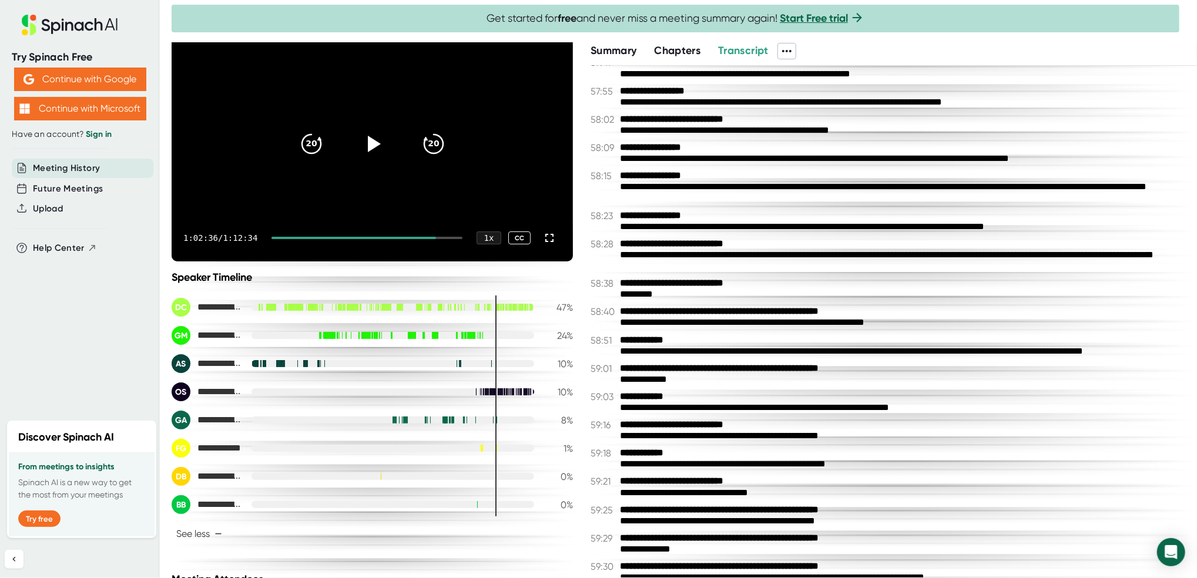
scroll to position [12626, 0]
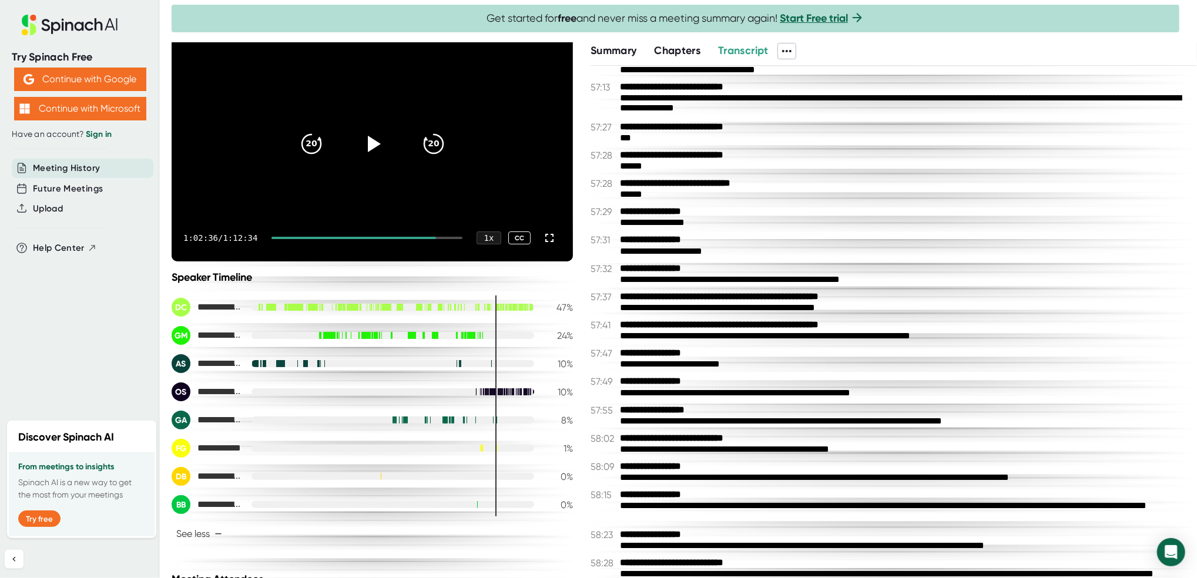
click at [444, 363] on div at bounding box center [393, 363] width 283 height 7
click at [450, 364] on div at bounding box center [393, 363] width 283 height 7
click at [460, 364] on div at bounding box center [460, 364] width 1 height 8
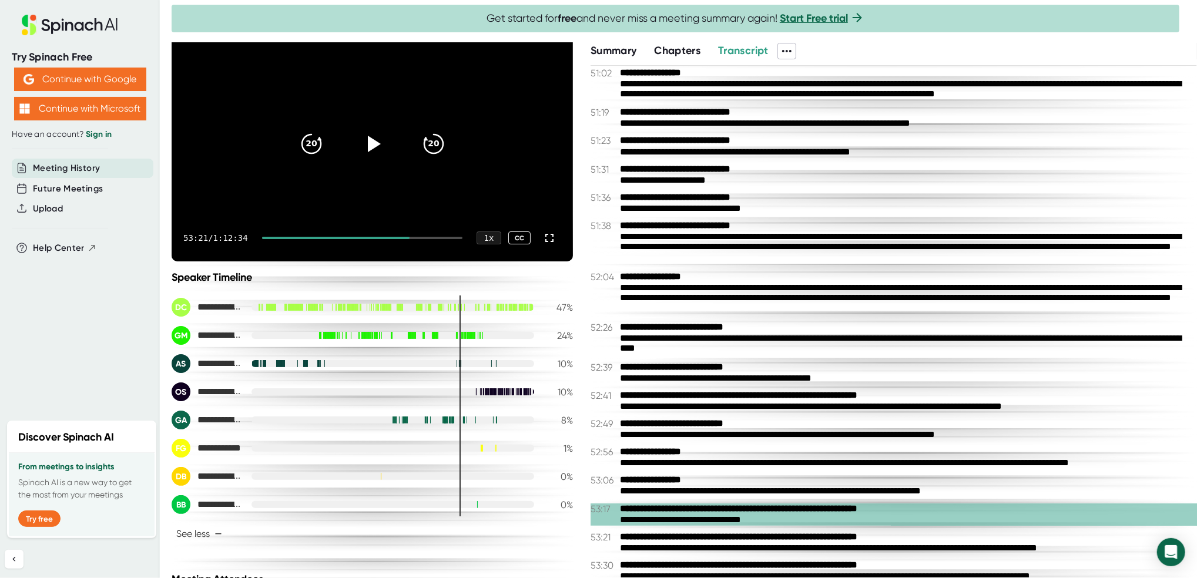
scroll to position [11295, 0]
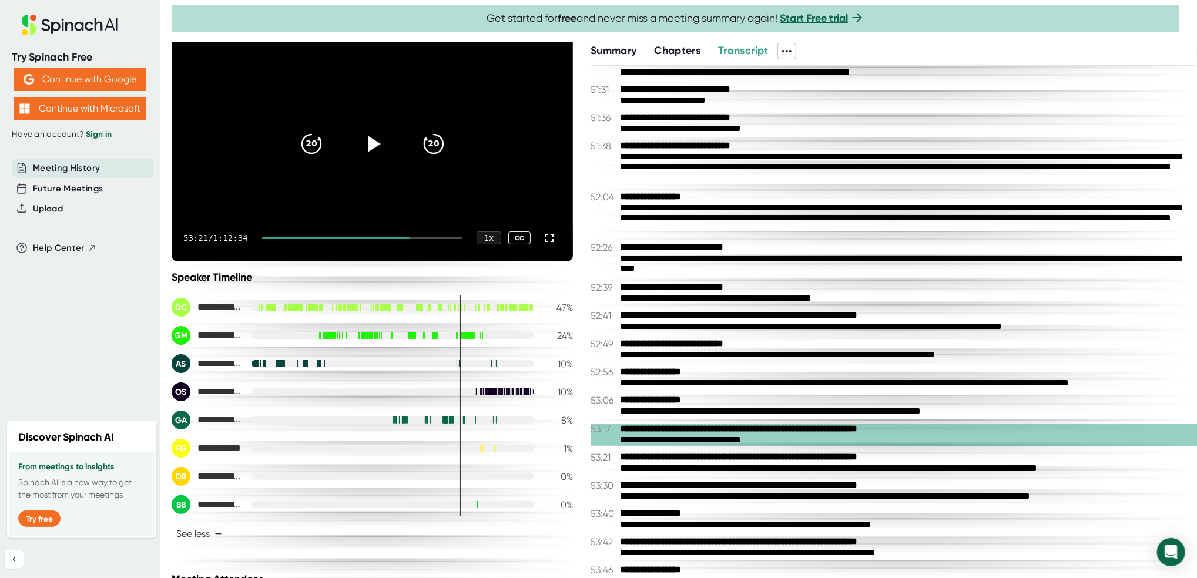
click at [448, 366] on div at bounding box center [393, 363] width 283 height 7
click at [447, 363] on div at bounding box center [393, 363] width 283 height 7
click at [448, 363] on div at bounding box center [393, 363] width 283 height 7
click at [452, 418] on div at bounding box center [453, 420] width 2 height 8
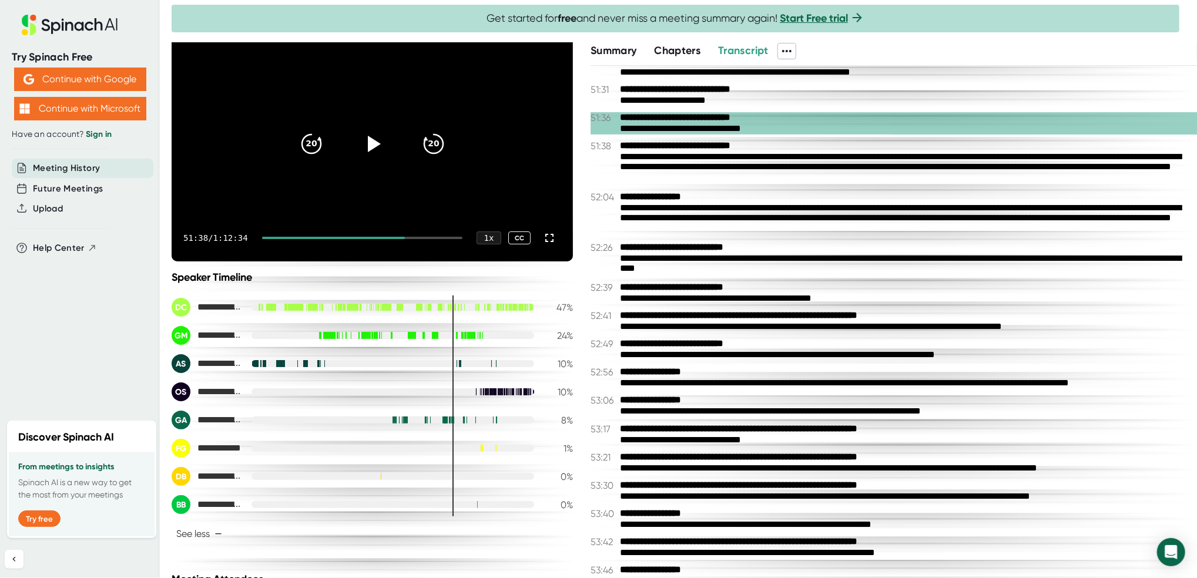
click at [452, 418] on div at bounding box center [453, 420] width 2 height 8
click at [447, 337] on div at bounding box center [393, 335] width 283 height 7
click at [456, 336] on div at bounding box center [456, 335] width 1 height 8
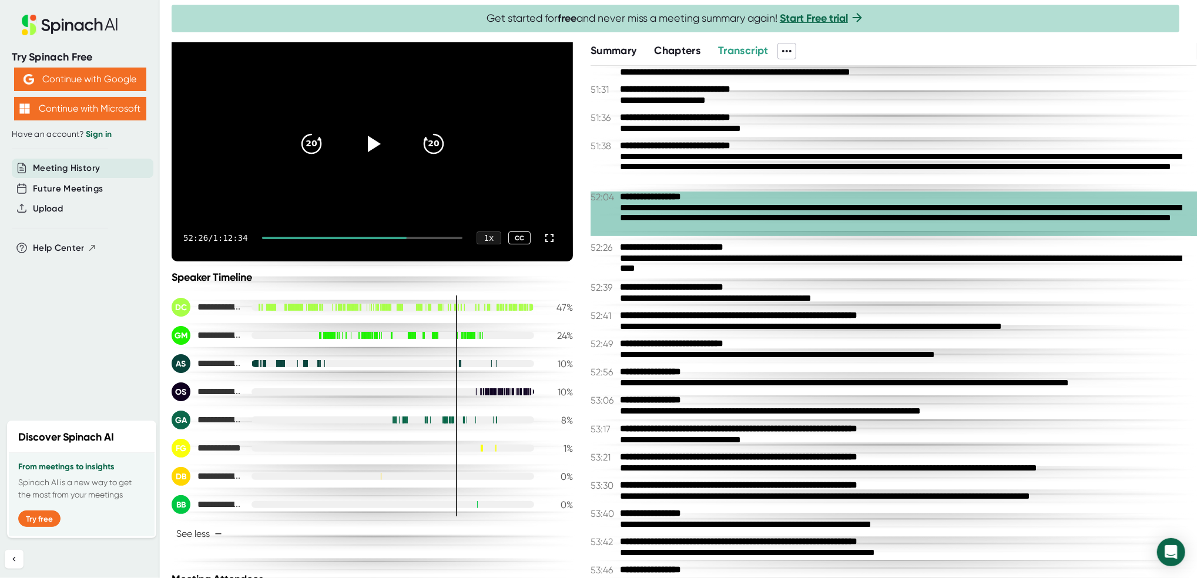
click at [457, 335] on div at bounding box center [457, 335] width 0 height 7
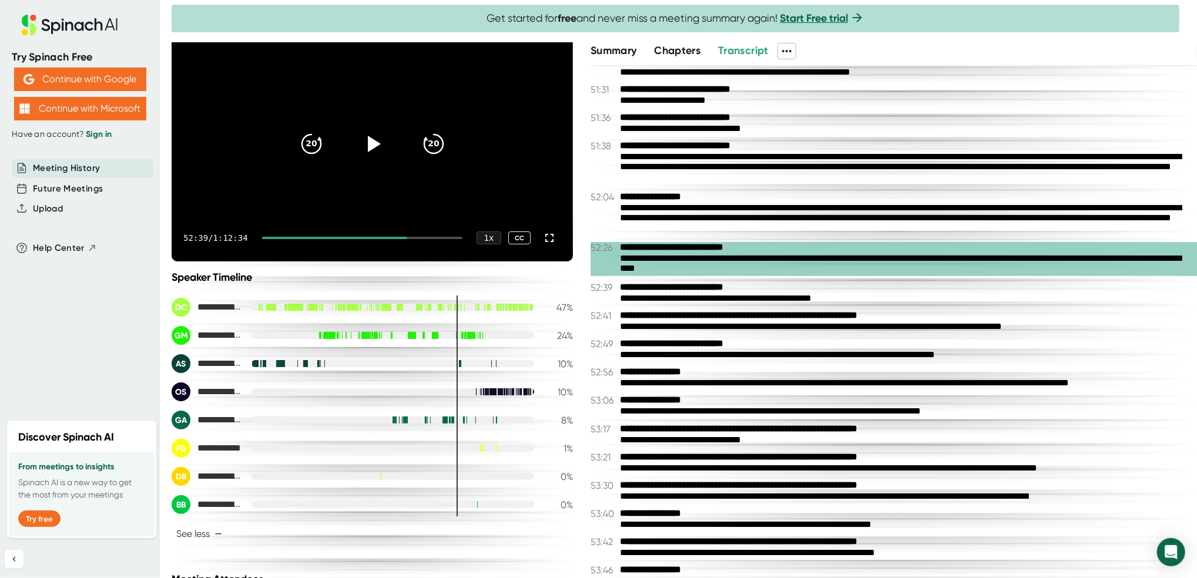
click at [690, 321] on b "**********" at bounding box center [782, 315] width 324 height 11
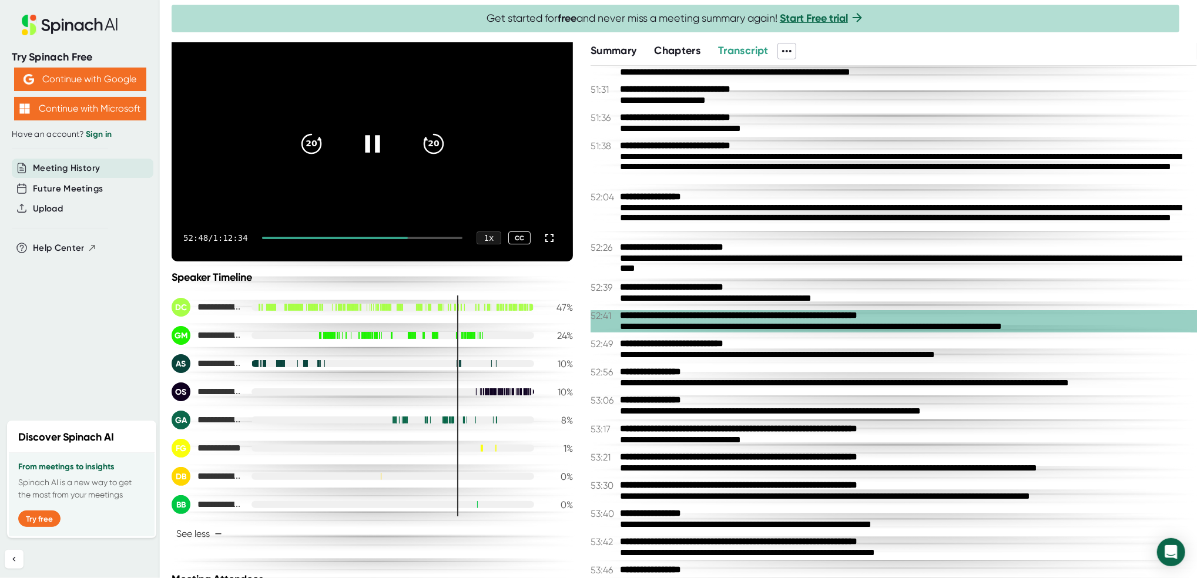
click at [360, 149] on icon at bounding box center [371, 143] width 29 height 29
